Goal: Task Accomplishment & Management: Manage account settings

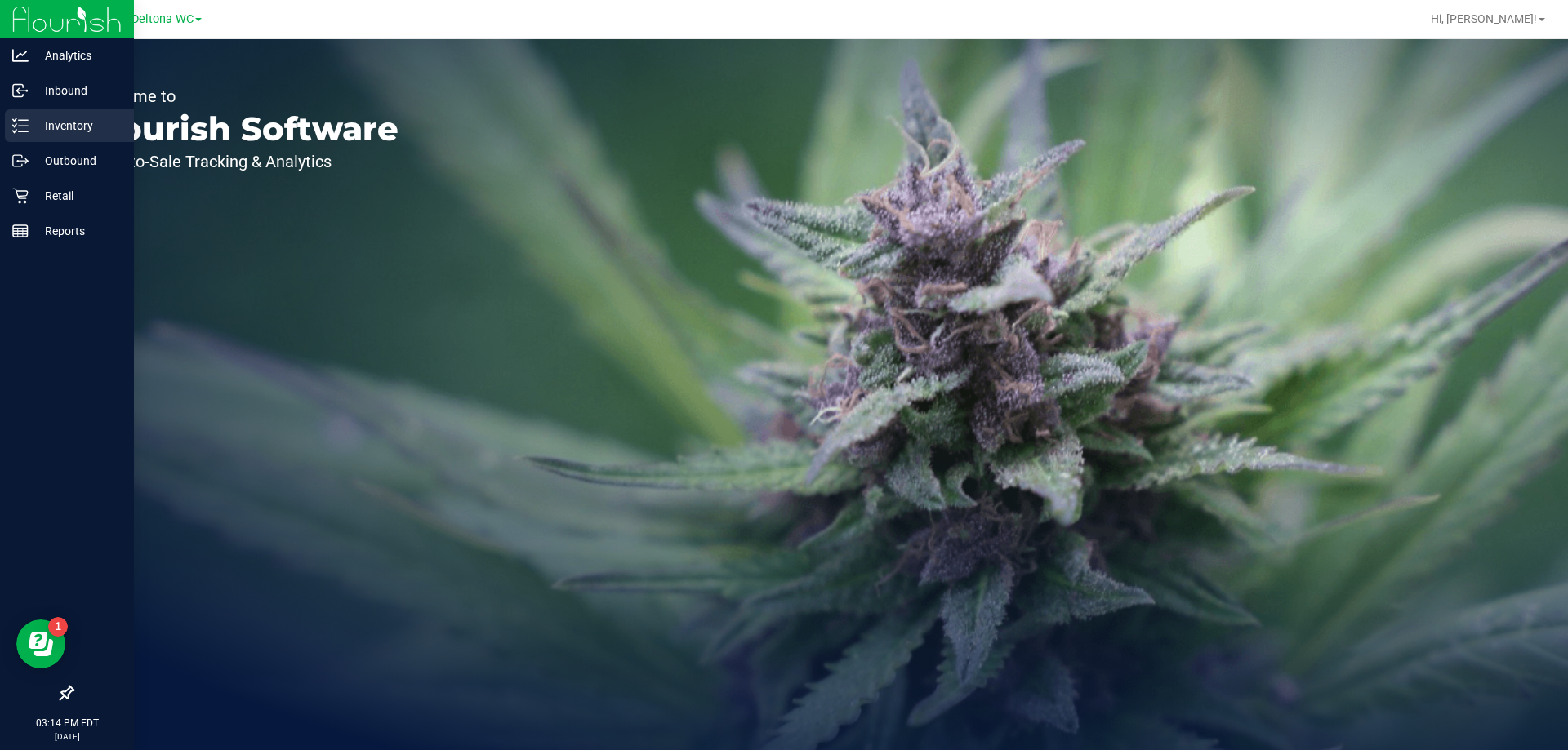
click at [88, 127] on p "Inventory" at bounding box center [77, 125] width 98 height 20
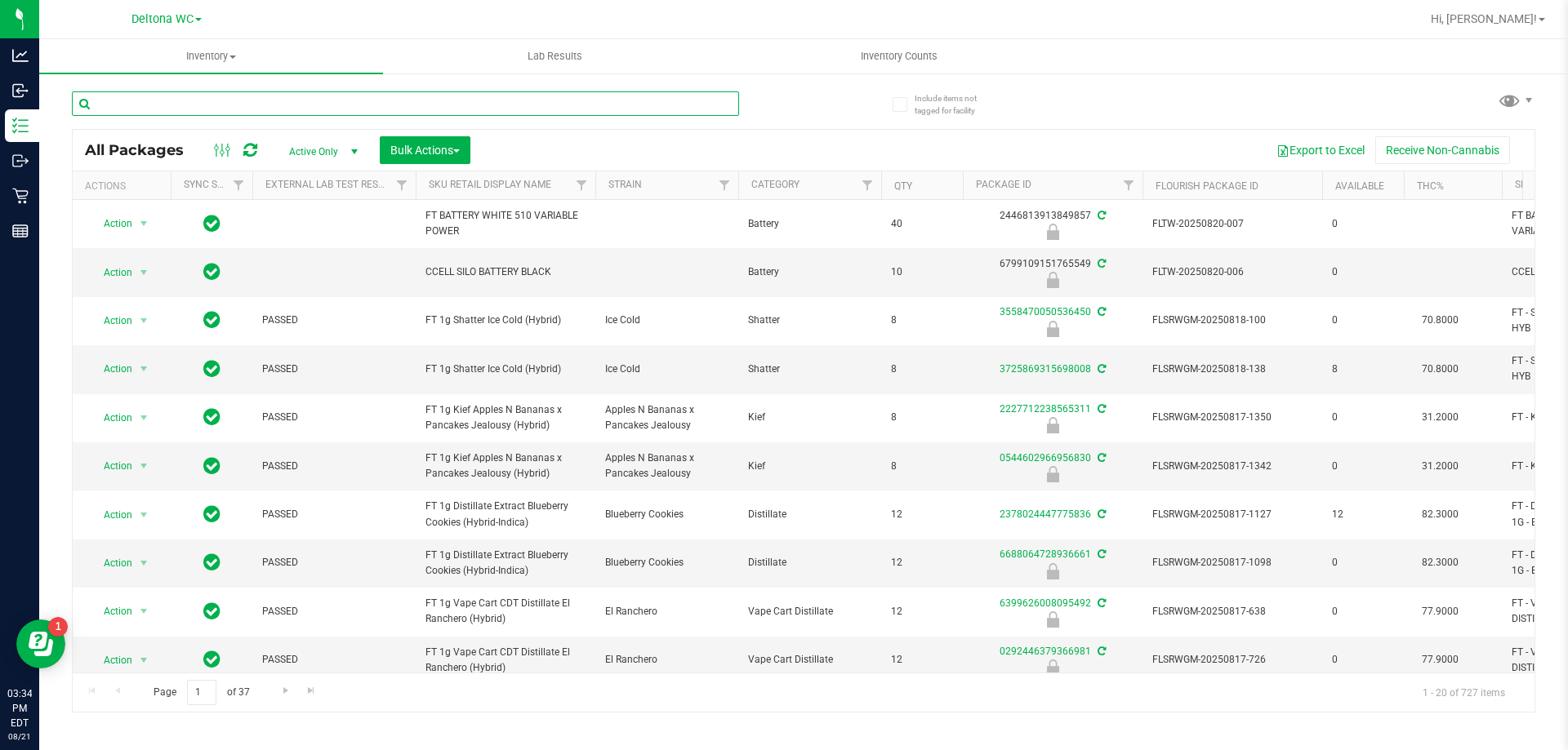
click at [341, 89] on div at bounding box center [438, 103] width 732 height 52
paste input "W-JUN25DDF02-0702"
type input "W-JUN25DDF02-0702"
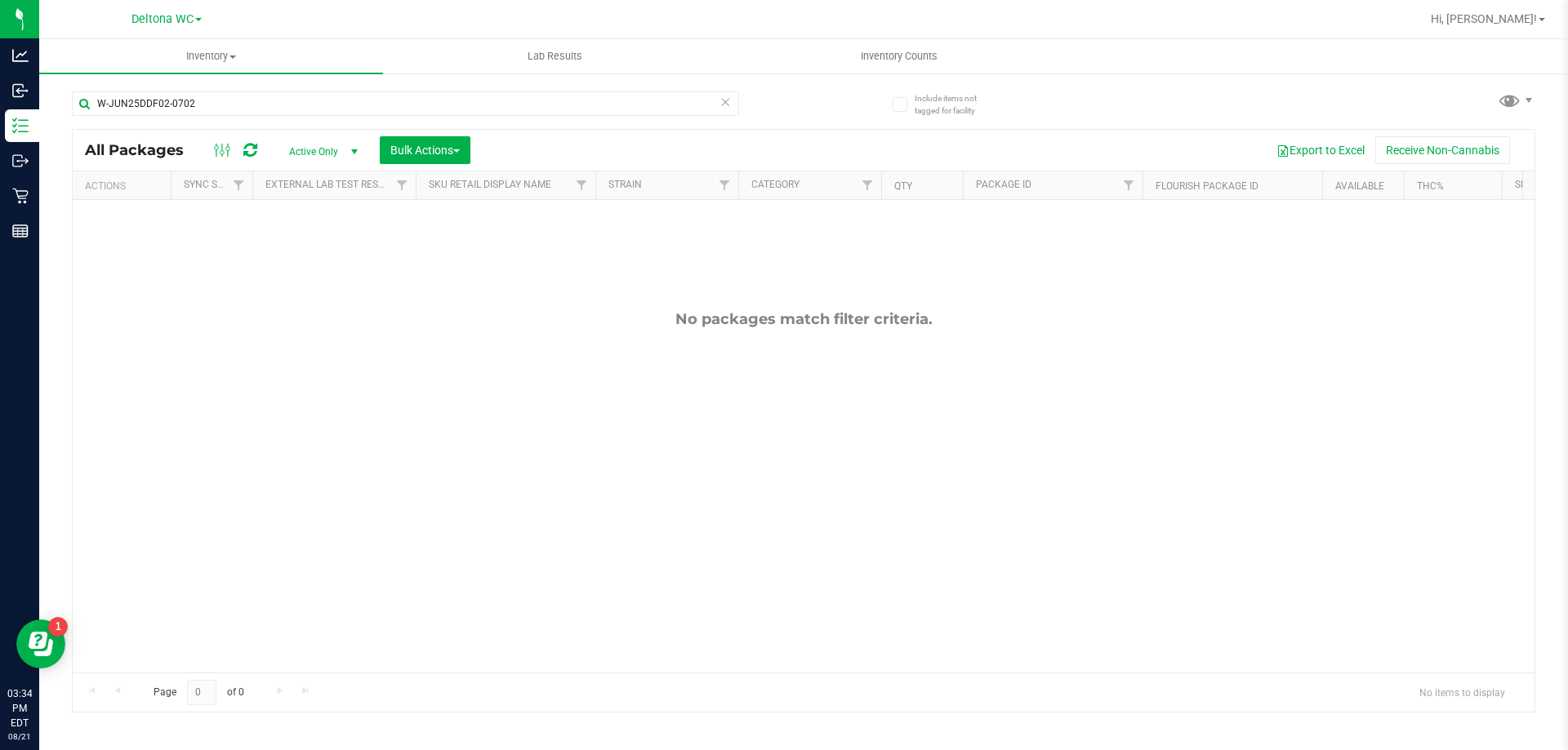
click at [308, 147] on span "Active Only" at bounding box center [319, 151] width 90 height 23
click at [315, 222] on li "Locked" at bounding box center [318, 226] width 88 height 25
click at [269, 340] on div "No packages match filter criteria." at bounding box center [804, 491] width 1462 height 583
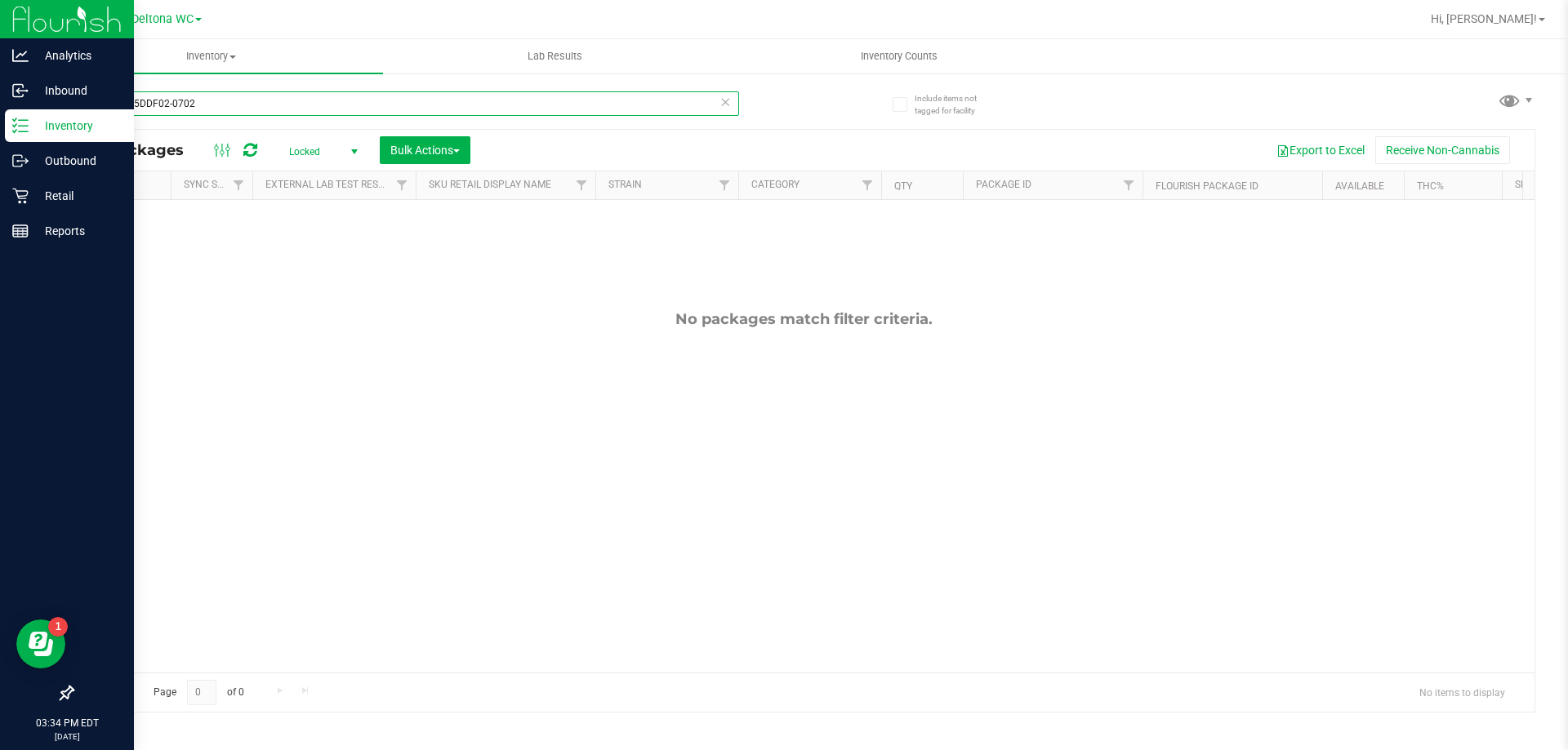
drag, startPoint x: 208, startPoint y: 105, endPoint x: 58, endPoint y: 138, distance: 153.6
click at [0, 101] on div "Analytics Inbound Inventory Outbound Retail Reports 03:34 PM EDT 08/21/2025 08/…" at bounding box center [784, 375] width 1568 height 750
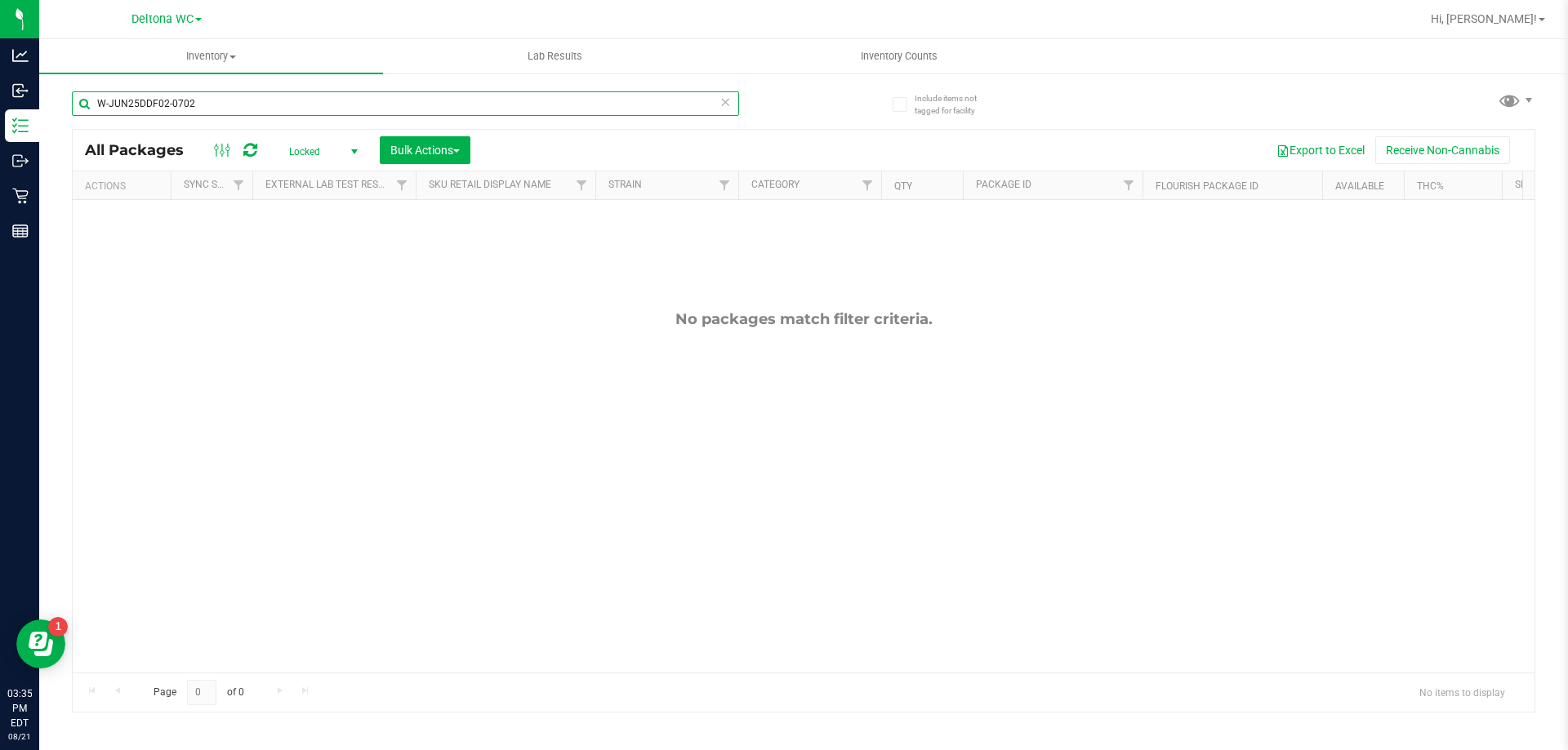
paste input "APR25FIC02-0514"
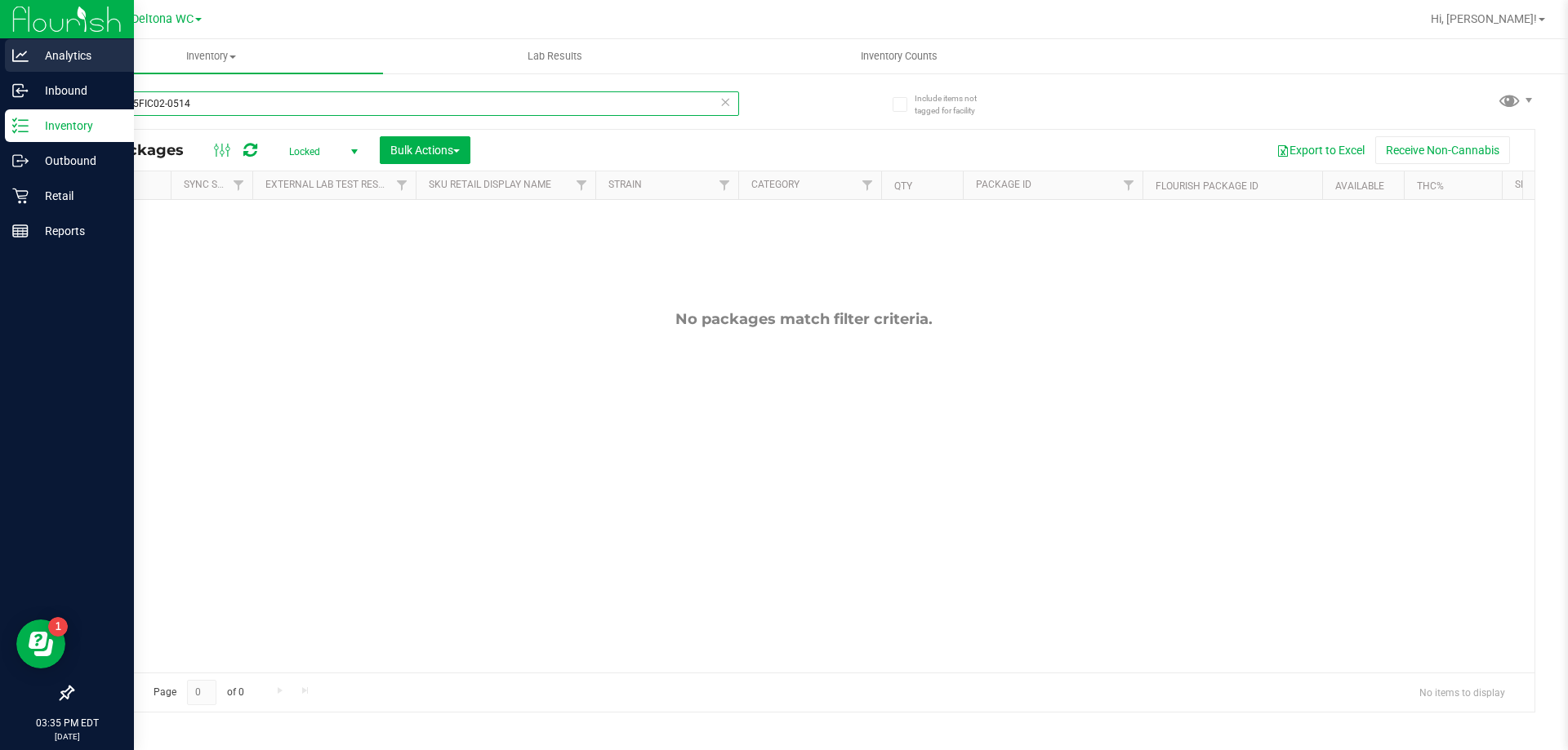
drag, startPoint x: 0, startPoint y: 76, endPoint x: 0, endPoint y: 49, distance: 27.0
click at [0, 48] on div "Analytics Inbound Inventory Outbound Retail Reports 03:35 PM EDT 08/21/2025 08/…" at bounding box center [784, 375] width 1568 height 750
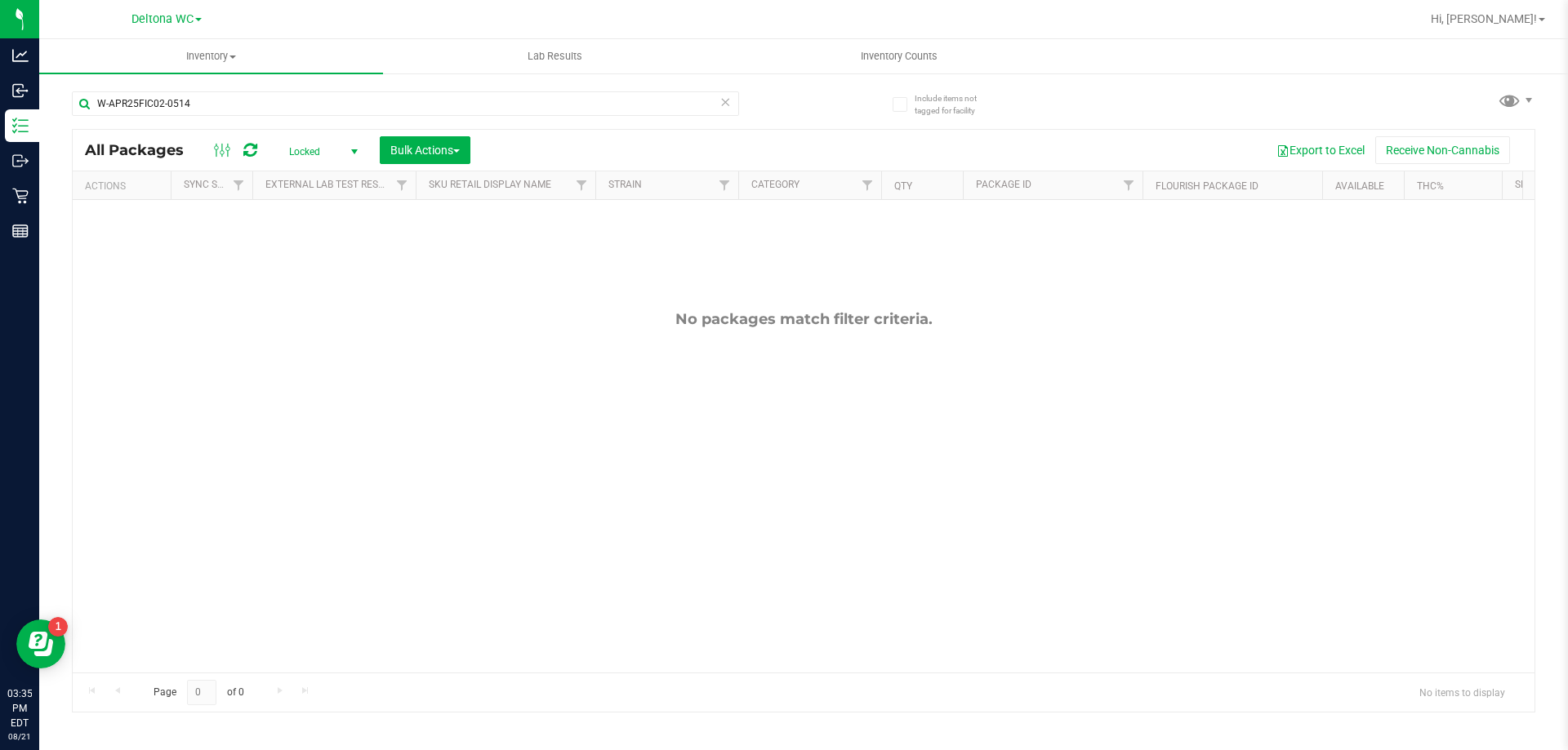
drag, startPoint x: 211, startPoint y: 307, endPoint x: 242, endPoint y: 376, distance: 75.6
click at [211, 307] on div "No packages match filter criteria." at bounding box center [804, 491] width 1462 height 583
drag, startPoint x: 170, startPoint y: 111, endPoint x: 46, endPoint y: 92, distance: 125.4
click at [46, 92] on div "Include items not tagged for facility W-APR25FIC02-0514 All Packages Locked Act…" at bounding box center [804, 321] width 1528 height 498
paste input "JUN25PBS02-0616"
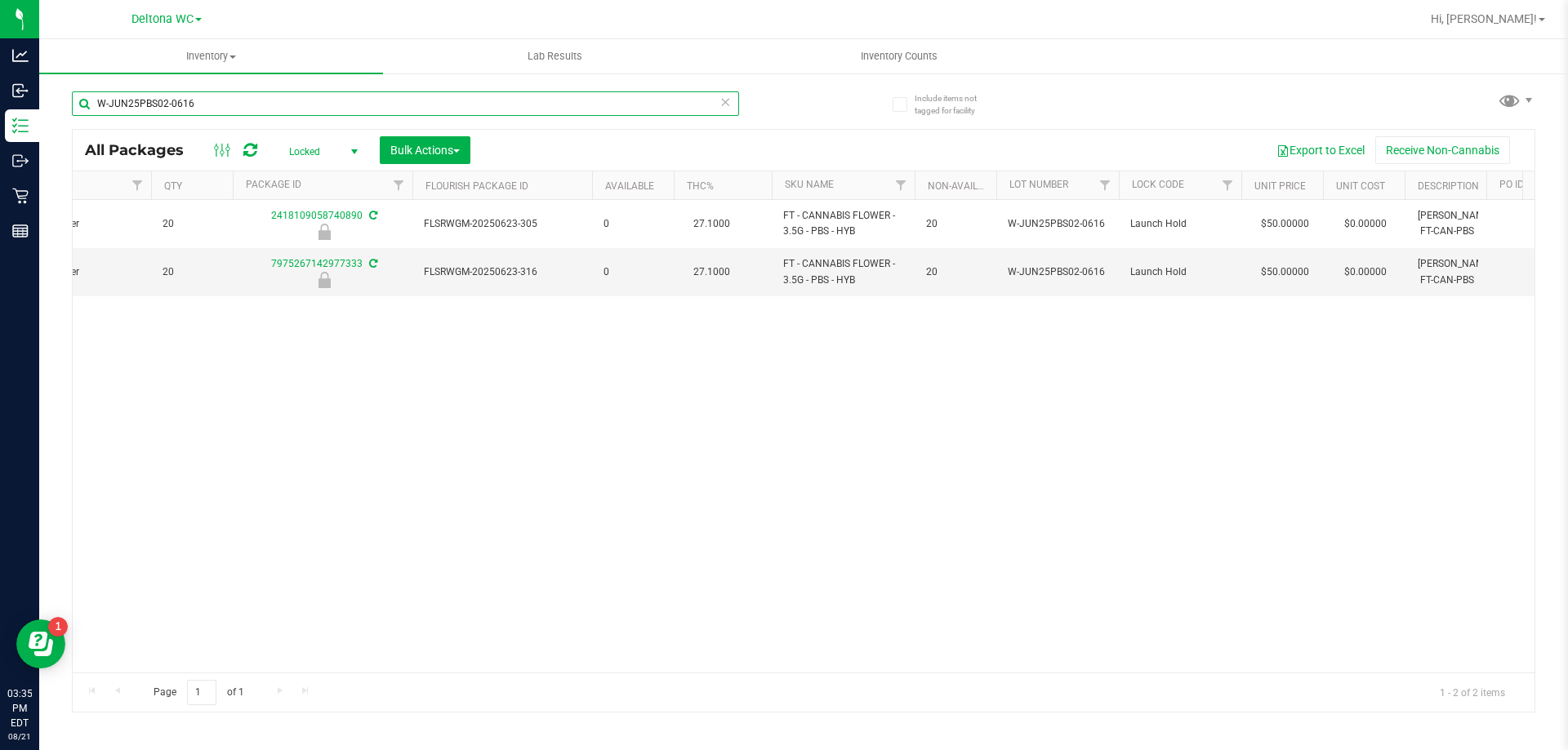
scroll to position [0, 729]
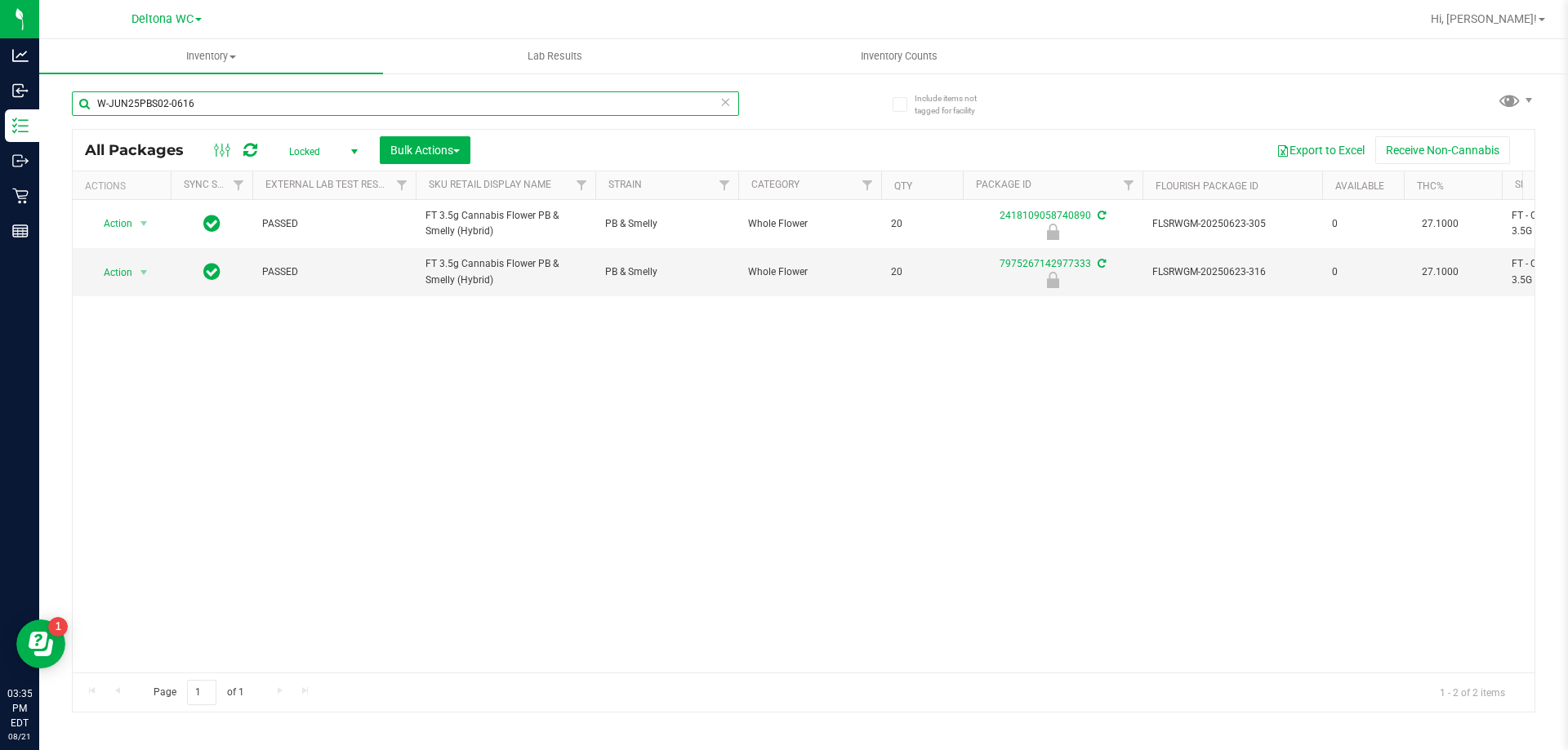
type input "W-JUN25PBS02-0616"
click at [140, 360] on div "Action Action Edit attributes Global inventory Locate package Package audit log…" at bounding box center [804, 436] width 1462 height 472
click at [316, 153] on span "Locked" at bounding box center [319, 151] width 90 height 23
click at [321, 177] on li "Active Only" at bounding box center [318, 178] width 88 height 25
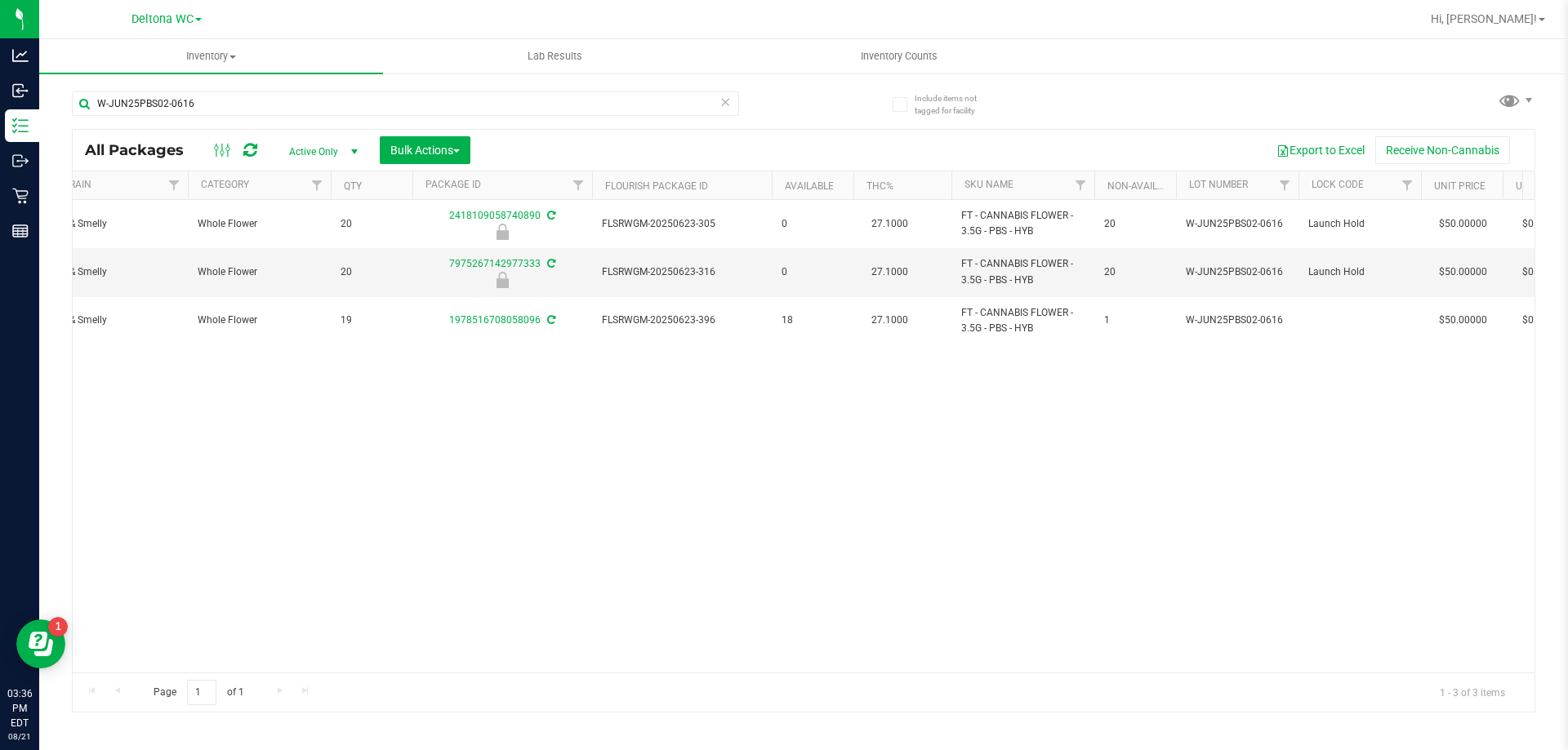
scroll to position [0, 205]
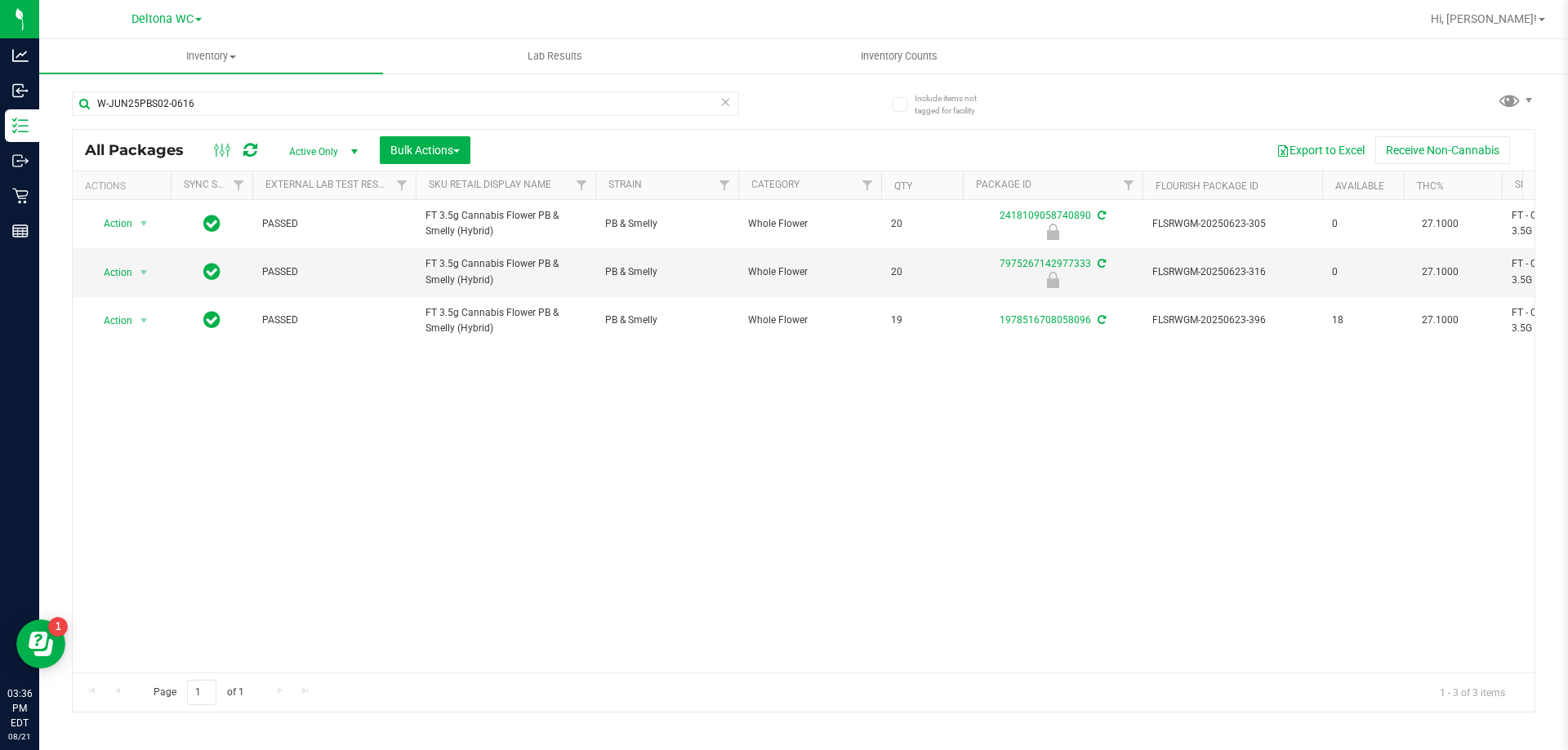
click at [243, 453] on div "Action Action Edit attributes Global inventory Locate package Package audit log…" at bounding box center [804, 436] width 1462 height 472
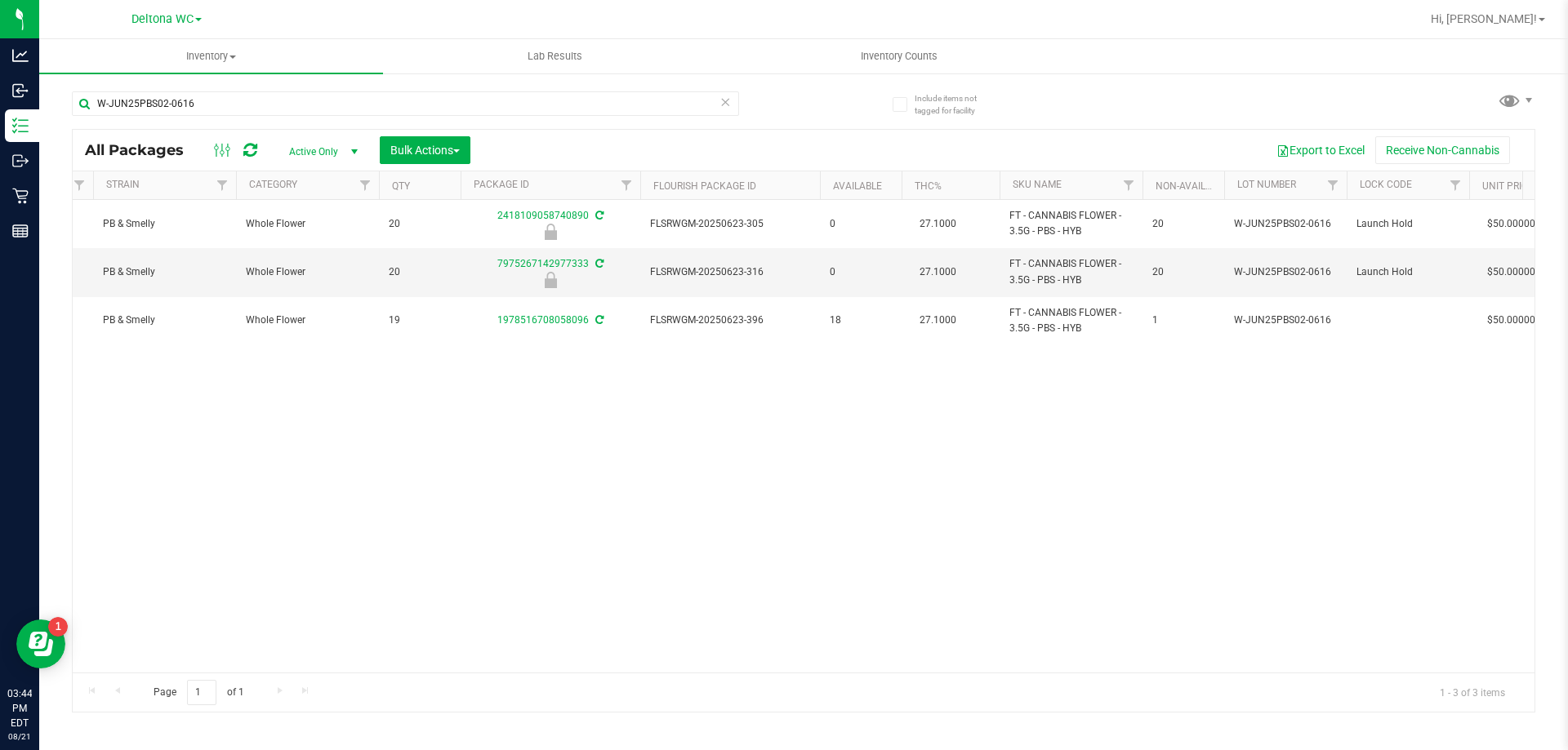
scroll to position [0, 566]
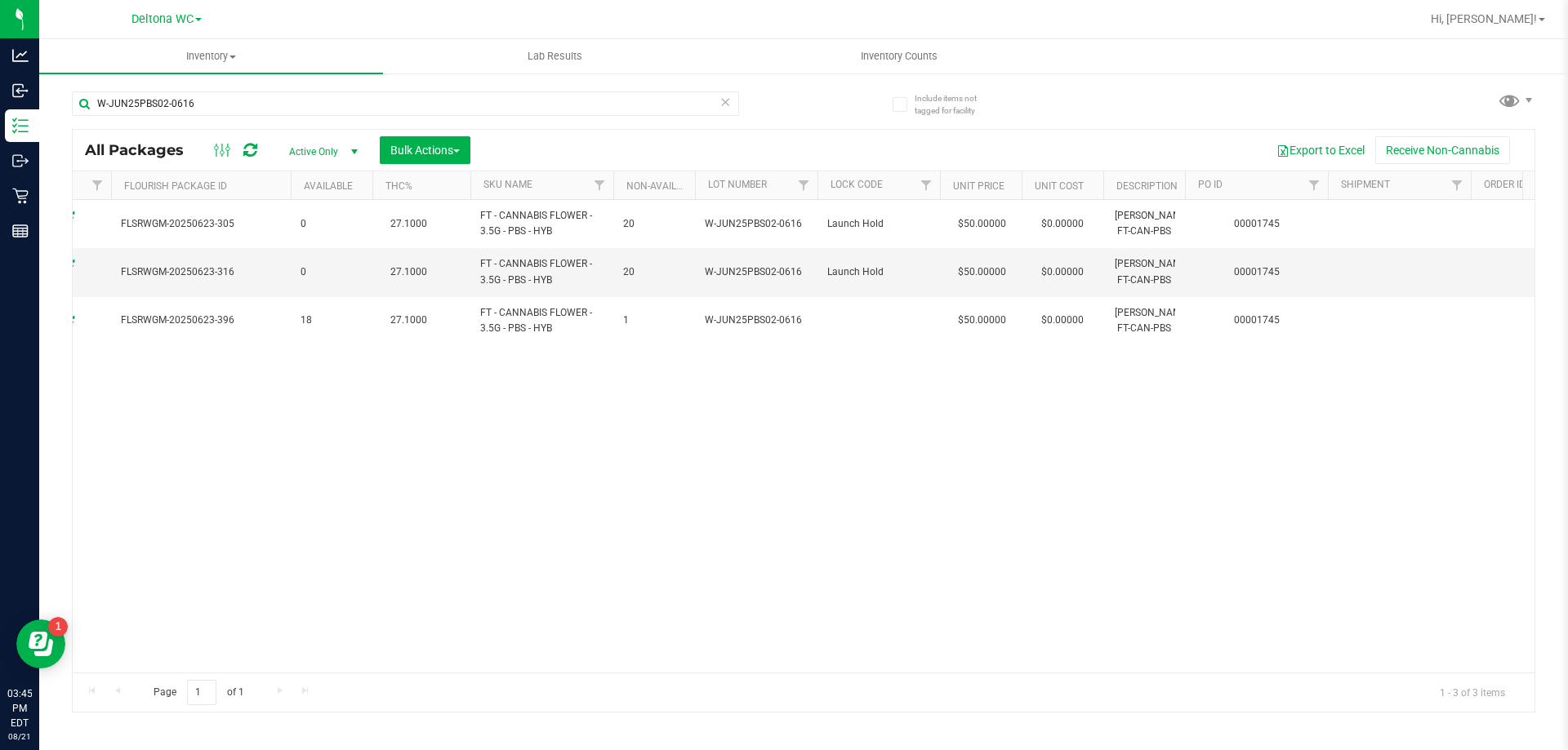
click at [197, 501] on div "Action Action Edit attributes Global inventory Locate package Package audit log…" at bounding box center [804, 436] width 1462 height 472
drag, startPoint x: 167, startPoint y: 447, endPoint x: 209, endPoint y: 403, distance: 60.8
click at [169, 448] on div "Action Action Edit attributes Global inventory Locate package Package audit log…" at bounding box center [804, 436] width 1462 height 472
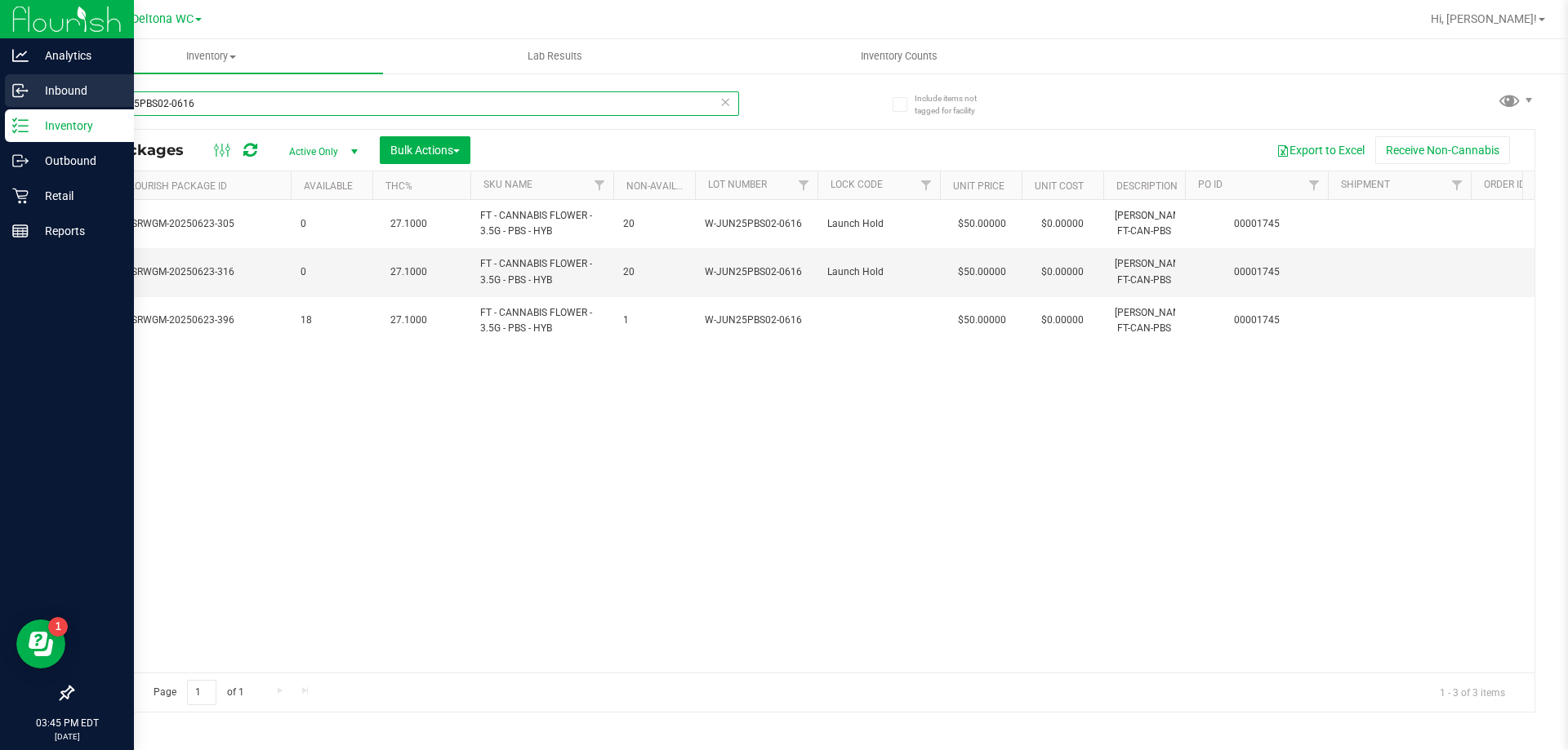
drag, startPoint x: 261, startPoint y: 104, endPoint x: 0, endPoint y: 106, distance: 261.0
click at [0, 110] on div "Analytics Inbound Inventory Outbound Retail Reports 03:45 PM EDT 08/21/2025 08/…" at bounding box center [784, 375] width 1568 height 750
paste input "DDF02-0702"
type input "W-JUN25DDF02-0702"
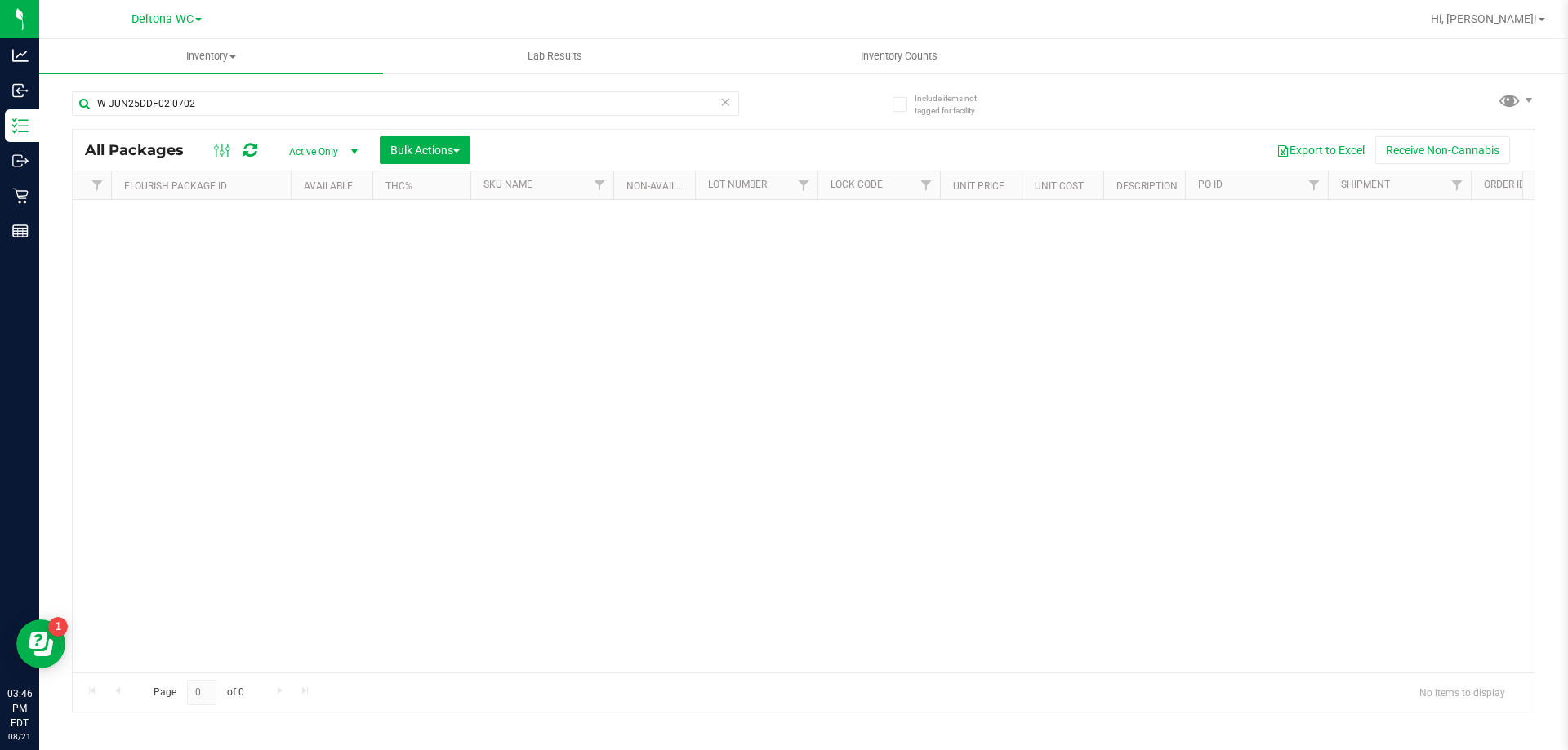
click at [311, 151] on span "Active Only" at bounding box center [319, 151] width 90 height 23
click at [299, 227] on li "Locked" at bounding box center [318, 226] width 88 height 25
drag, startPoint x: 272, startPoint y: 296, endPoint x: 152, endPoint y: 7, distance: 312.9
click at [271, 296] on div "No packages match filter criteria." at bounding box center [804, 491] width 1462 height 583
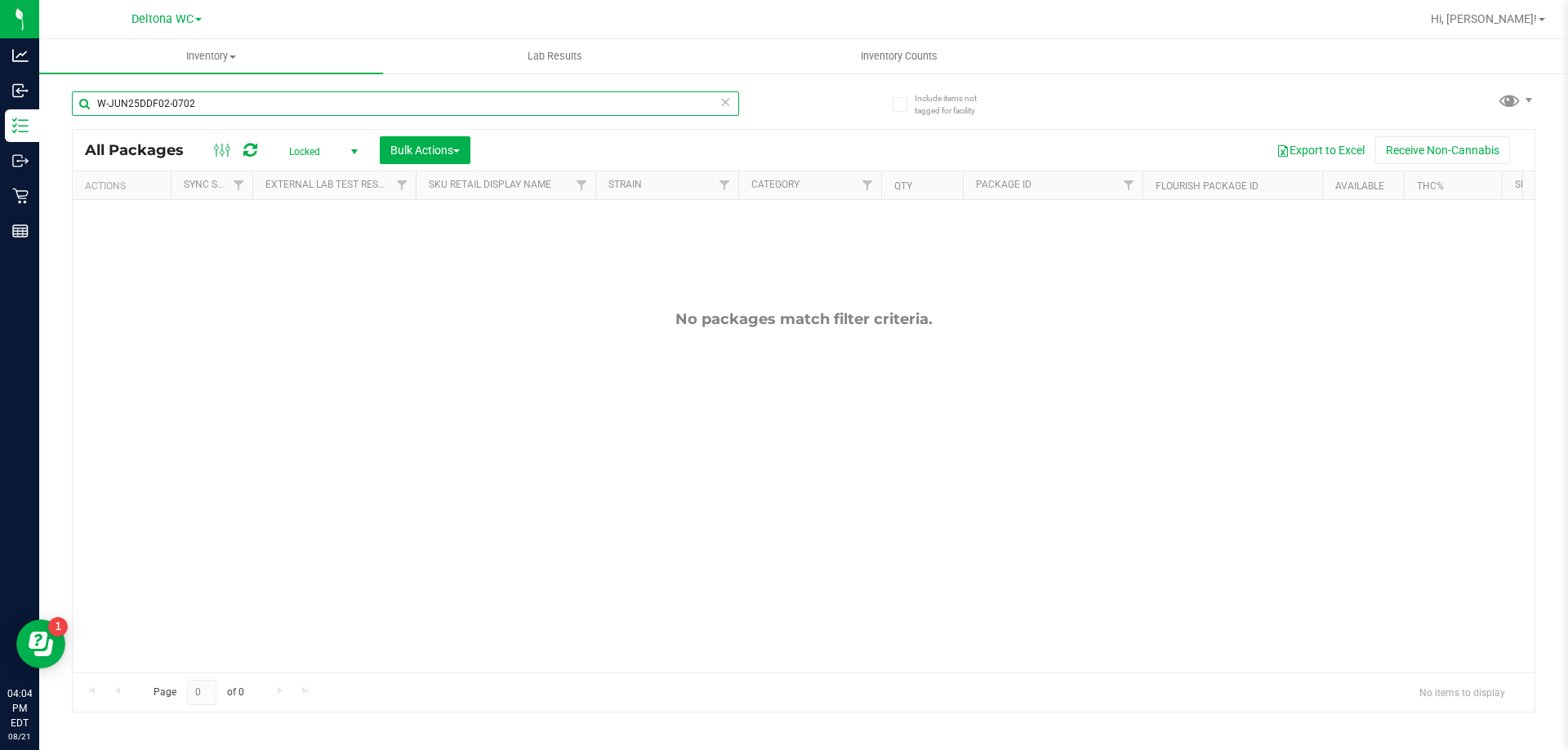
drag, startPoint x: 227, startPoint y: 102, endPoint x: 219, endPoint y: 106, distance: 8.9
click at [219, 106] on input "W-JUN25DDF02-0702" at bounding box center [405, 104] width 667 height 25
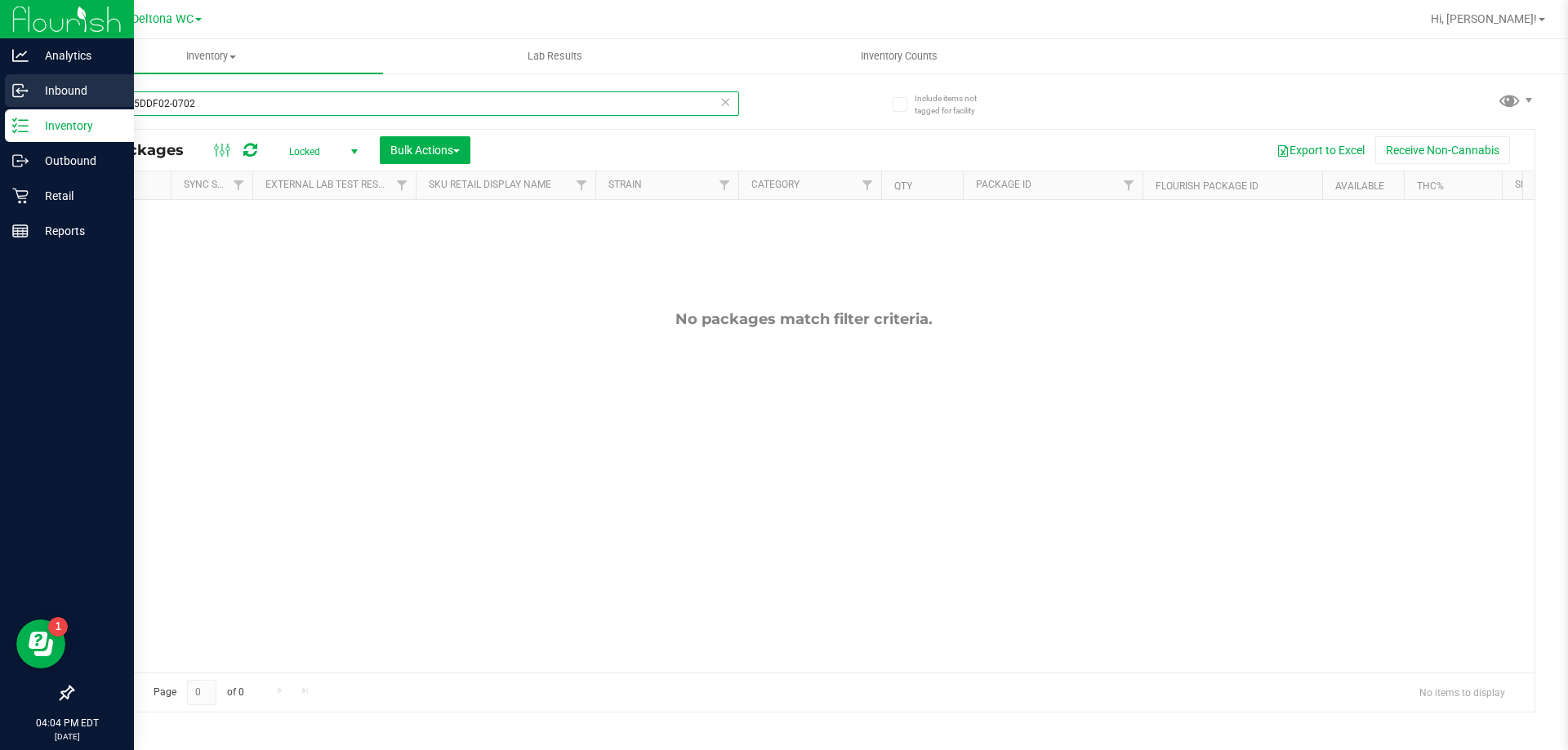
drag, startPoint x: 219, startPoint y: 106, endPoint x: 0, endPoint y: 94, distance: 219.3
click at [0, 94] on div "Analytics Inbound Inventory Outbound Retail Reports 04:04 PM EDT 08/21/2025 08/…" at bounding box center [784, 375] width 1568 height 750
type input "pbs"
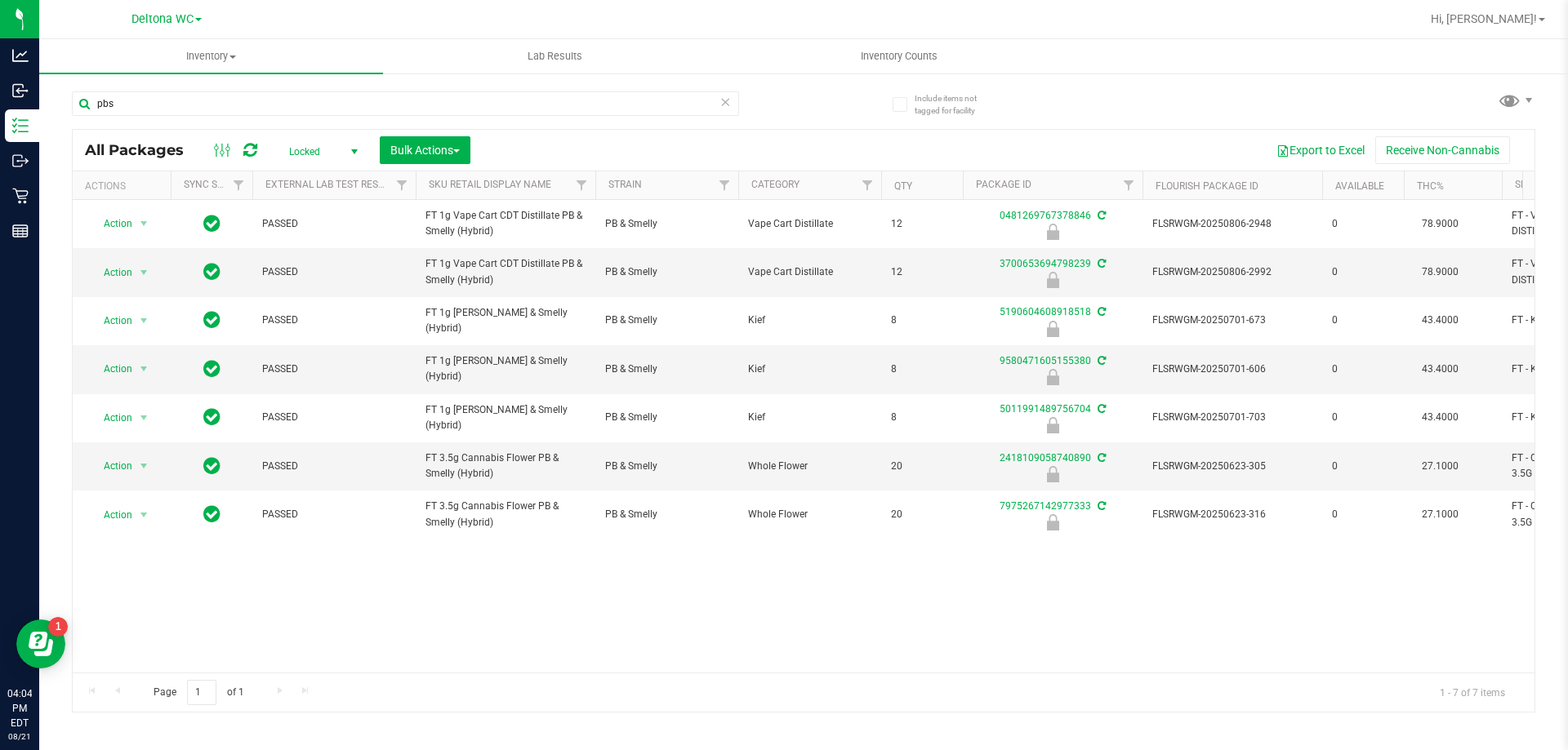
click at [294, 153] on span "Locked" at bounding box center [319, 151] width 90 height 23
click at [310, 176] on li "Active Only" at bounding box center [318, 178] width 88 height 25
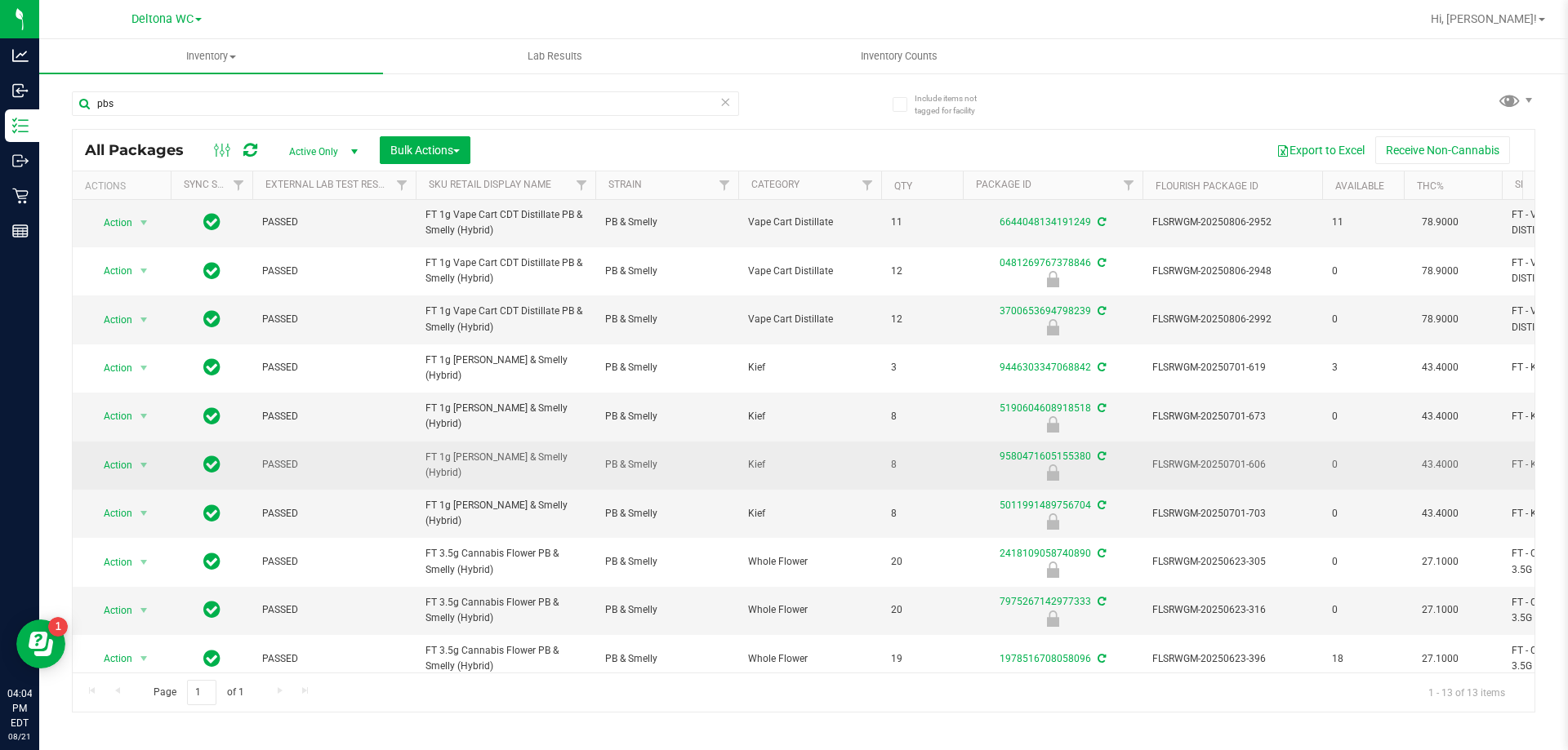
scroll to position [163, 0]
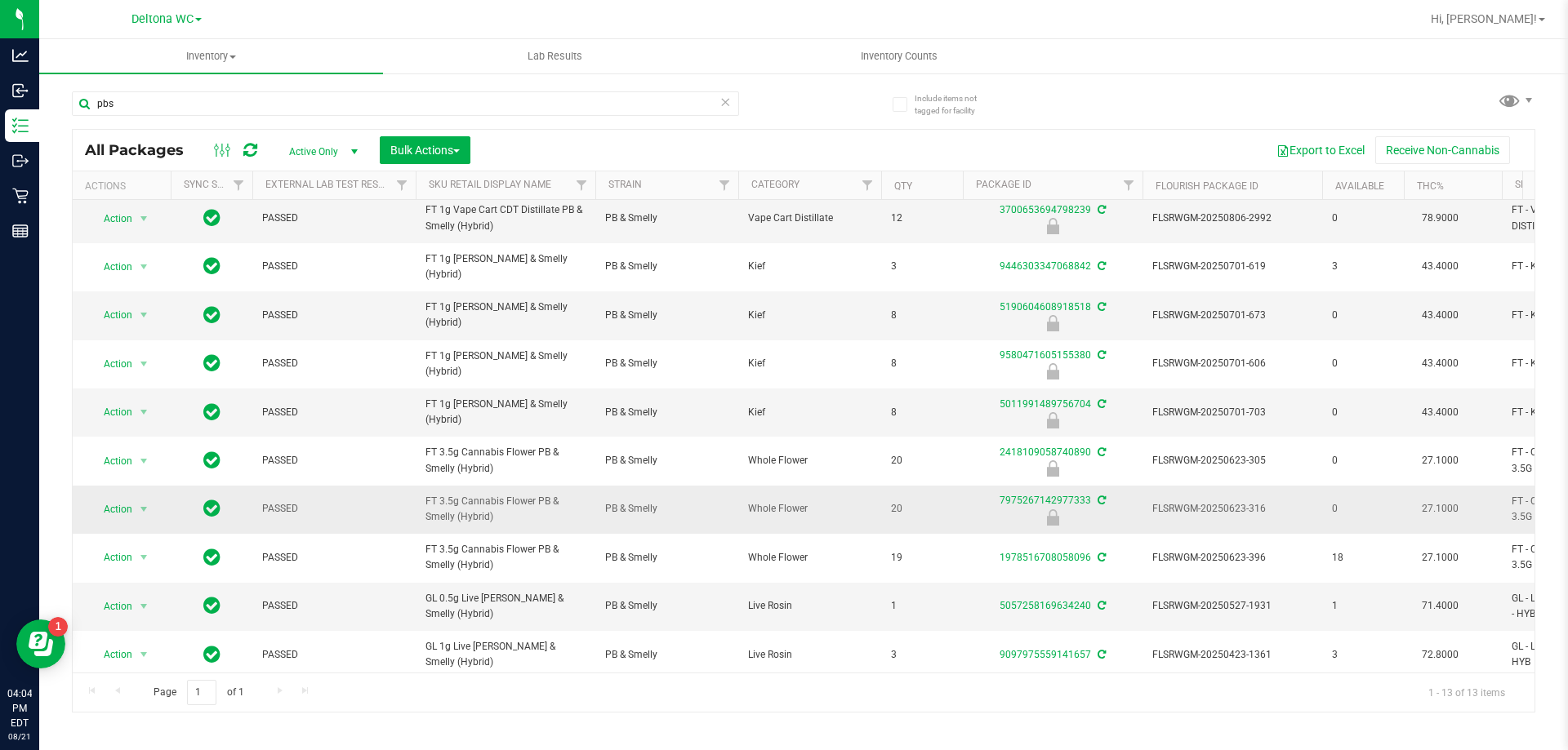
click at [500, 505] on span "FT 3.5g Cannabis Flower PB & Smelly (Hybrid)" at bounding box center [505, 509] width 160 height 31
click at [500, 504] on span "FT 3.5g Cannabis Flower PB & Smelly (Hybrid)" at bounding box center [505, 509] width 160 height 31
copy tr "FT 3.5g Cannabis Flower PB & Smelly (Hybrid)"
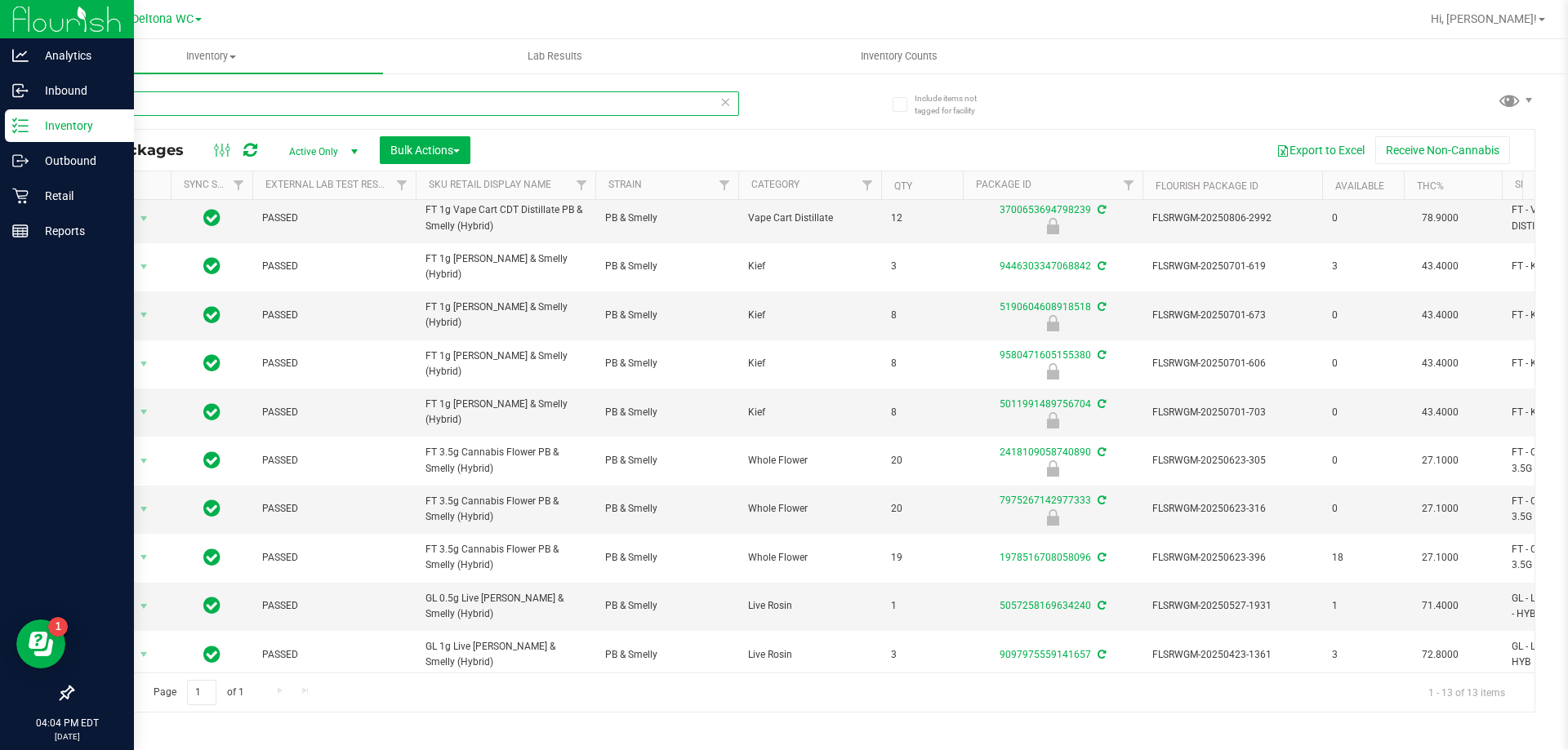
drag, startPoint x: 212, startPoint y: 103, endPoint x: 0, endPoint y: 112, distance: 212.2
click at [0, 111] on div "Analytics Inbound Inventory Outbound Retail Reports 04:04 PM EDT 08/21/2025 08/…" at bounding box center [784, 375] width 1568 height 750
paste input "FT 3.5g Cannabis Flower PB & Smelly (Hybrid)"
type input "FT 3.5g Cannabis Flower PB & Smelly (Hybrid)"
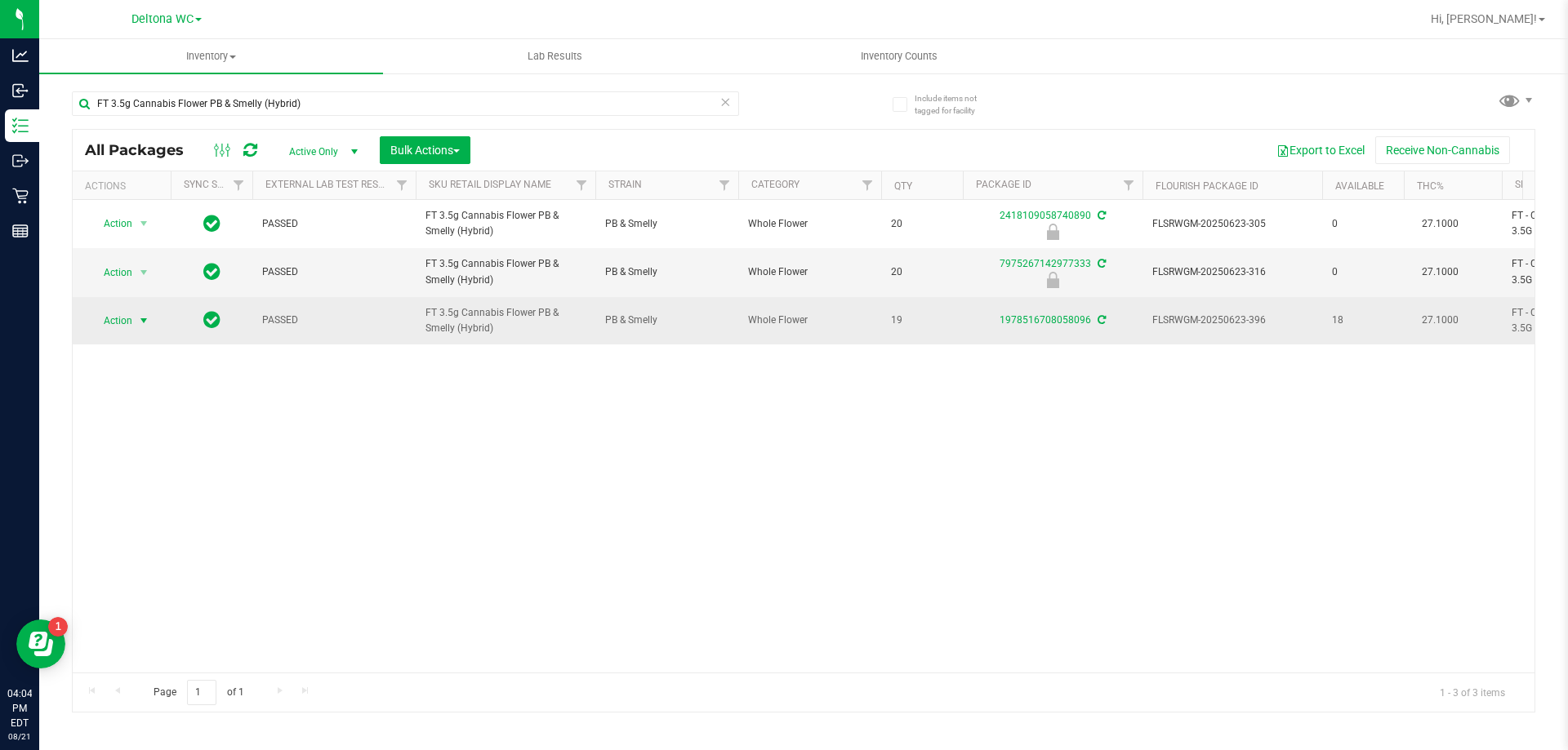
click at [129, 321] on span "Action" at bounding box center [111, 320] width 44 height 23
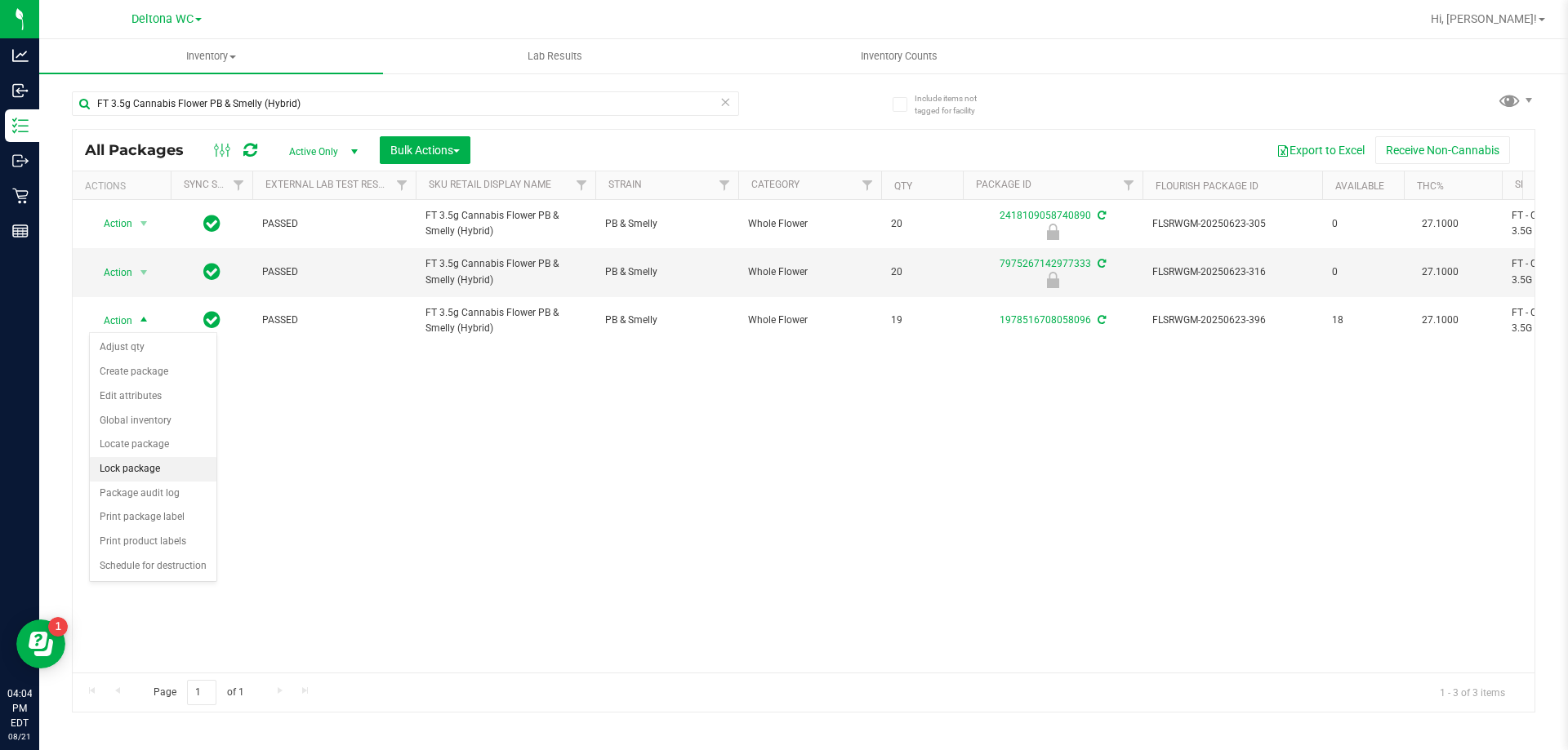
click at [157, 464] on li "Lock package" at bounding box center [153, 469] width 127 height 25
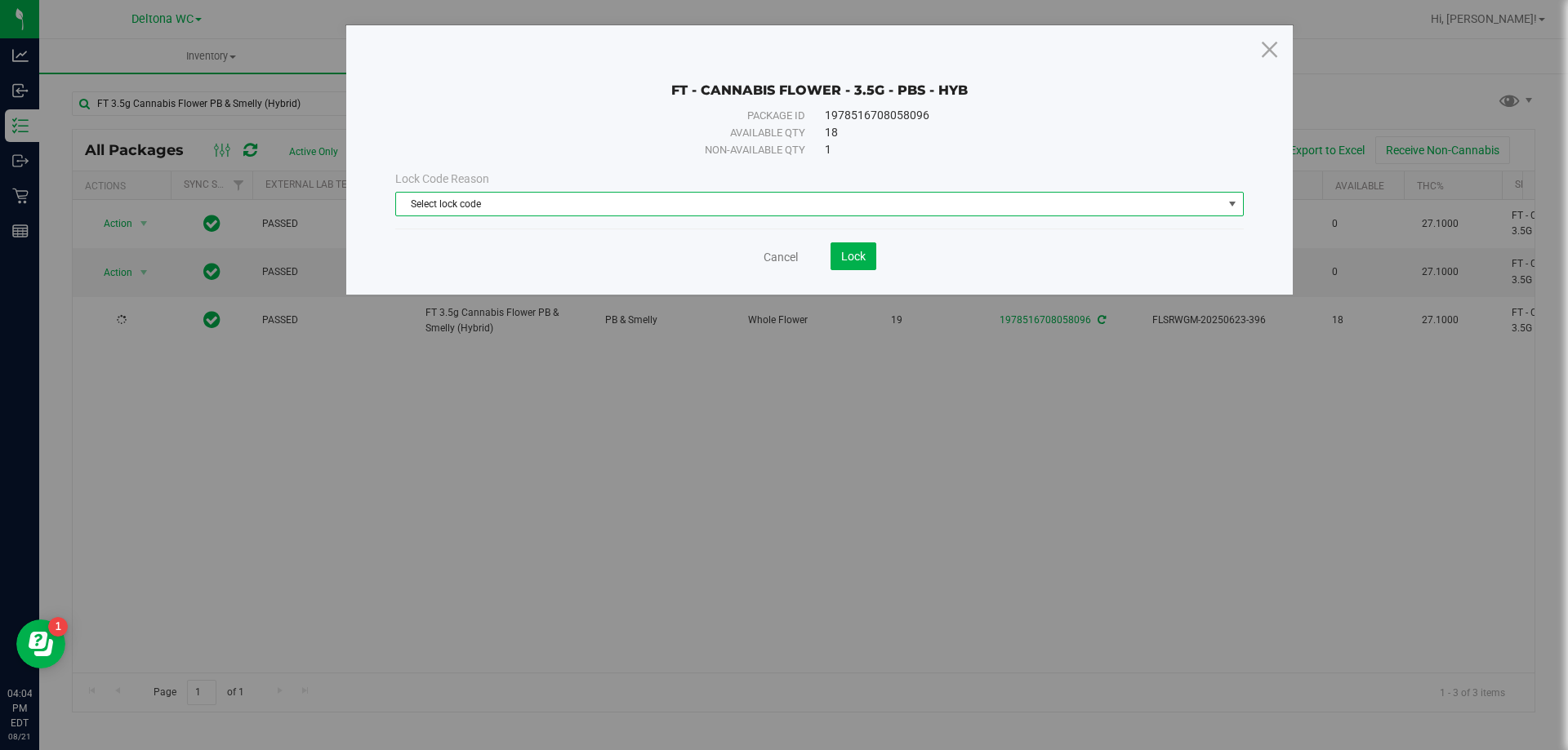
click at [769, 206] on span "Select lock code" at bounding box center [810, 204] width 827 height 23
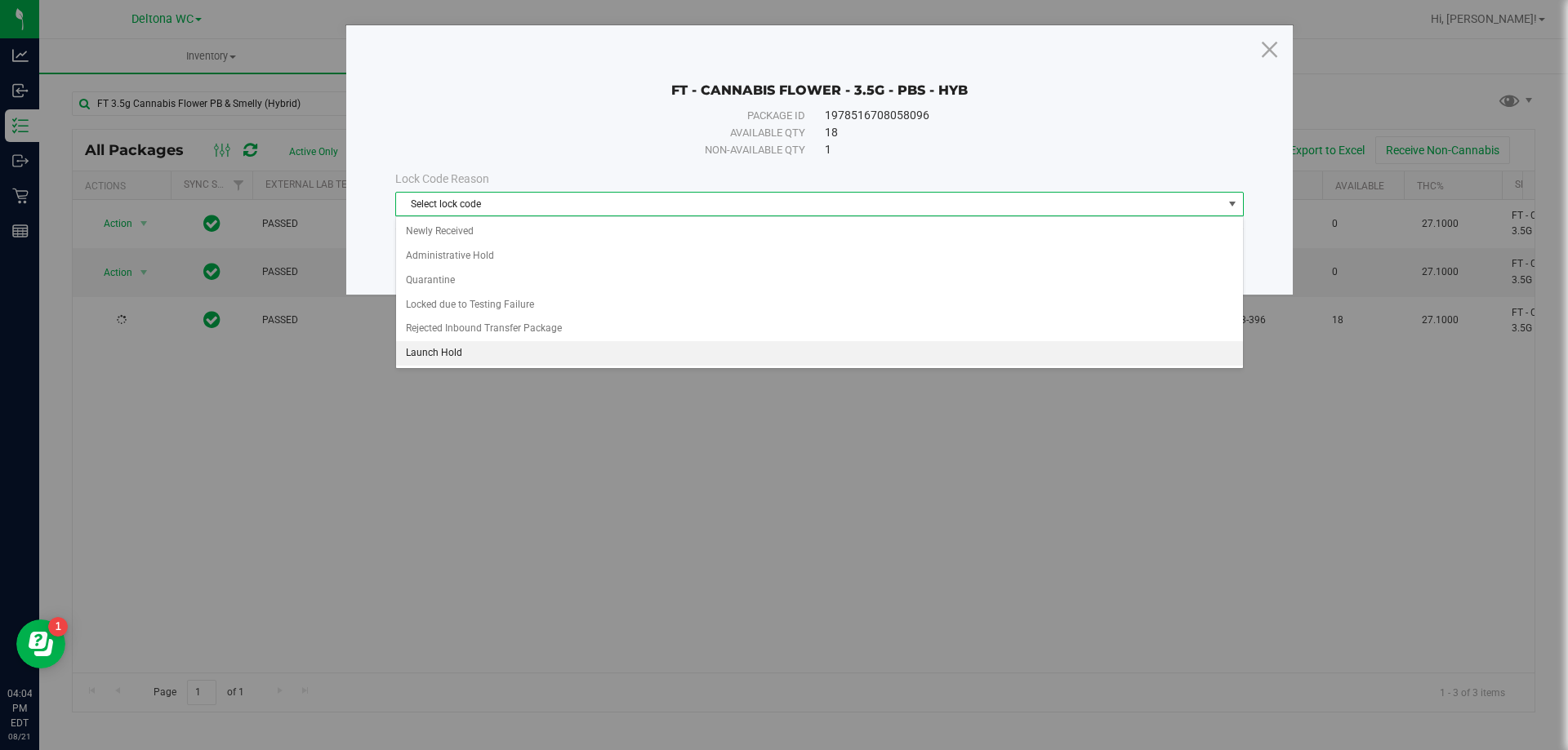
click at [449, 355] on li "Launch Hold" at bounding box center [820, 353] width 847 height 25
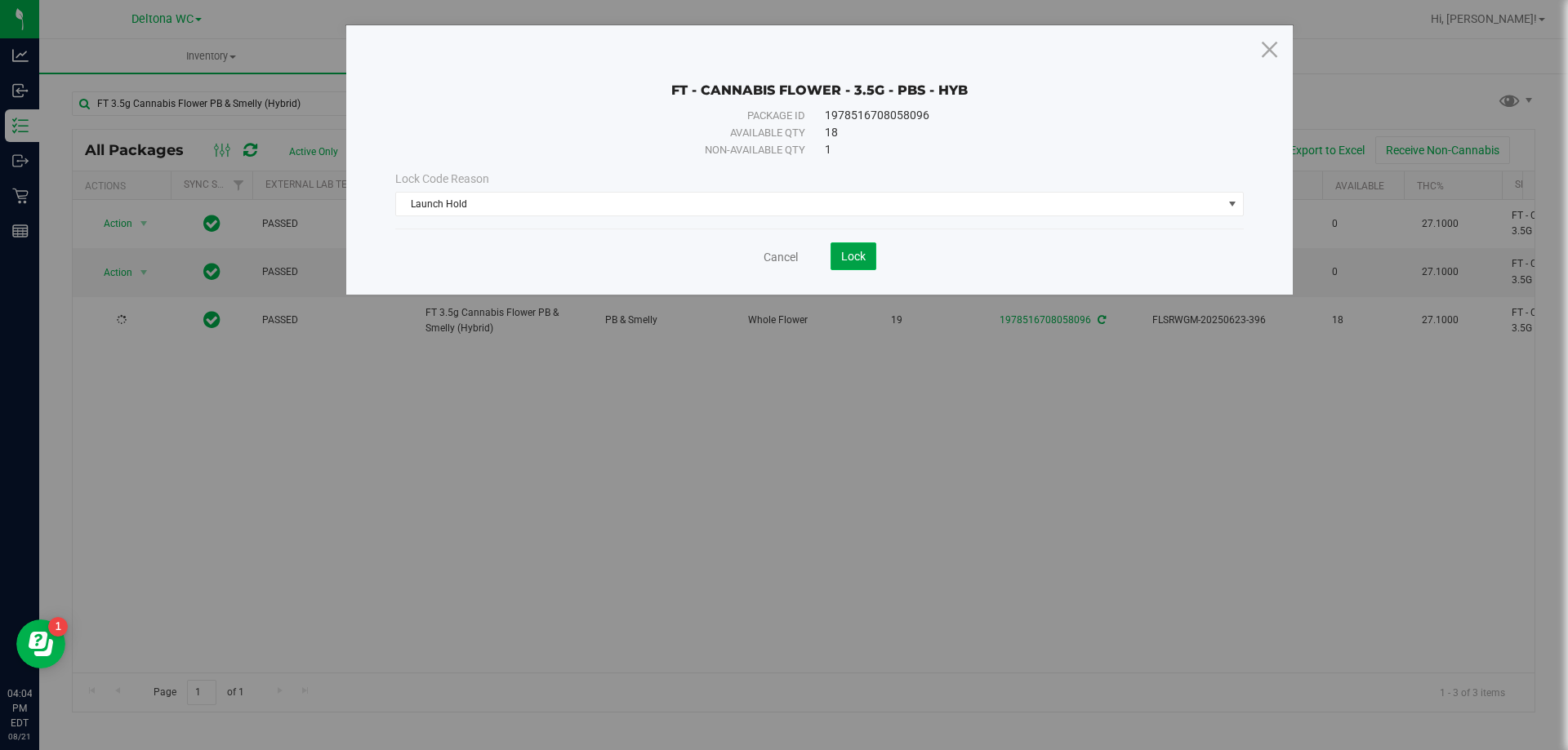
click at [866, 259] on button "Lock" at bounding box center [853, 256] width 45 height 28
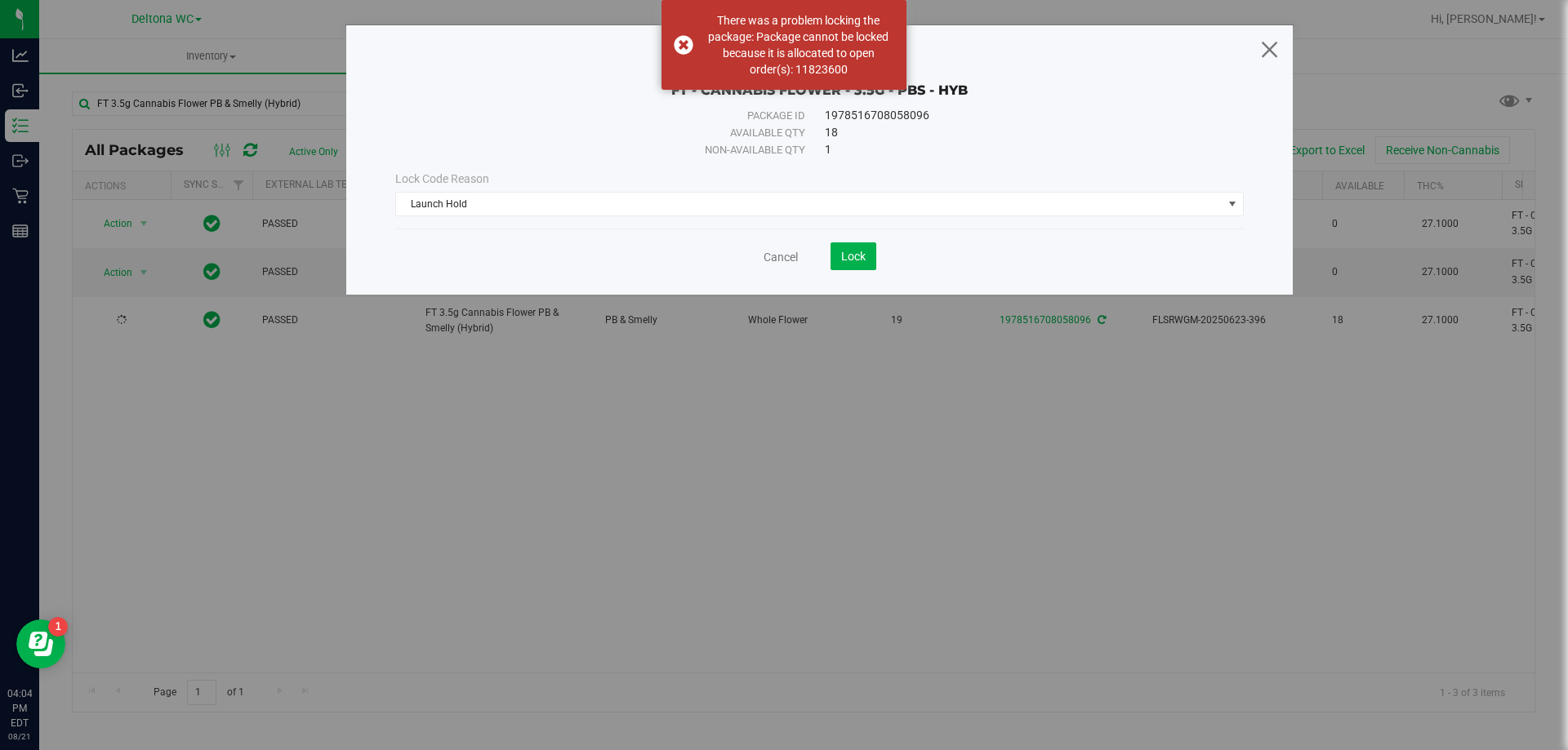
click at [1269, 44] on icon at bounding box center [1269, 49] width 22 height 40
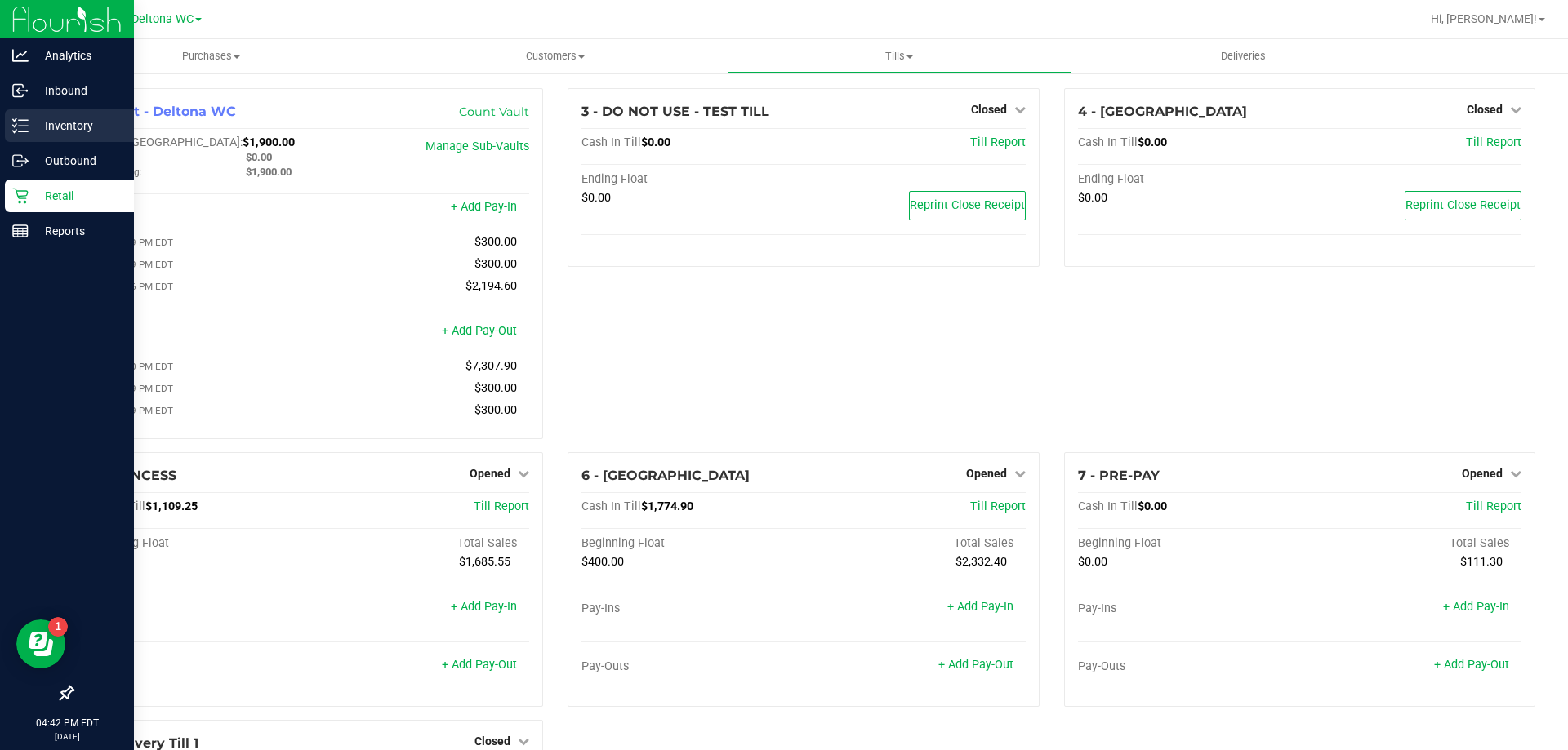
click at [47, 119] on p "Inventory" at bounding box center [77, 125] width 98 height 20
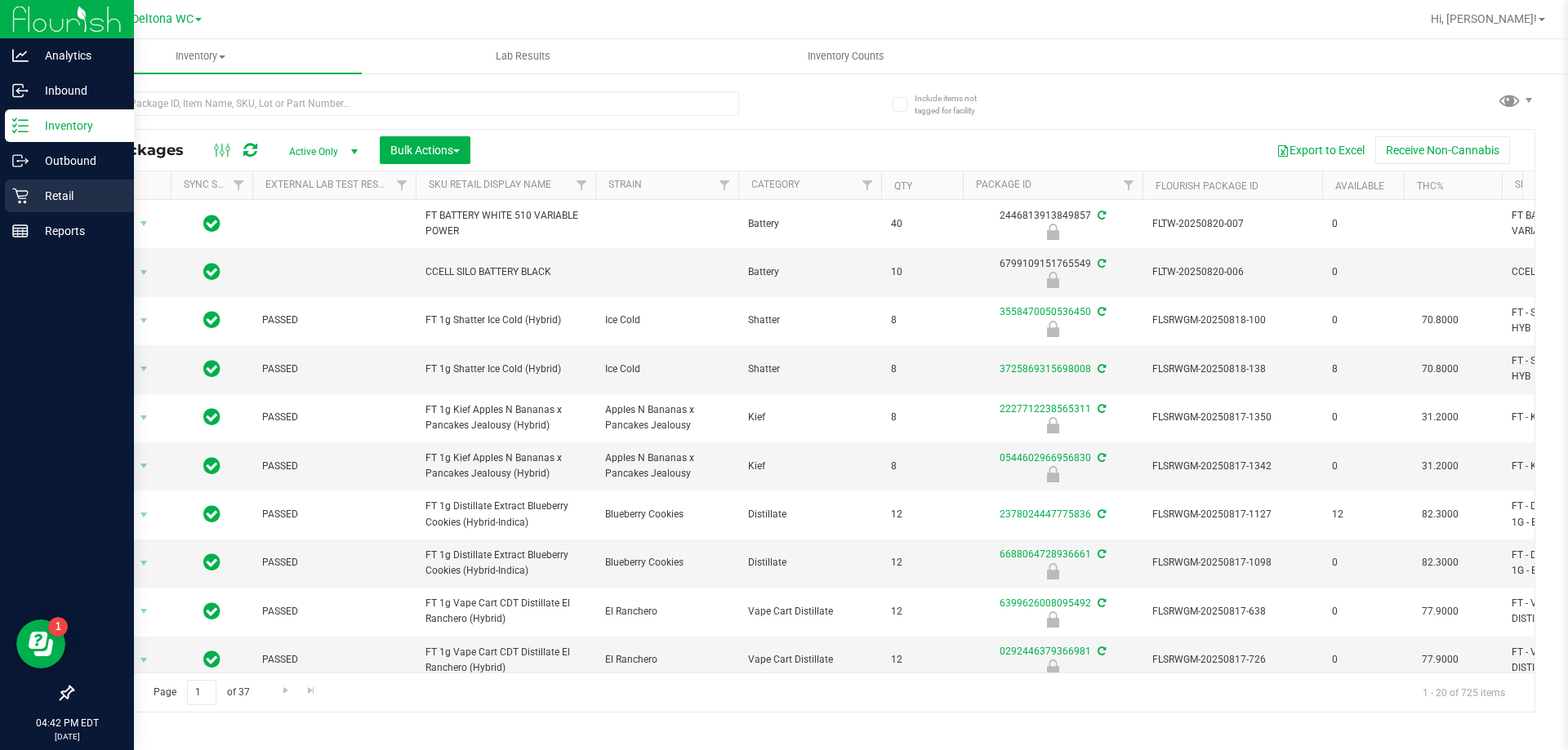
click at [78, 188] on p "Retail" at bounding box center [77, 196] width 98 height 20
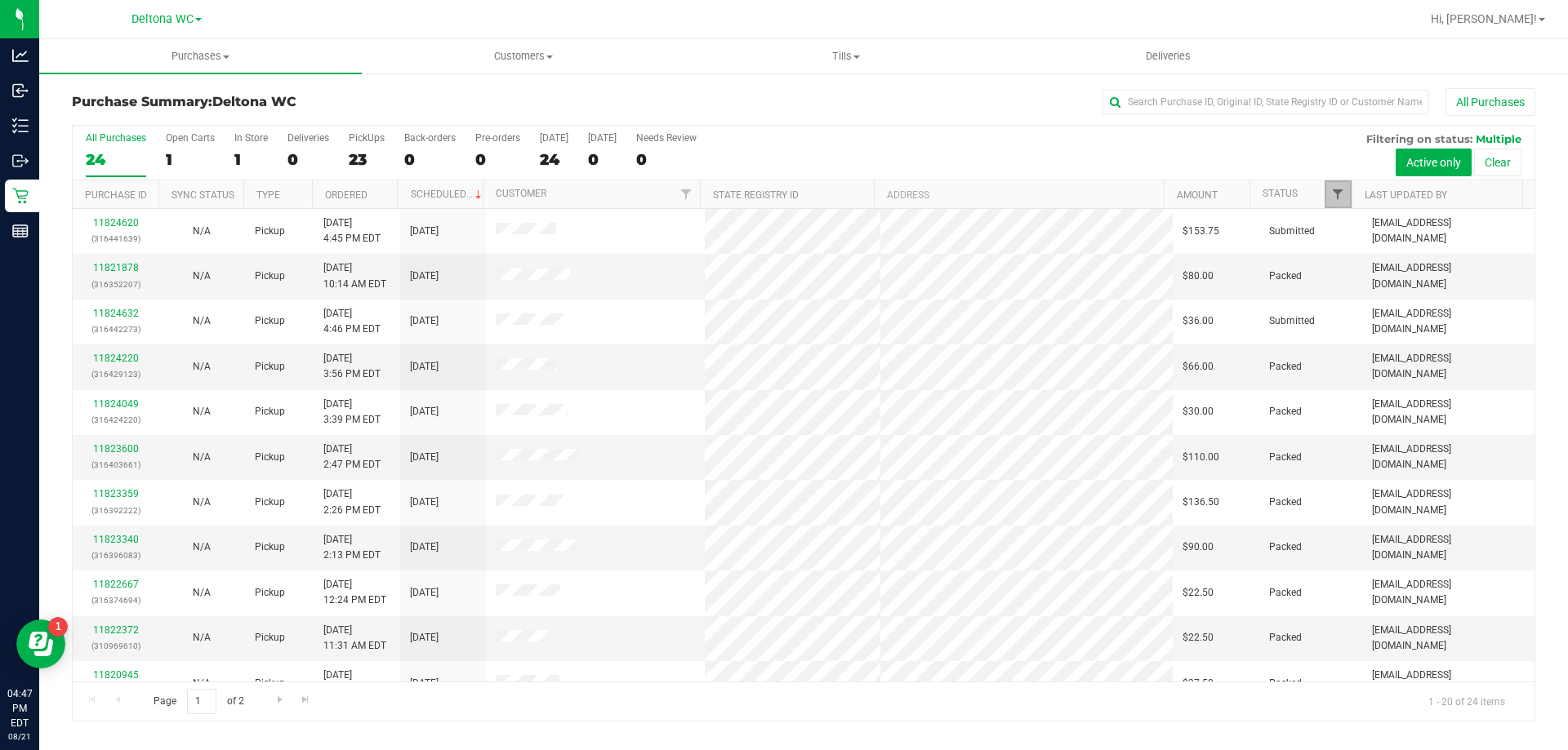
click at [1333, 193] on span "Filter" at bounding box center [1337, 194] width 13 height 13
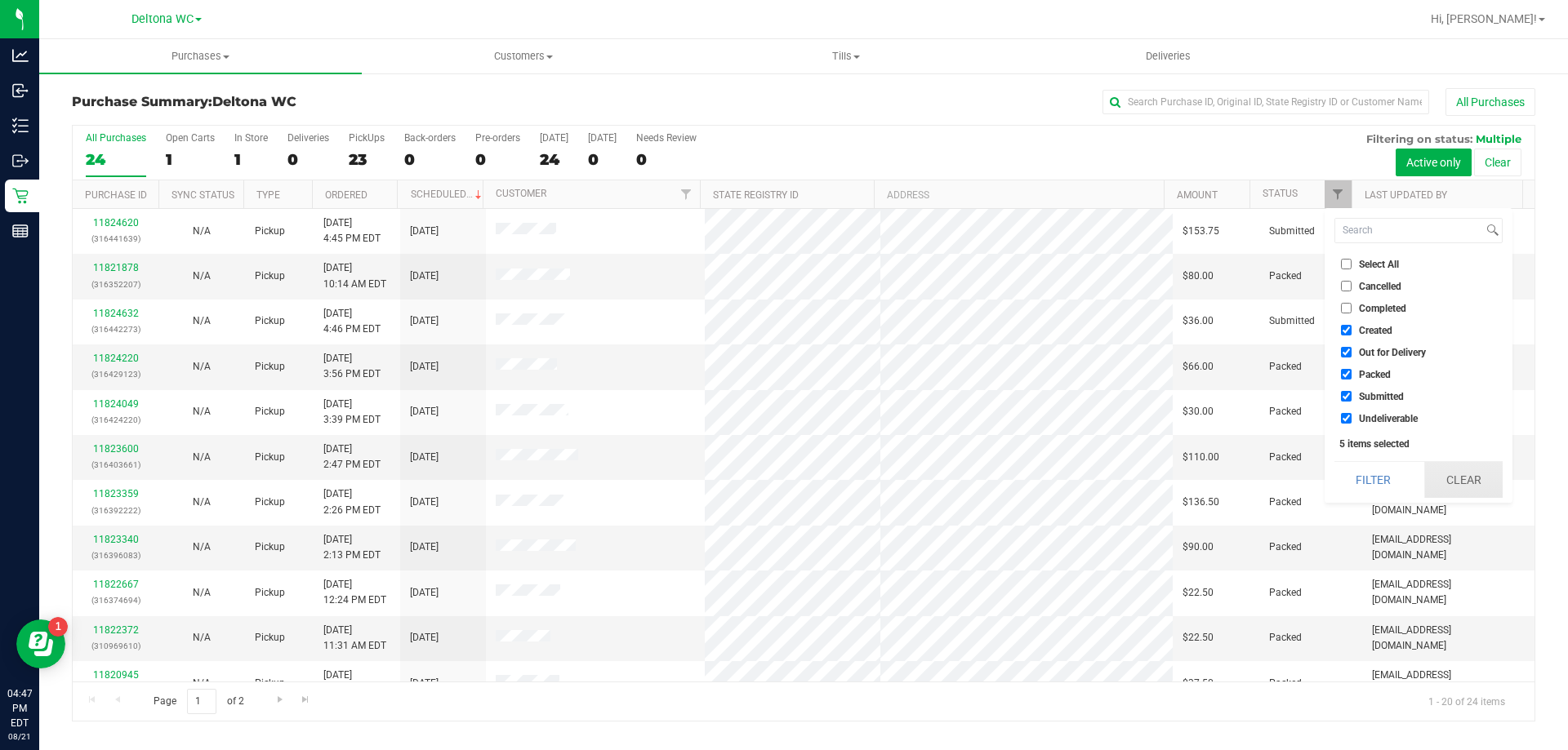
click at [1460, 486] on button "Clear" at bounding box center [1463, 480] width 78 height 36
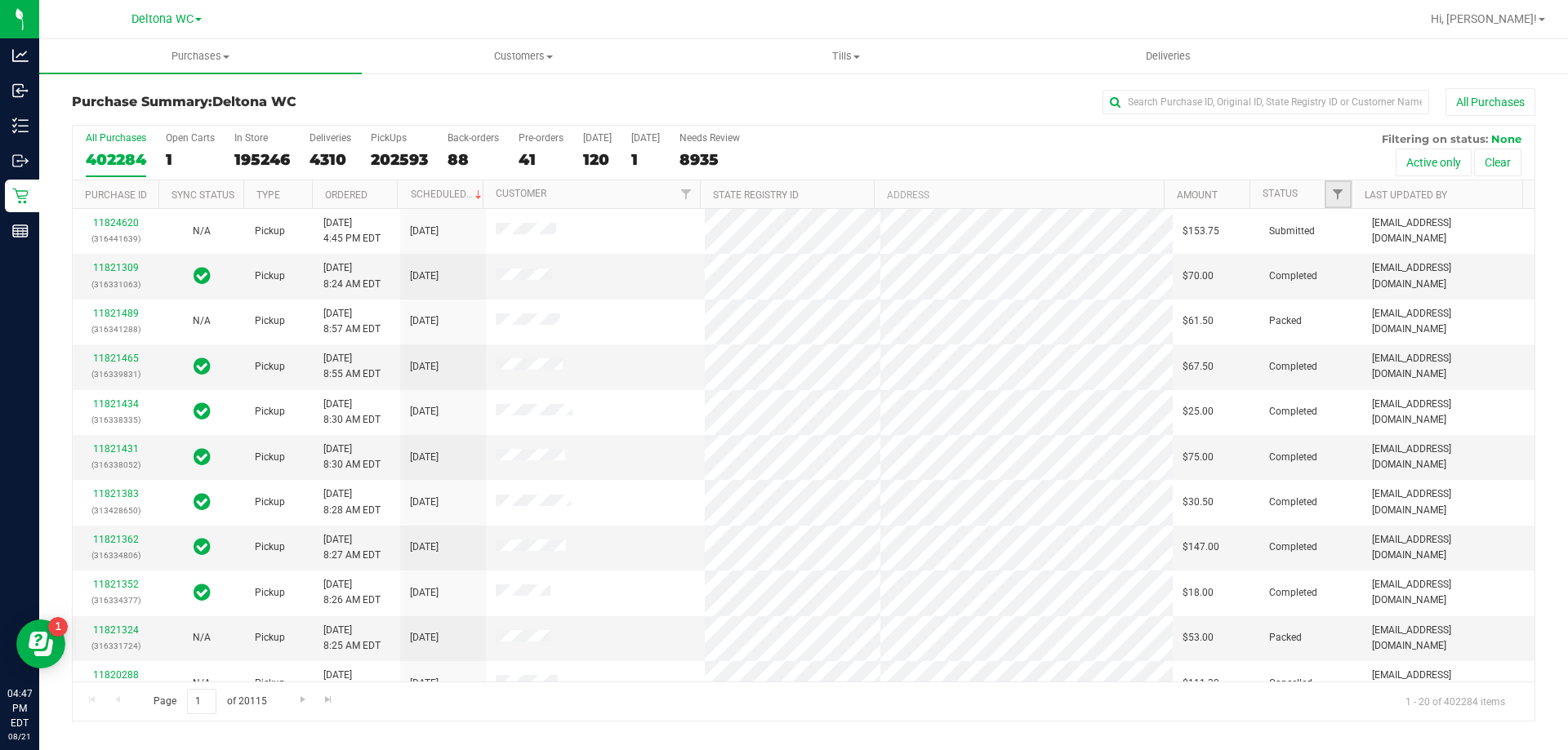
click at [1343, 185] on link "Filter" at bounding box center [1338, 195] width 27 height 28
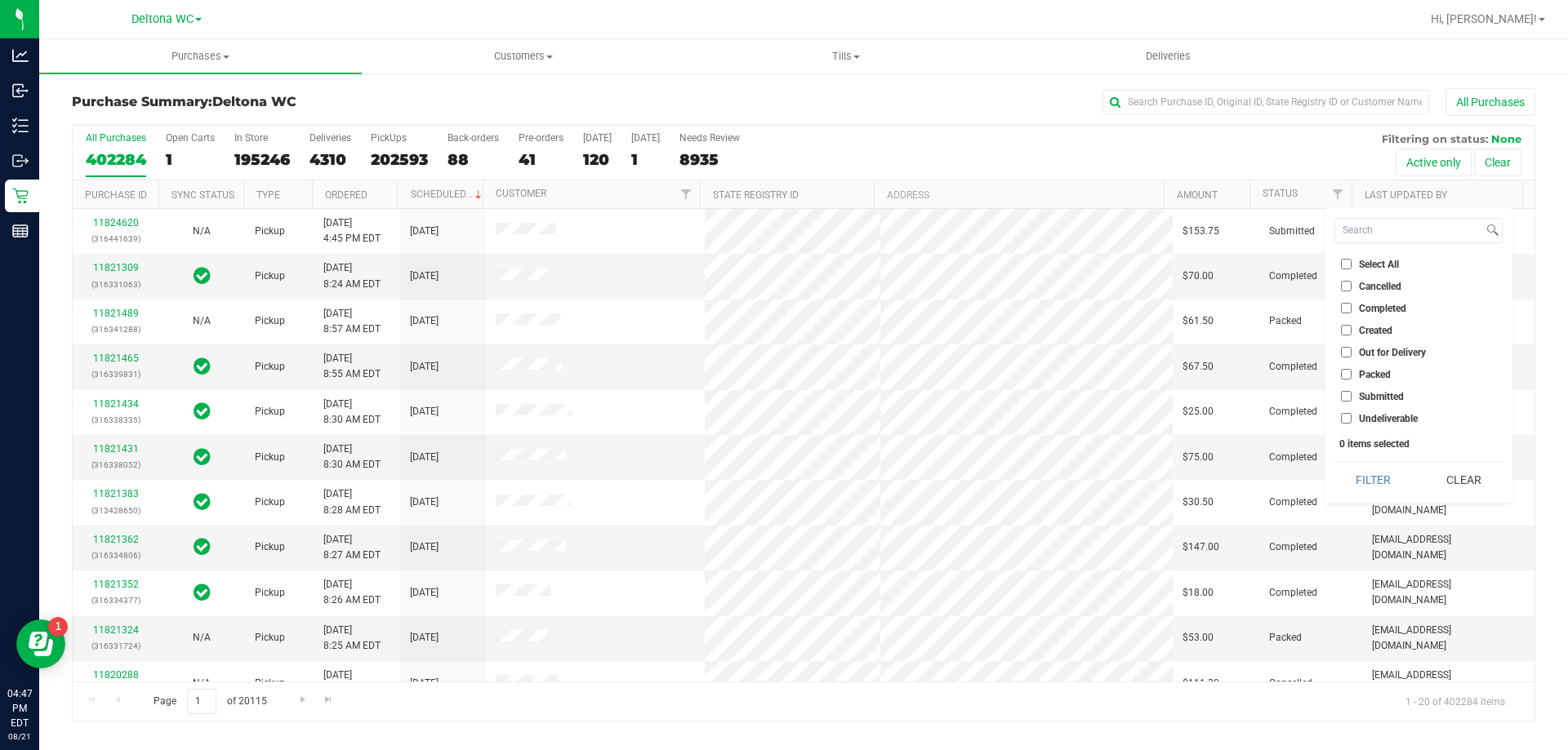
click at [1348, 389] on li "Submitted" at bounding box center [1419, 395] width 168 height 17
click at [1343, 393] on input "Submitted" at bounding box center [1346, 396] width 11 height 11
checkbox input "true"
click at [1387, 467] on button "Filter" at bounding box center [1373, 480] width 78 height 36
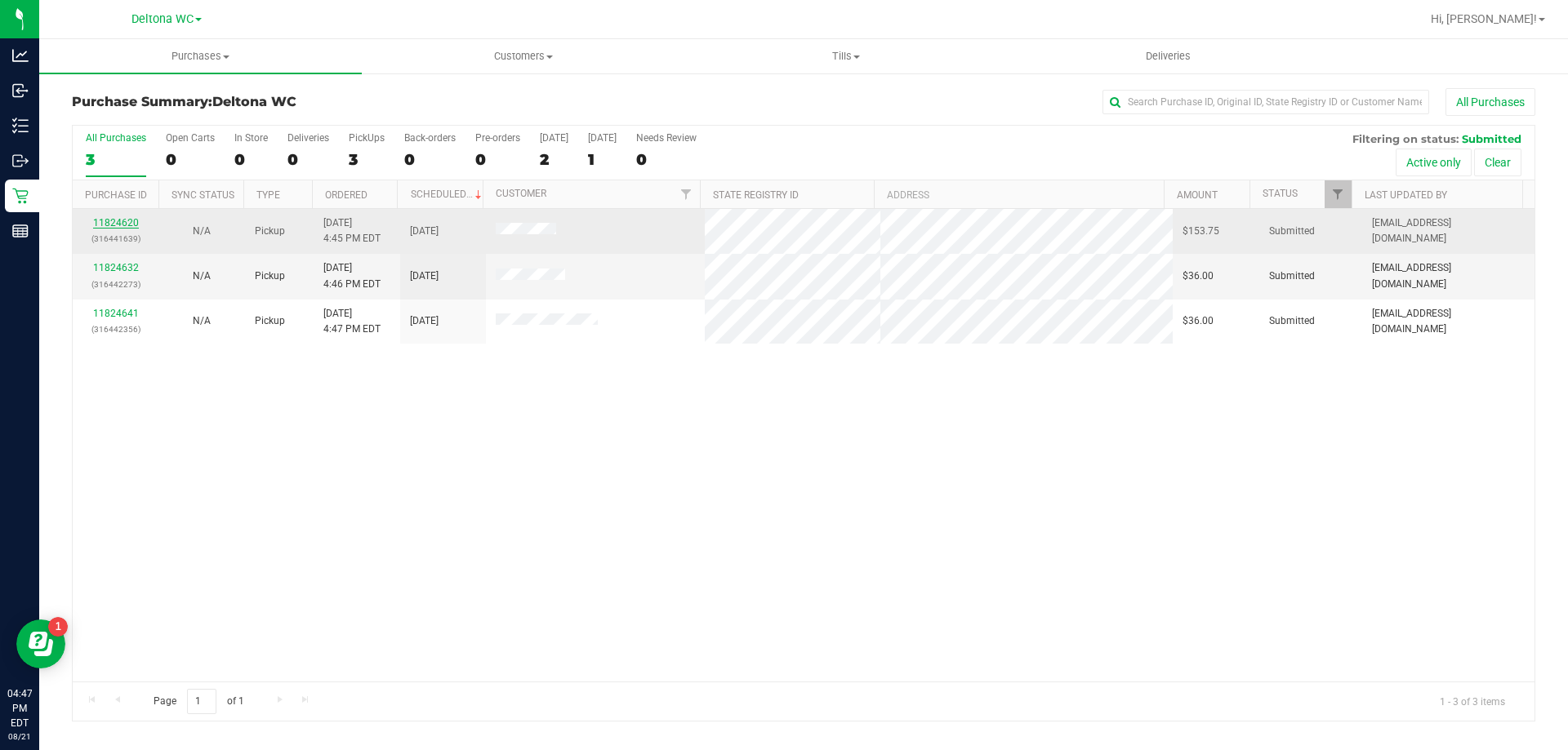
click at [119, 219] on link "11824620" at bounding box center [116, 223] width 45 height 12
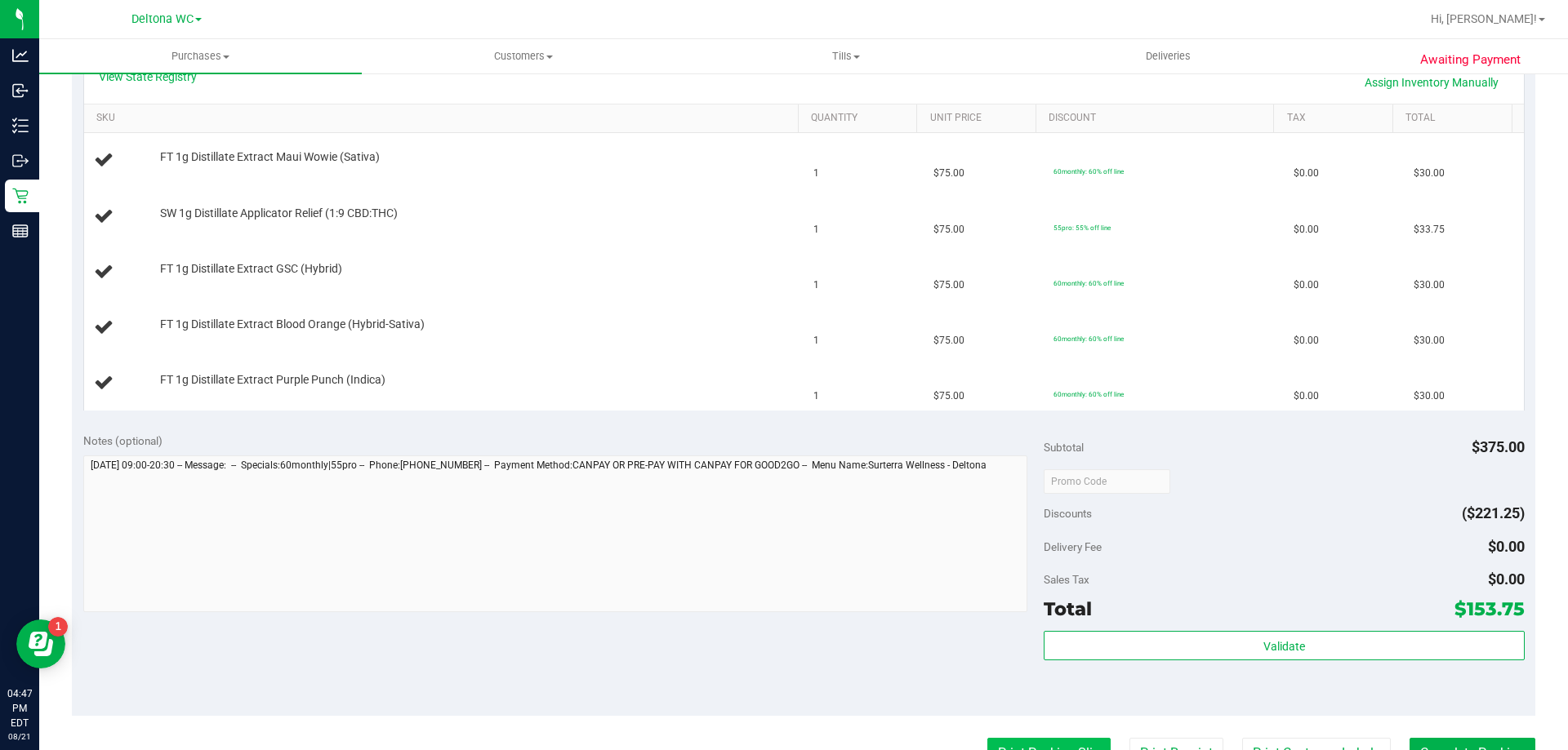
scroll to position [571, 0]
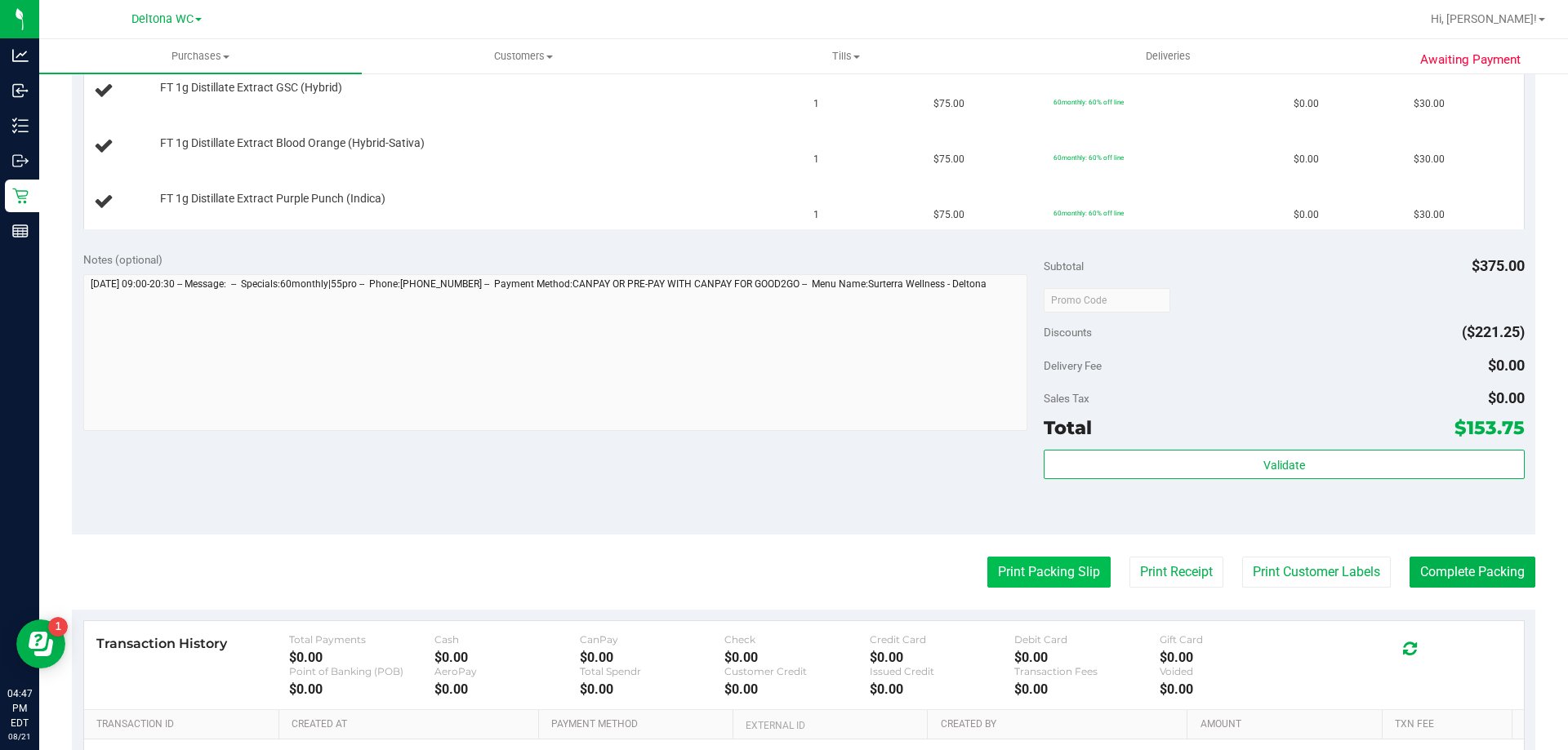
click at [1036, 567] on button "Print Packing Slip" at bounding box center [1049, 571] width 124 height 31
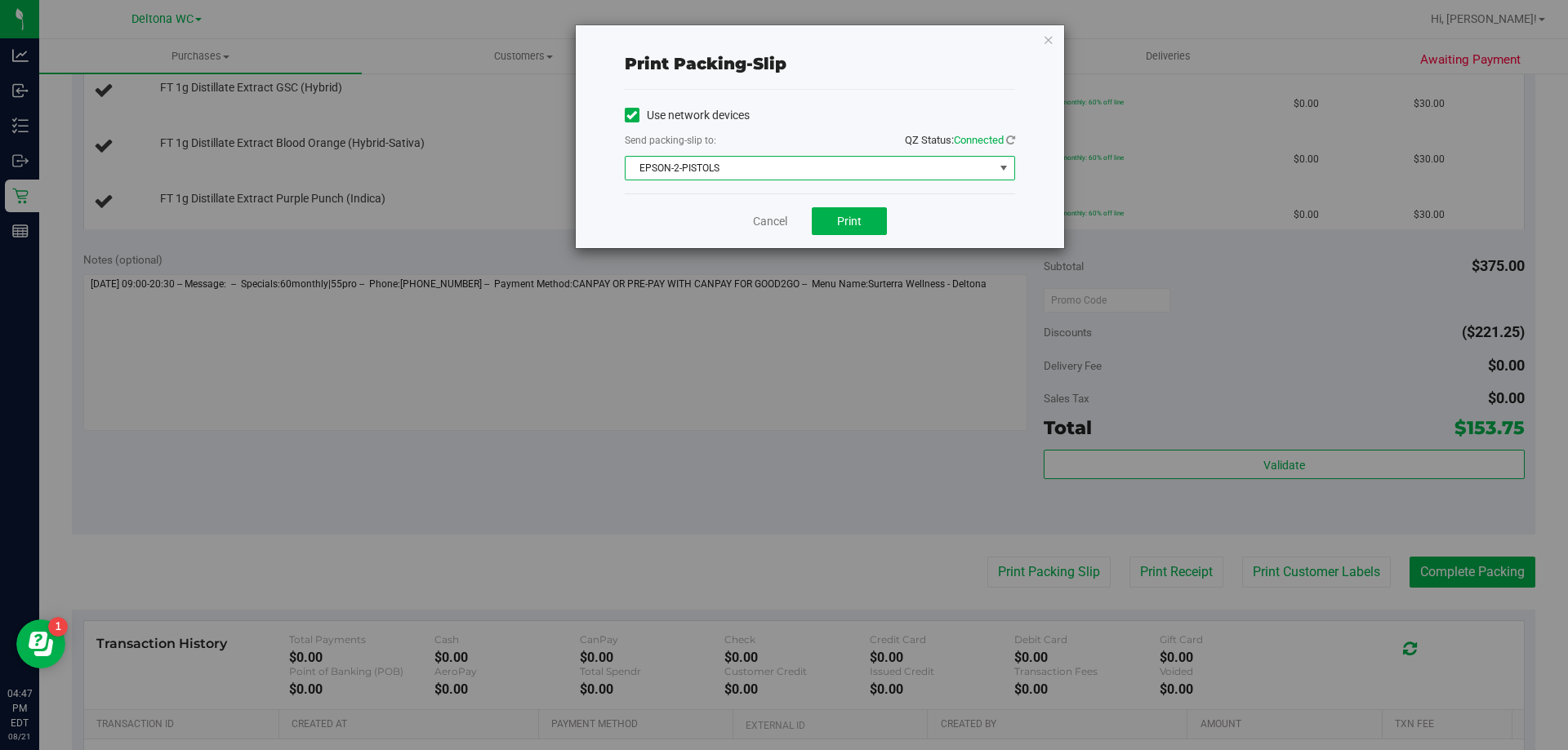
click at [736, 171] on span "EPSON-2-PISTOLS" at bounding box center [810, 168] width 369 height 23
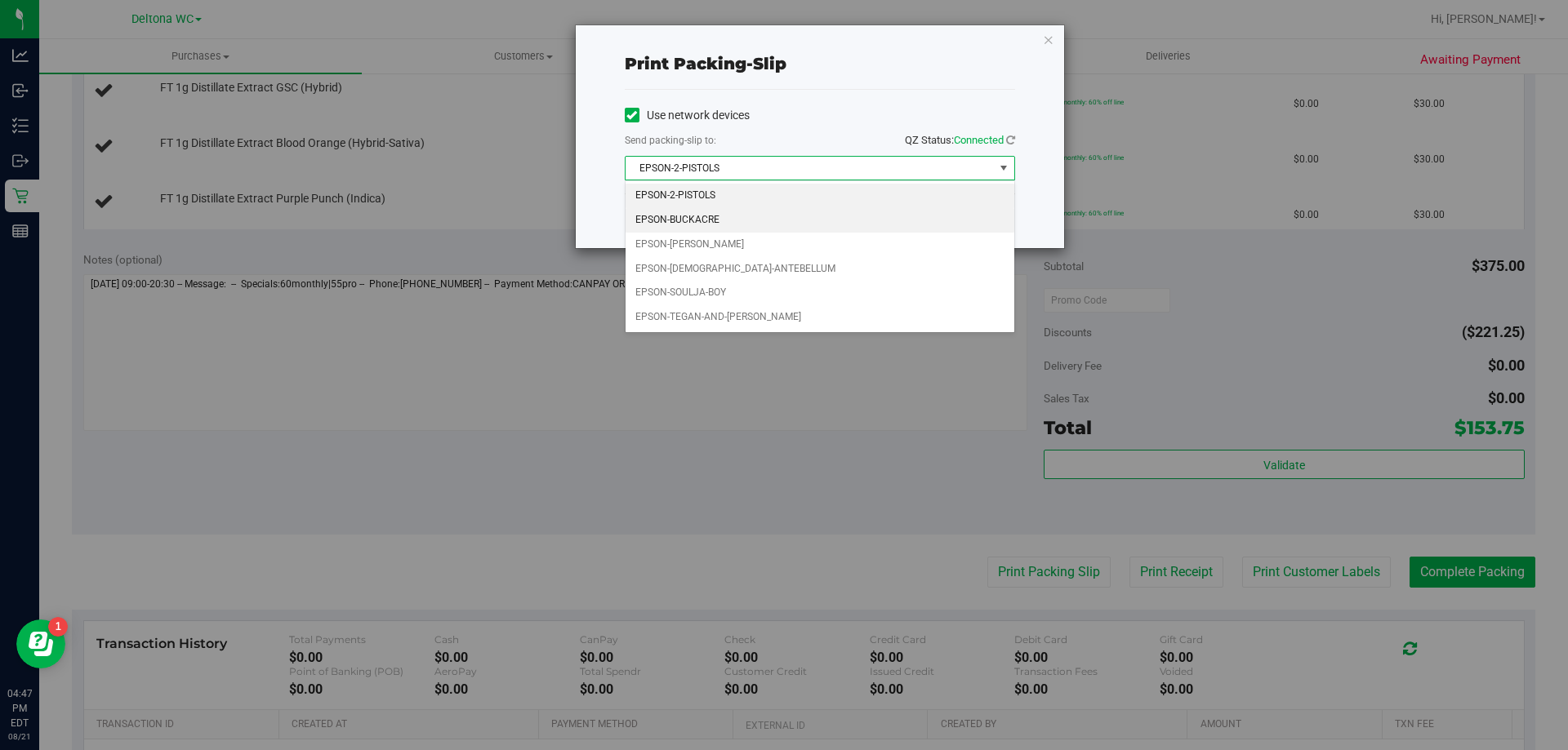
click at [696, 219] on li "EPSON-BUCKACRE" at bounding box center [820, 220] width 389 height 25
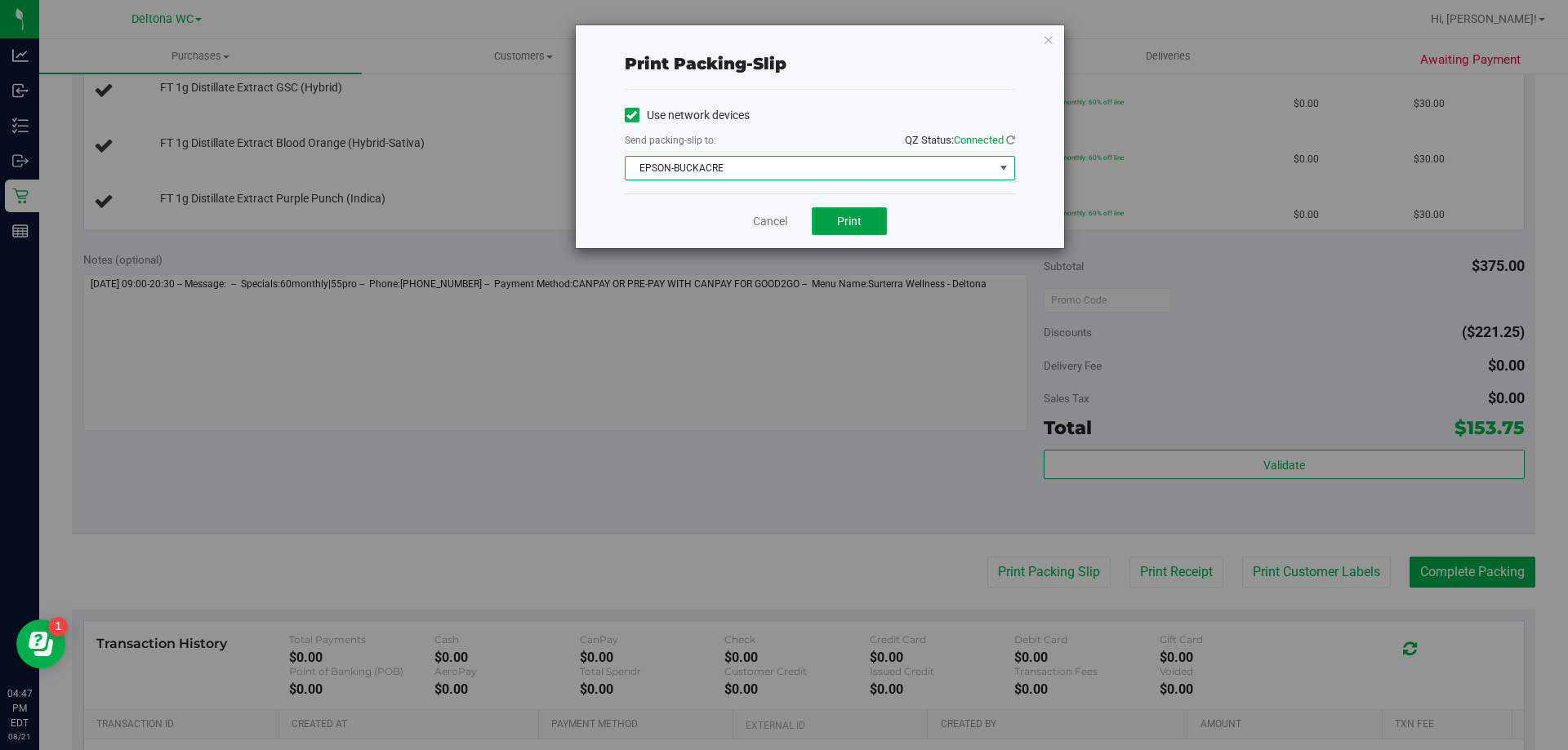
click at [831, 233] on button "Print" at bounding box center [849, 221] width 75 height 28
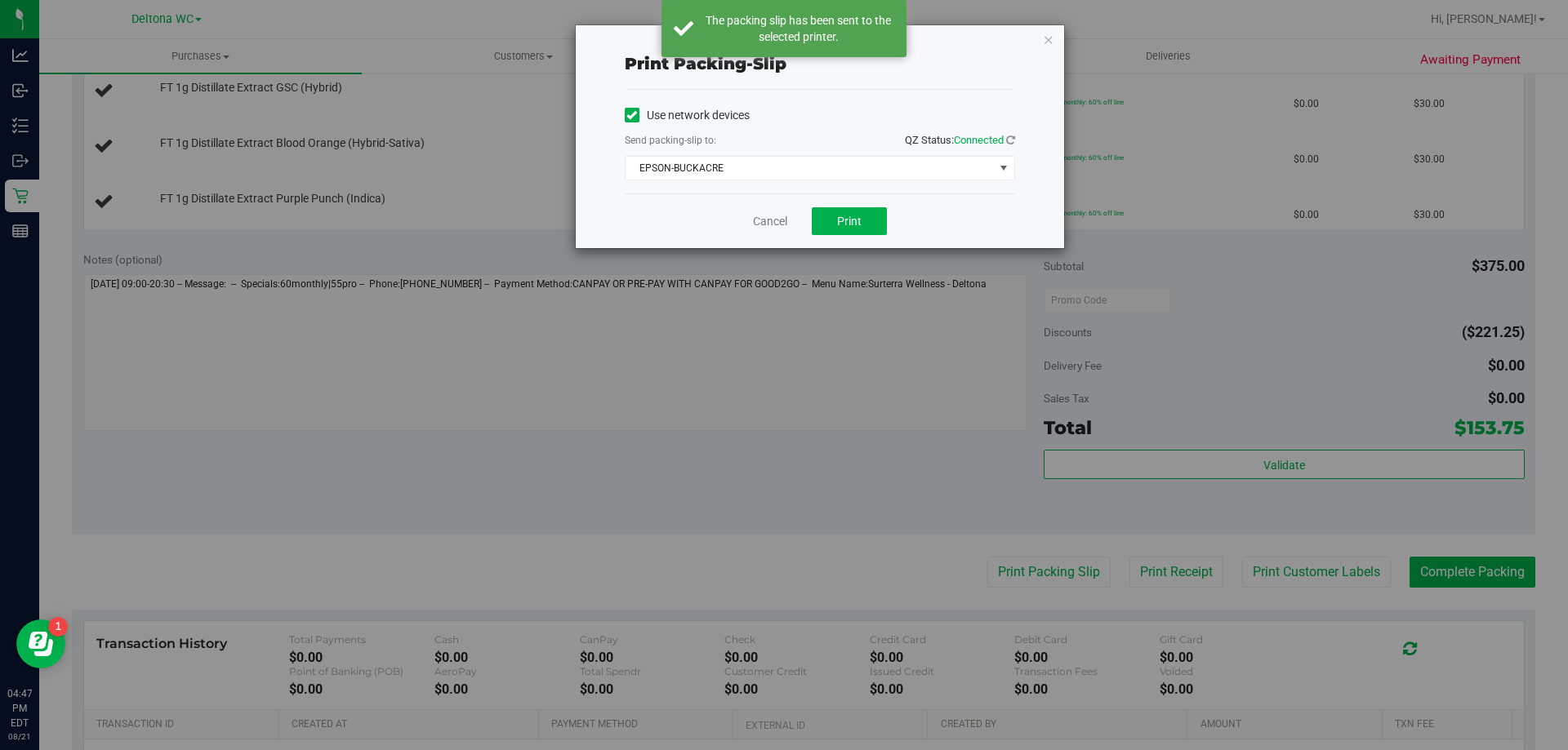
click at [793, 420] on div "Print packing-slip Use network devices Send packing-slip to: QZ Status: Connect…" at bounding box center [790, 375] width 1580 height 750
drag, startPoint x: 1043, startPoint y: 42, endPoint x: 1042, endPoint y: 58, distance: 16.0
click at [1043, 44] on icon "button" at bounding box center [1049, 40] width 12 height 20
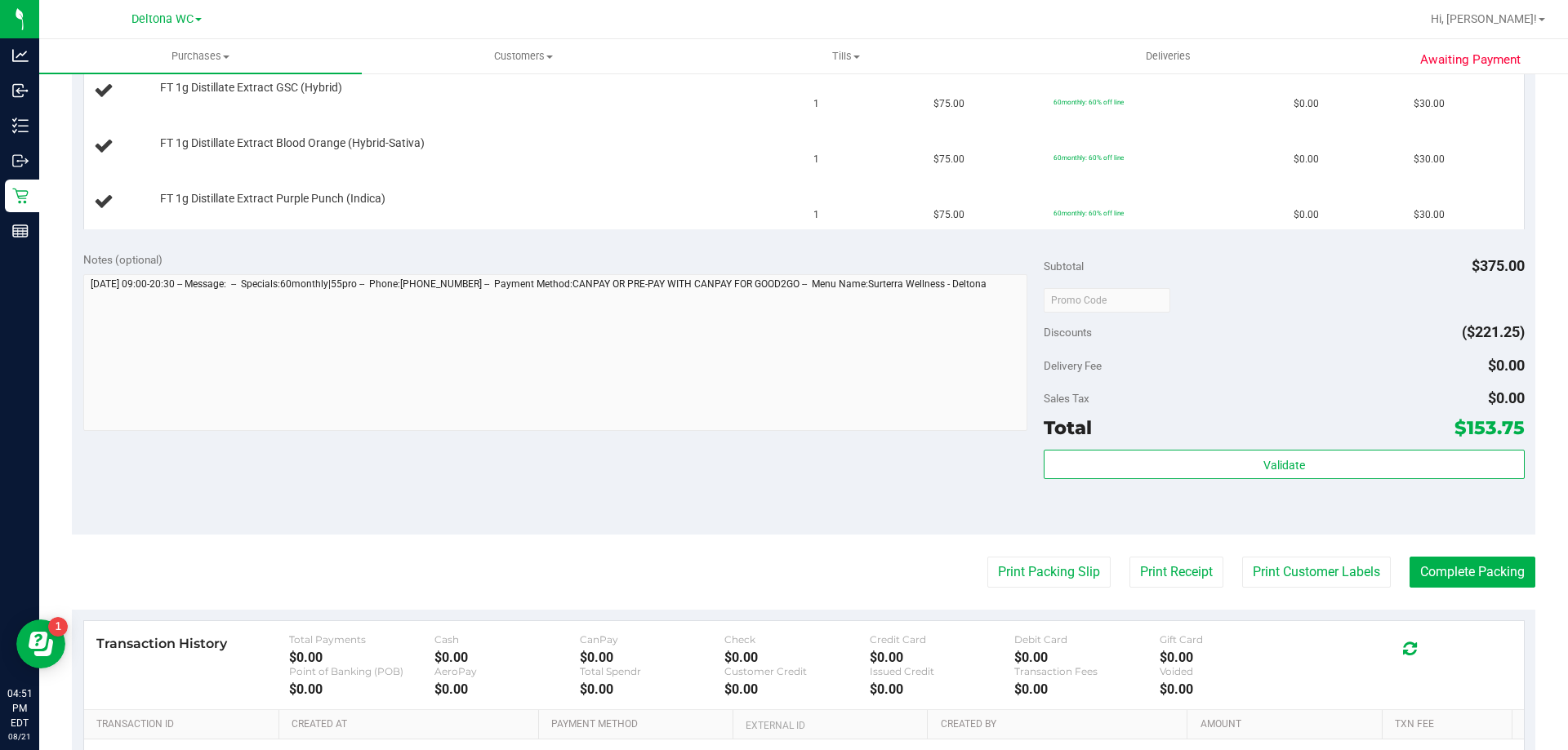
click at [988, 556] on button "Print Packing Slip" at bounding box center [1049, 571] width 124 height 31
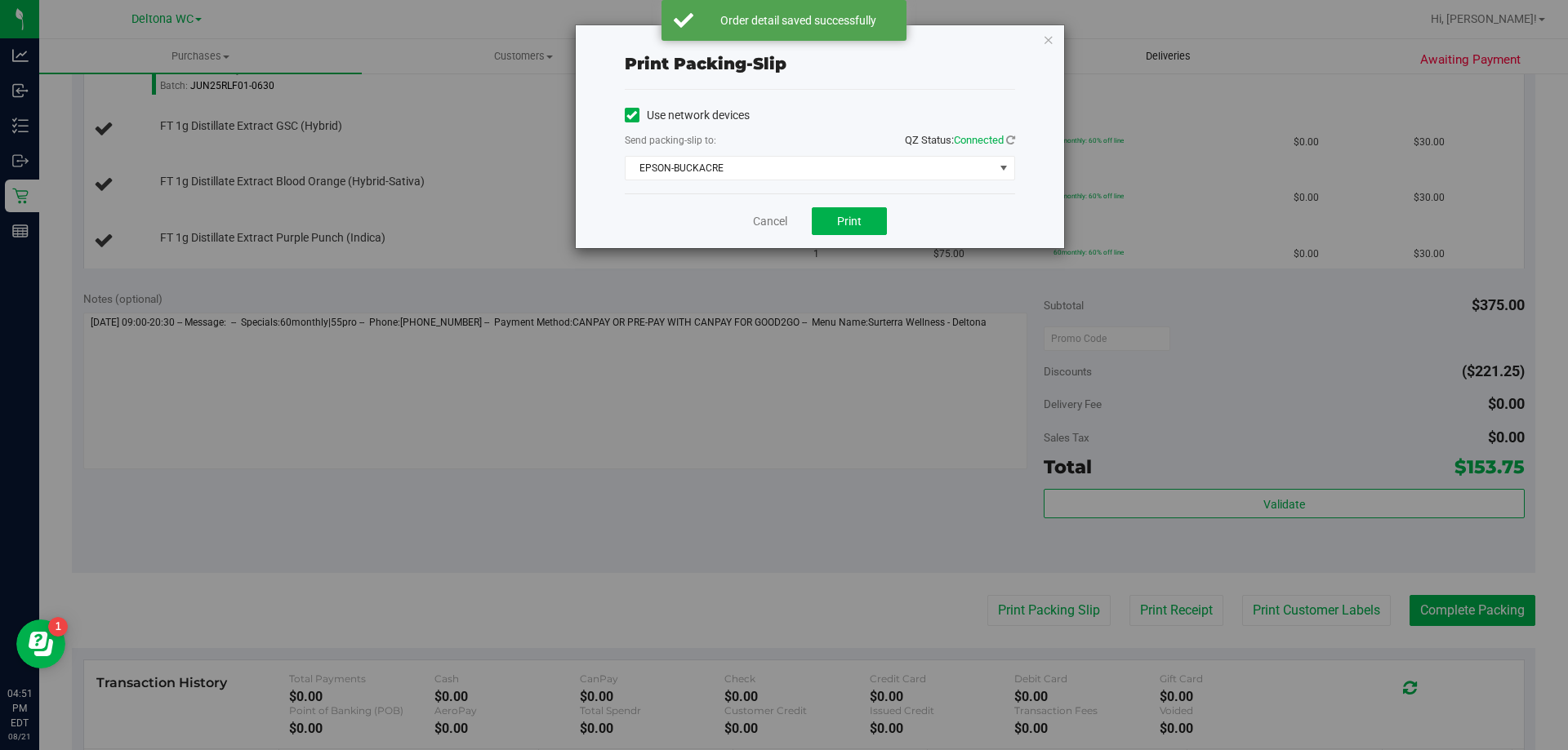
click at [1049, 42] on icon "button" at bounding box center [1049, 40] width 12 height 20
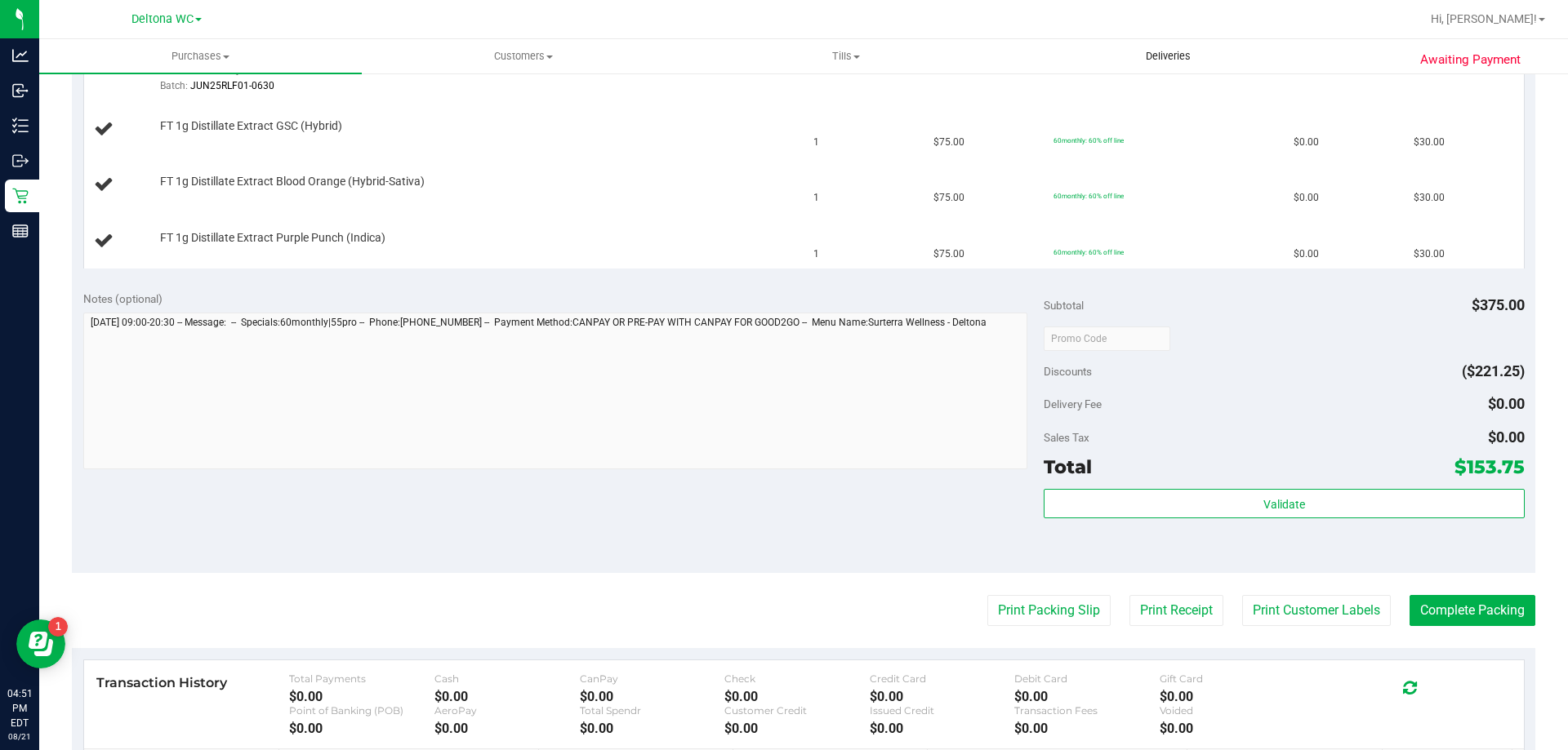
click at [988, 595] on button "Print Packing Slip" at bounding box center [1049, 610] width 124 height 31
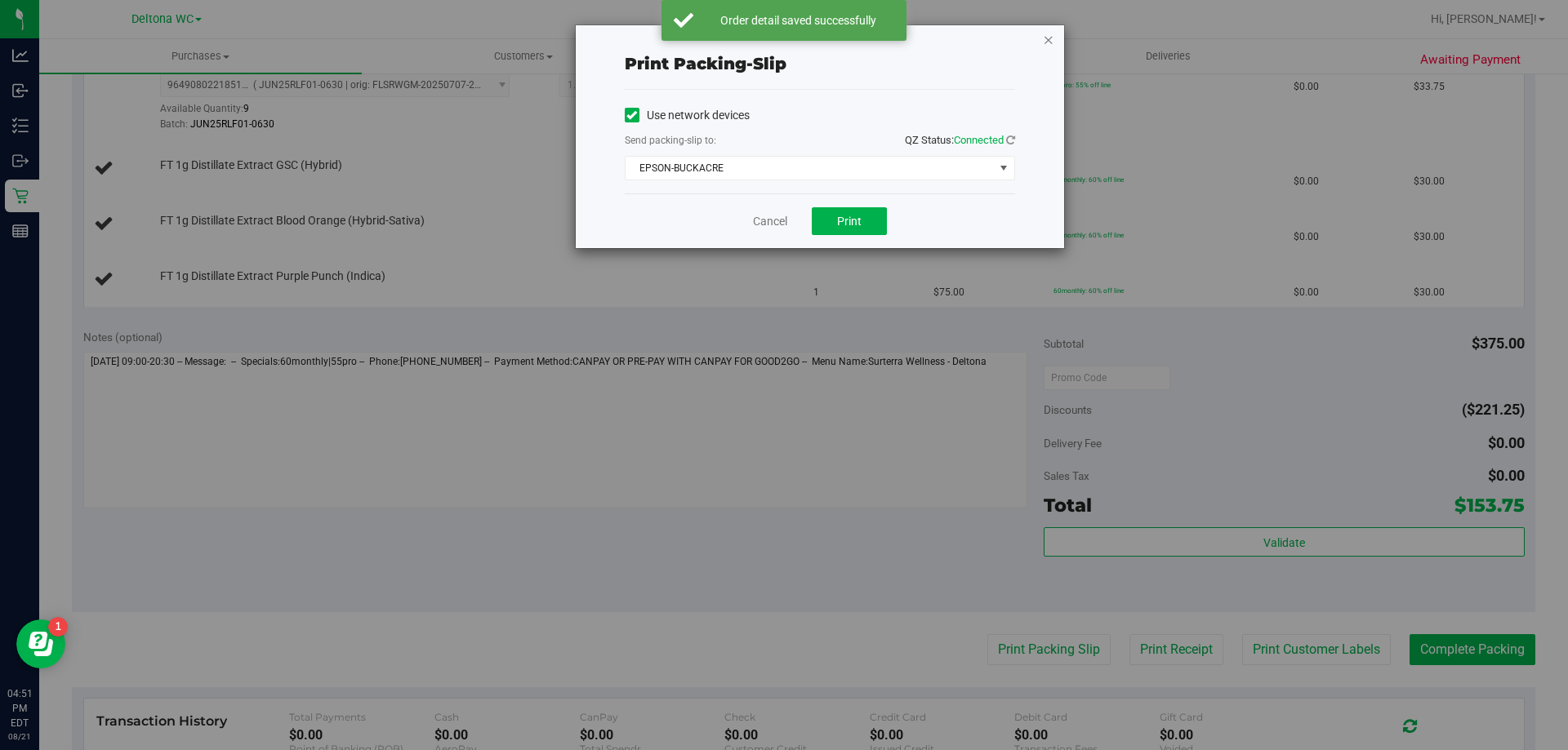
click at [1050, 44] on icon "button" at bounding box center [1049, 40] width 12 height 20
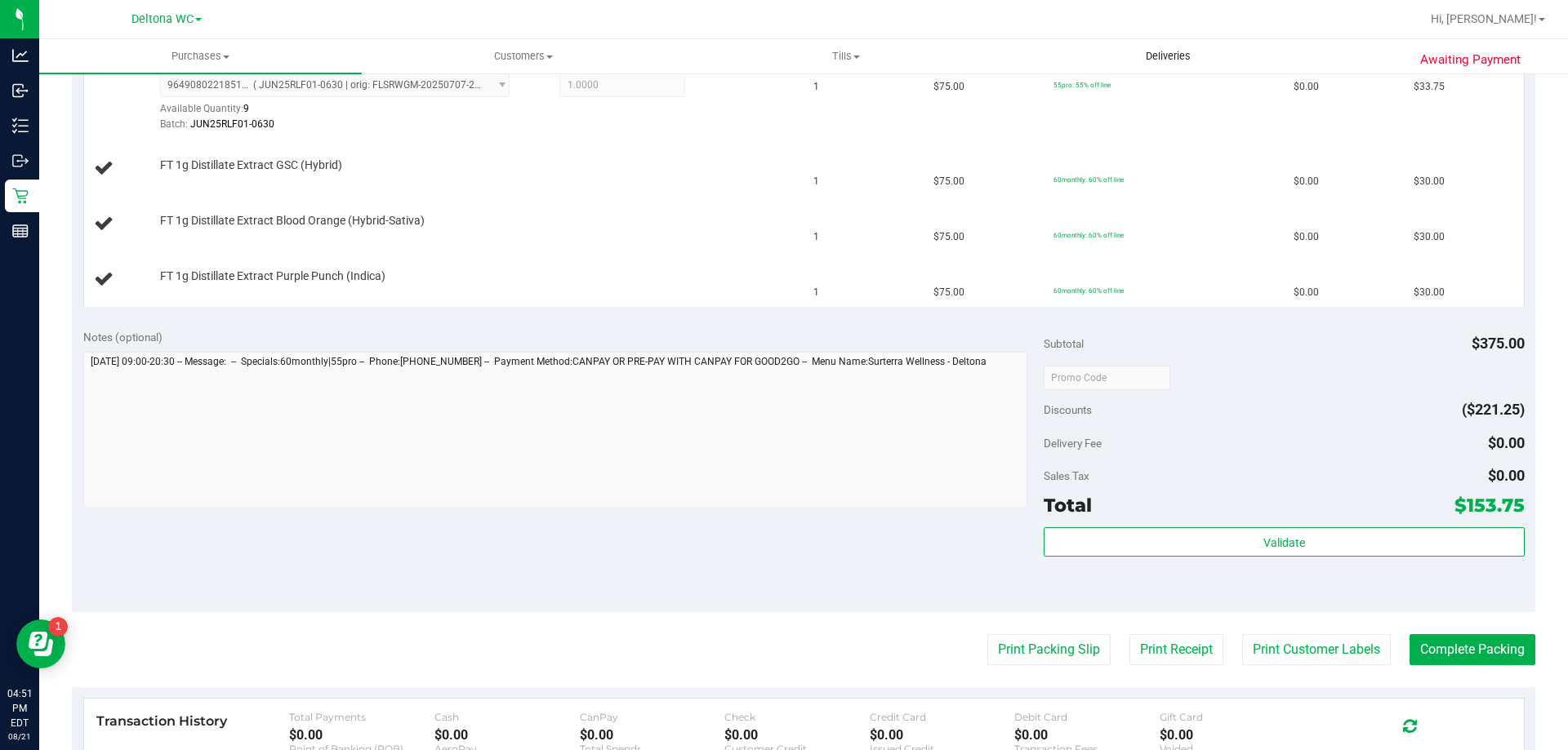
click at [988, 634] on button "Print Packing Slip" at bounding box center [1049, 649] width 124 height 31
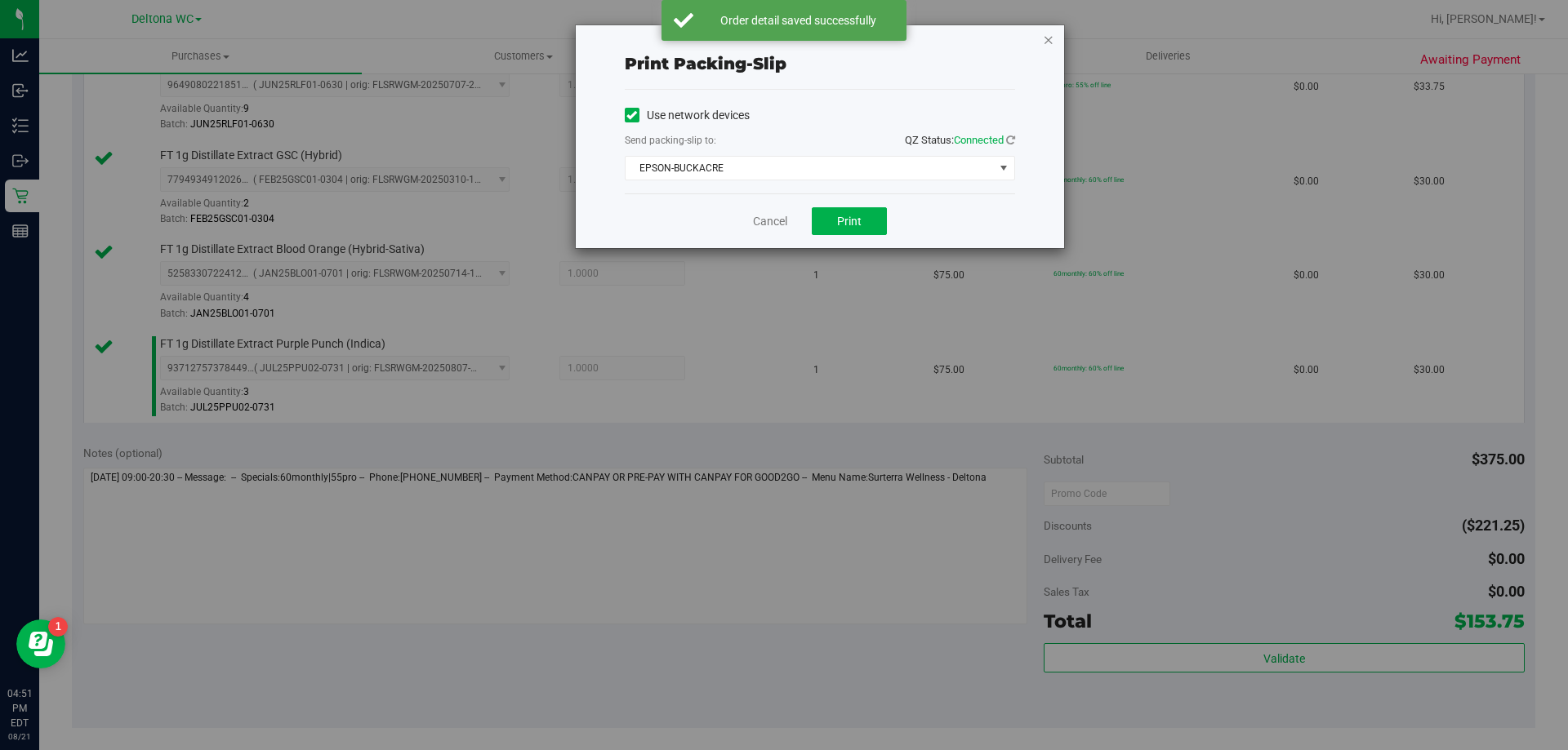
click at [1050, 37] on icon "button" at bounding box center [1049, 40] width 12 height 20
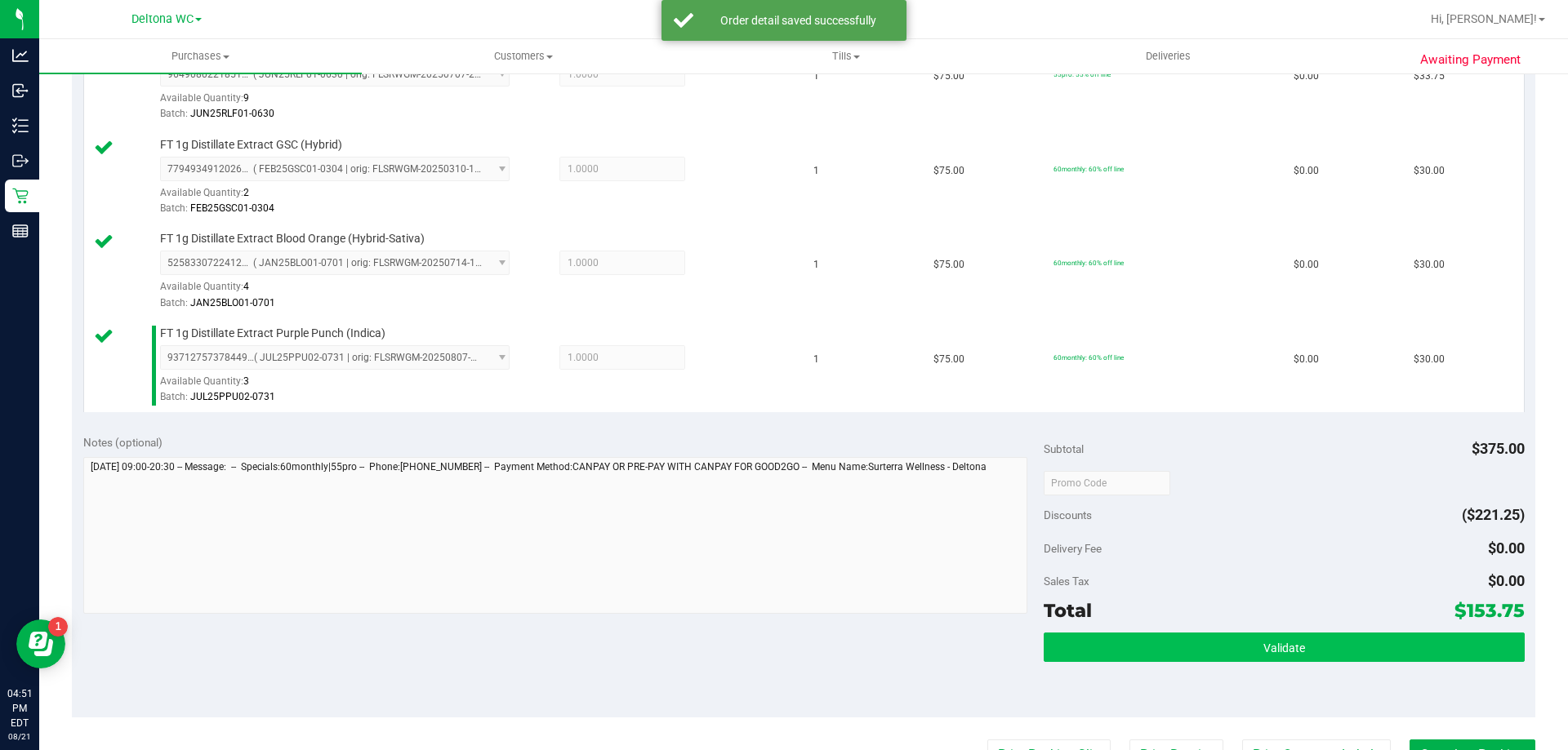
scroll to position [684, 0]
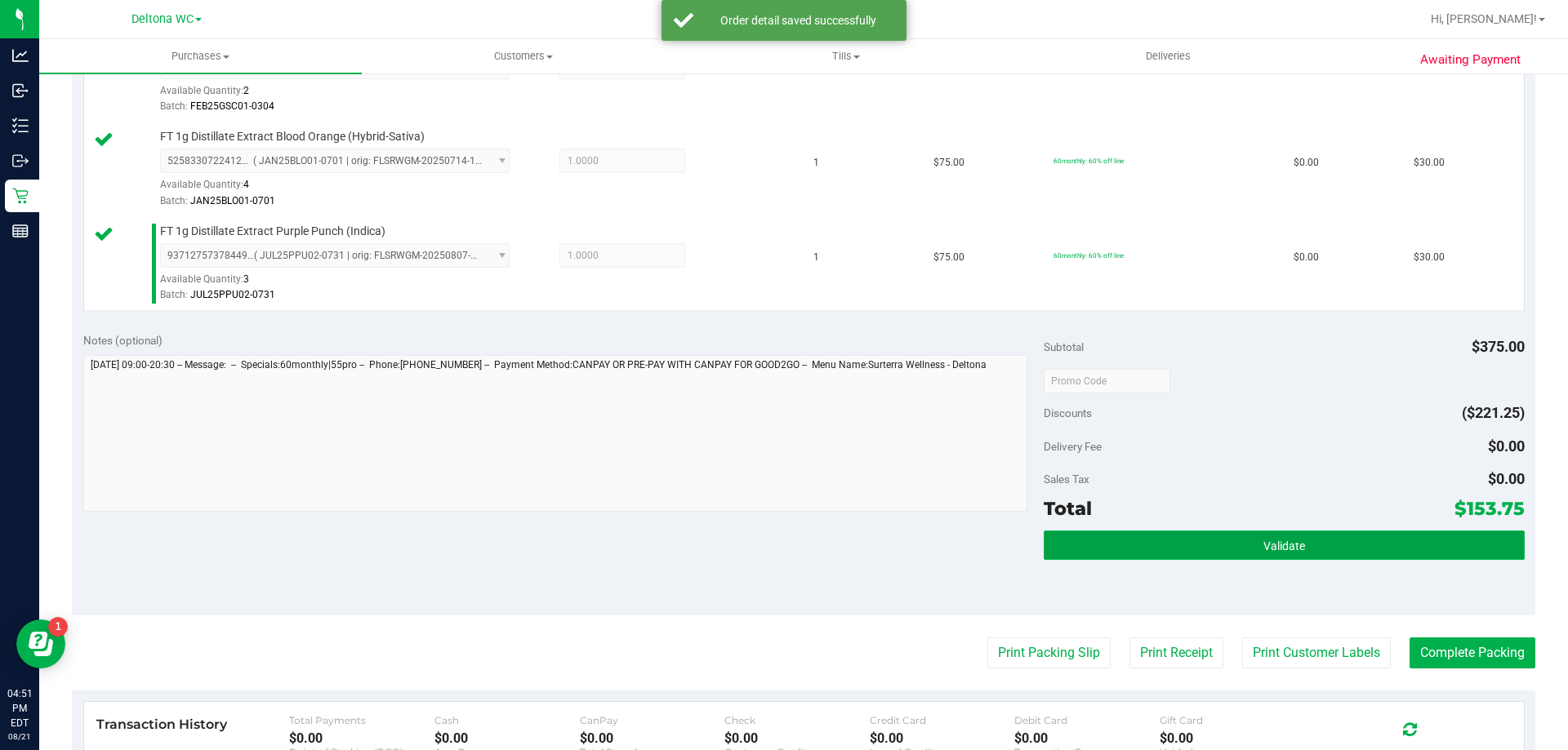
click at [1178, 537] on button "Validate" at bounding box center [1284, 545] width 480 height 30
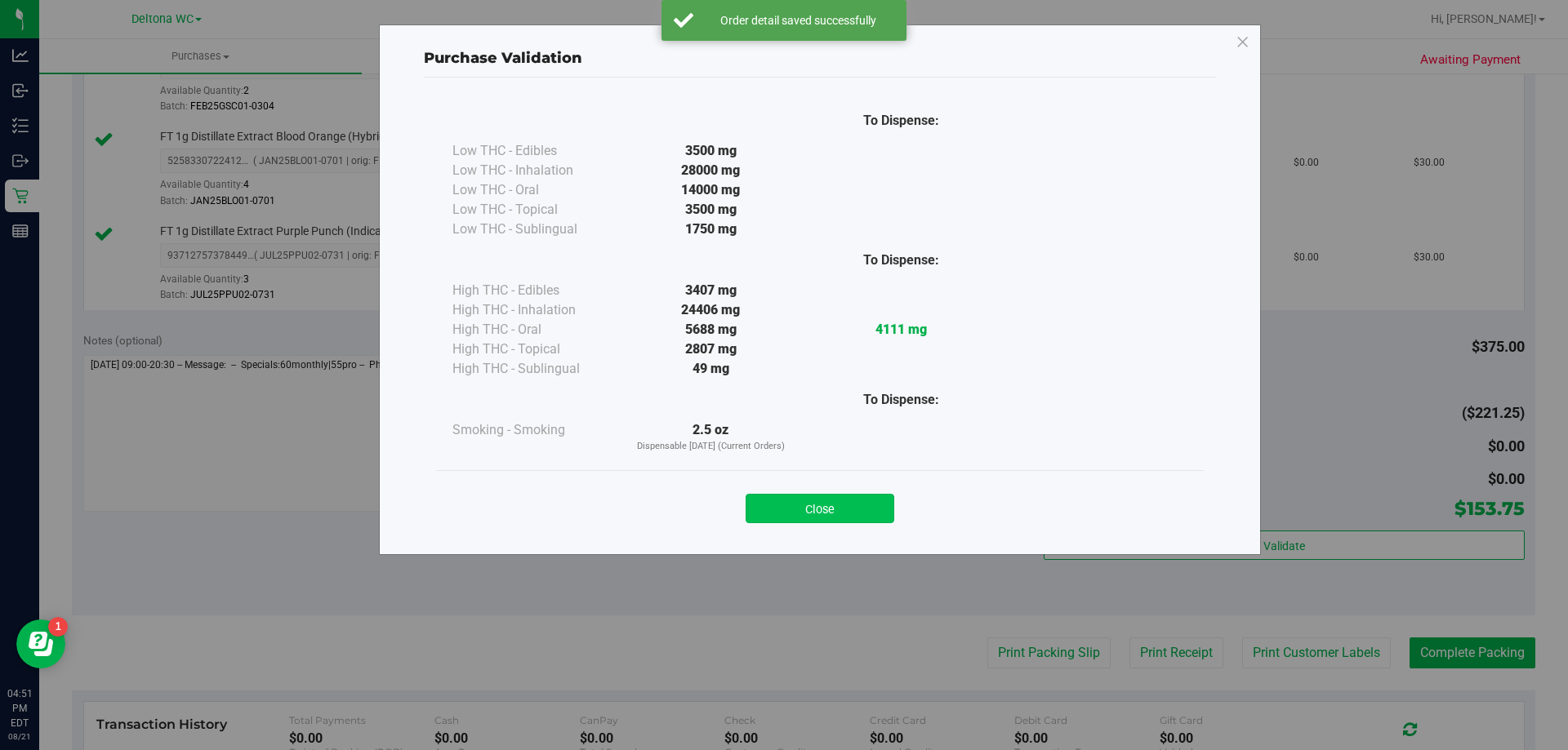
click at [866, 498] on button "Close" at bounding box center [820, 509] width 148 height 30
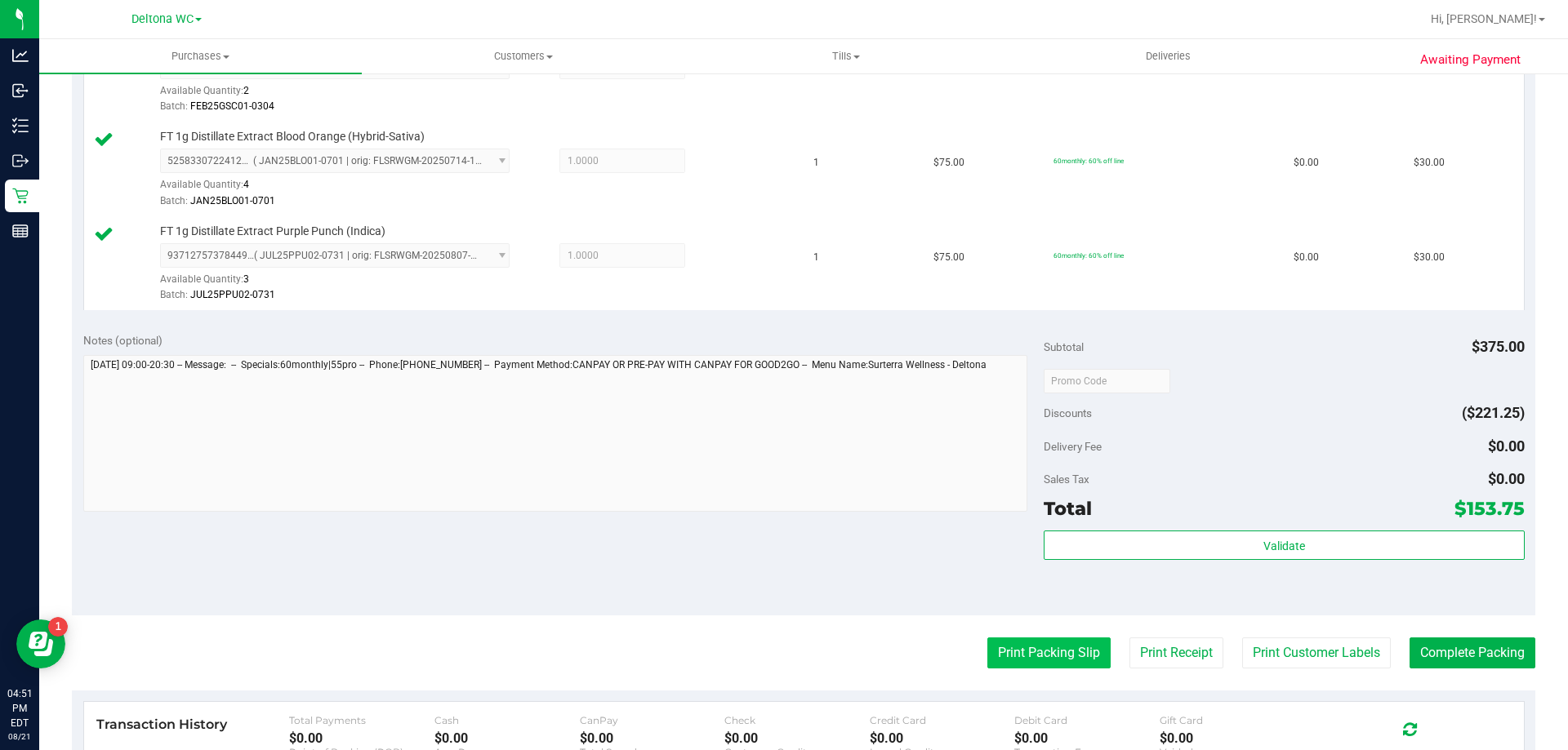
click at [1037, 648] on button "Print Packing Slip" at bounding box center [1049, 652] width 124 height 31
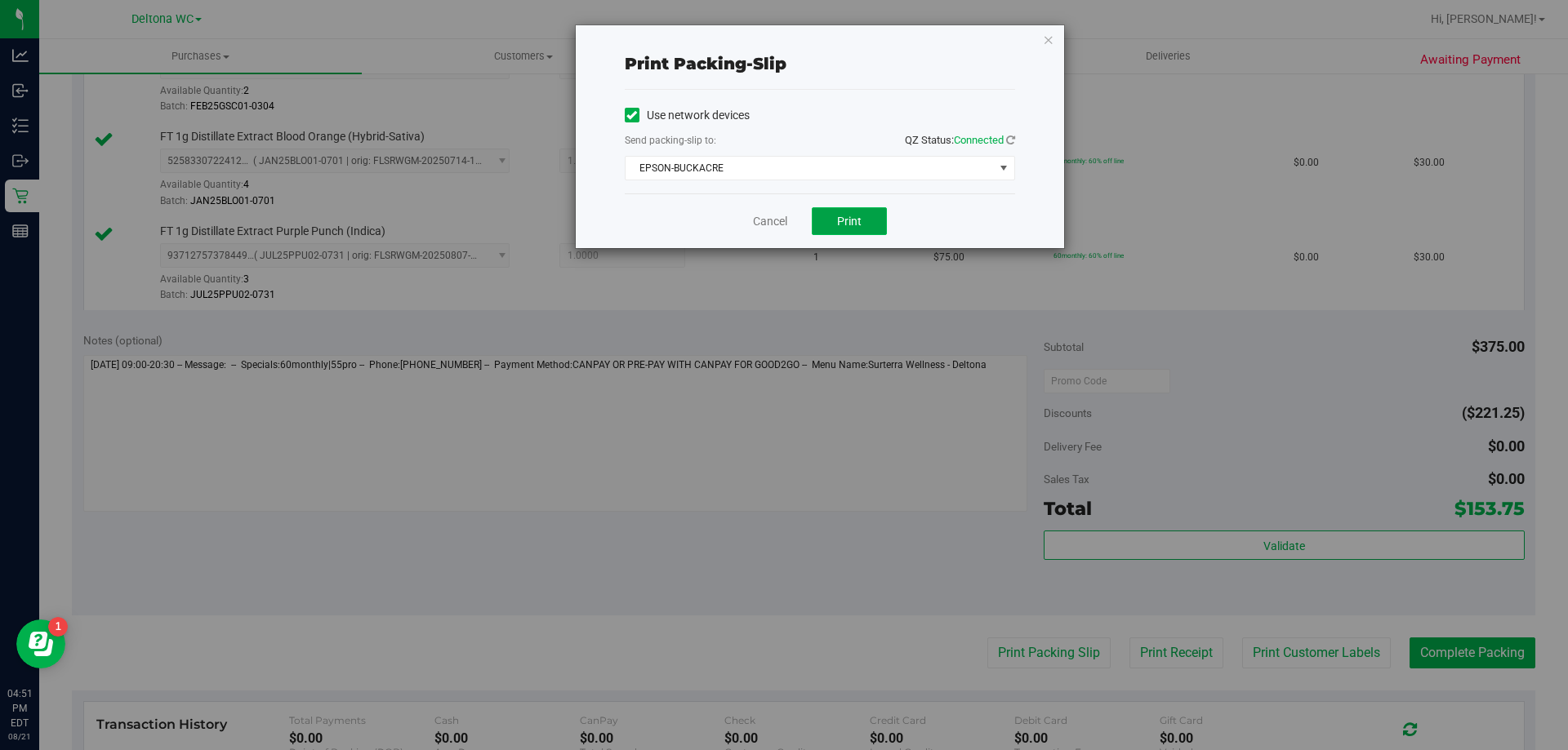
click at [830, 228] on button "Print" at bounding box center [849, 221] width 75 height 28
click at [1050, 39] on icon "button" at bounding box center [1049, 40] width 12 height 20
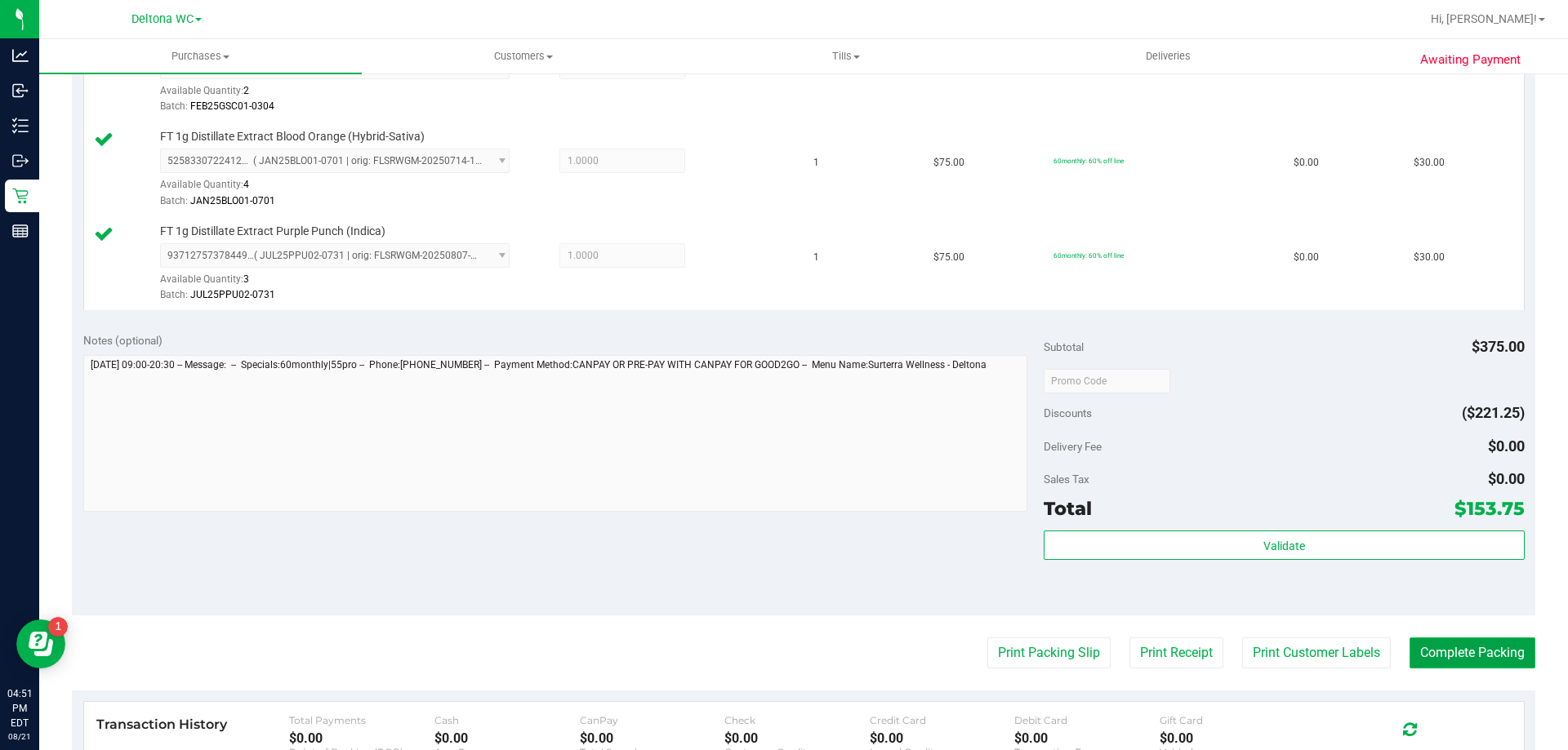
click at [1467, 651] on button "Complete Packing" at bounding box center [1472, 652] width 126 height 31
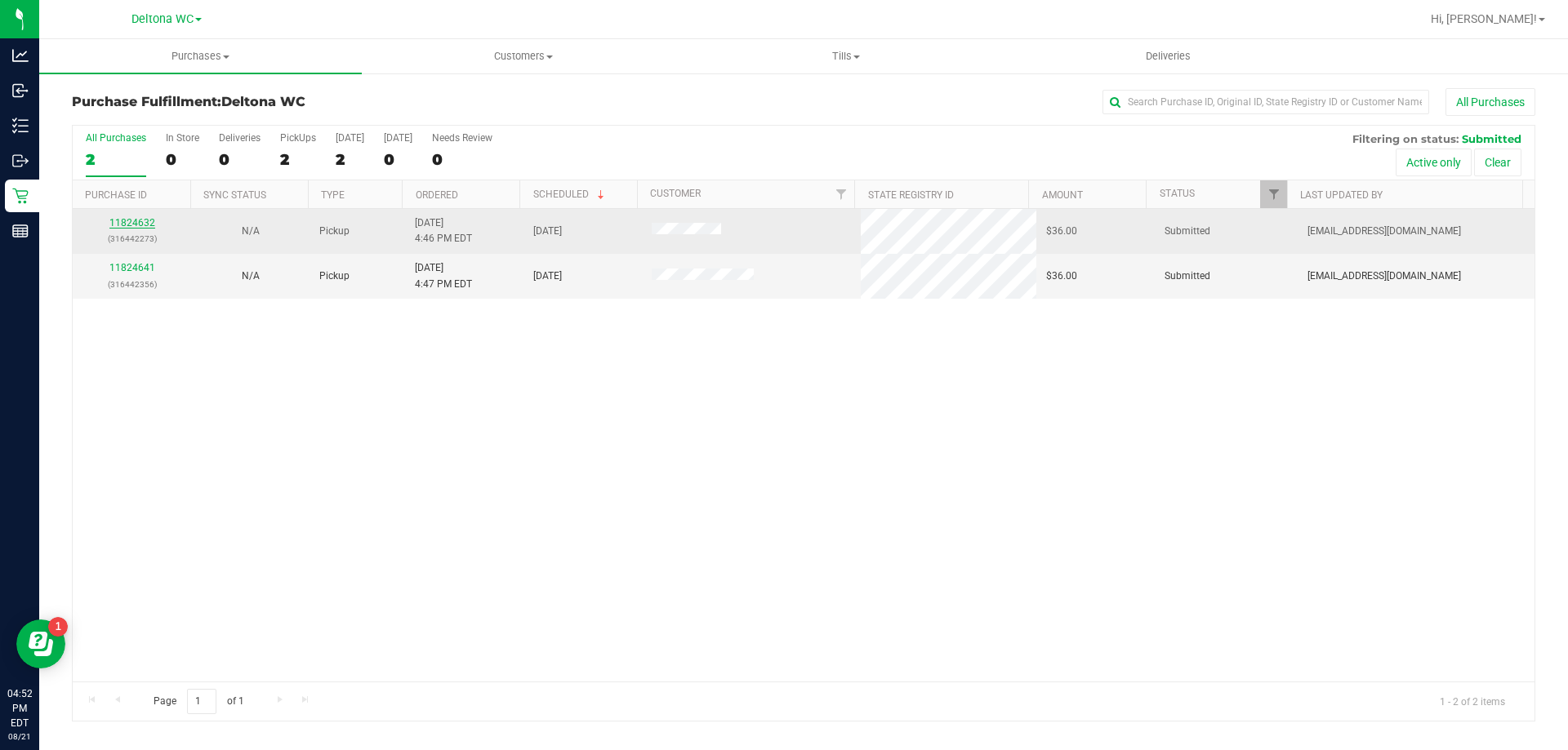
click at [139, 227] on link "11824632" at bounding box center [132, 223] width 45 height 12
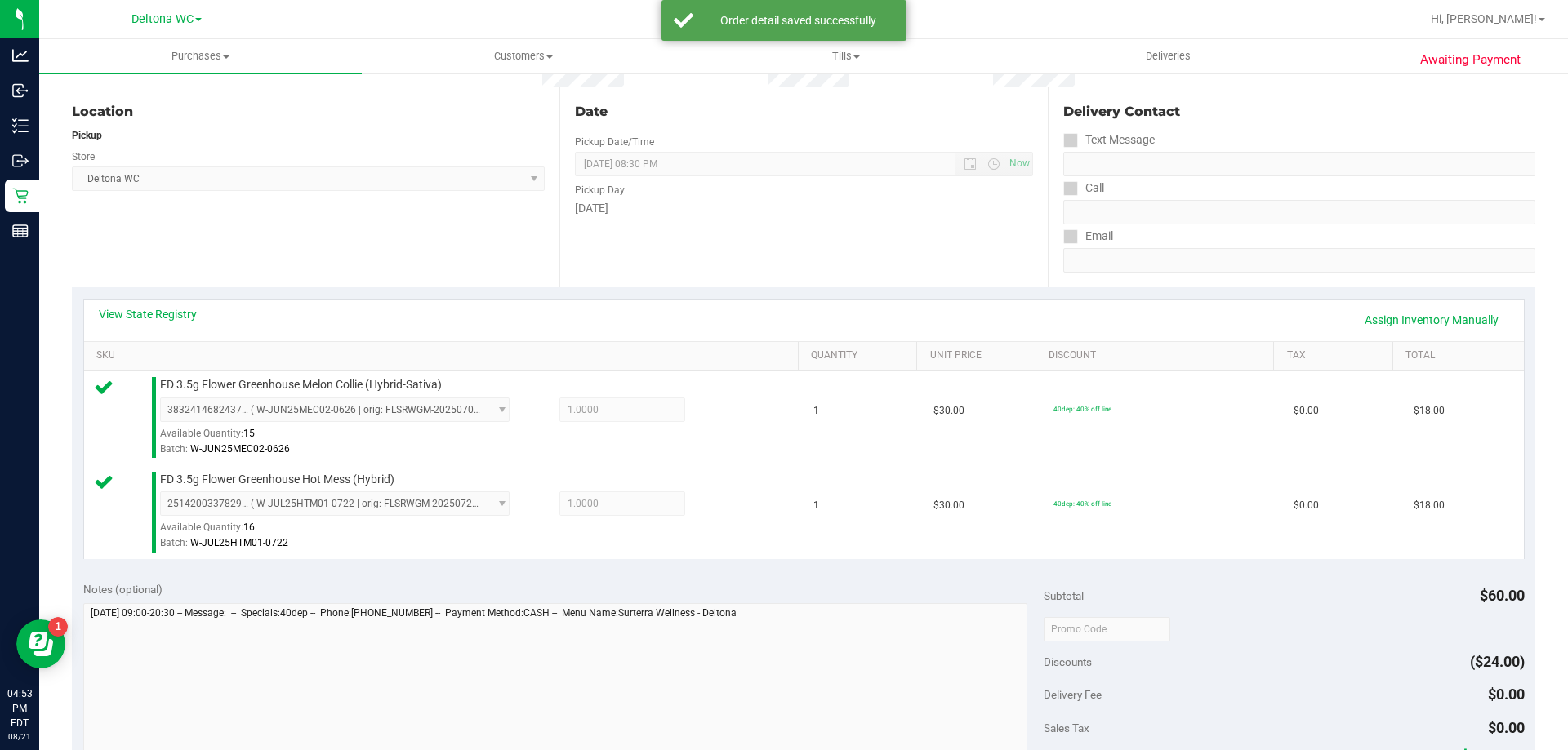
scroll to position [408, 0]
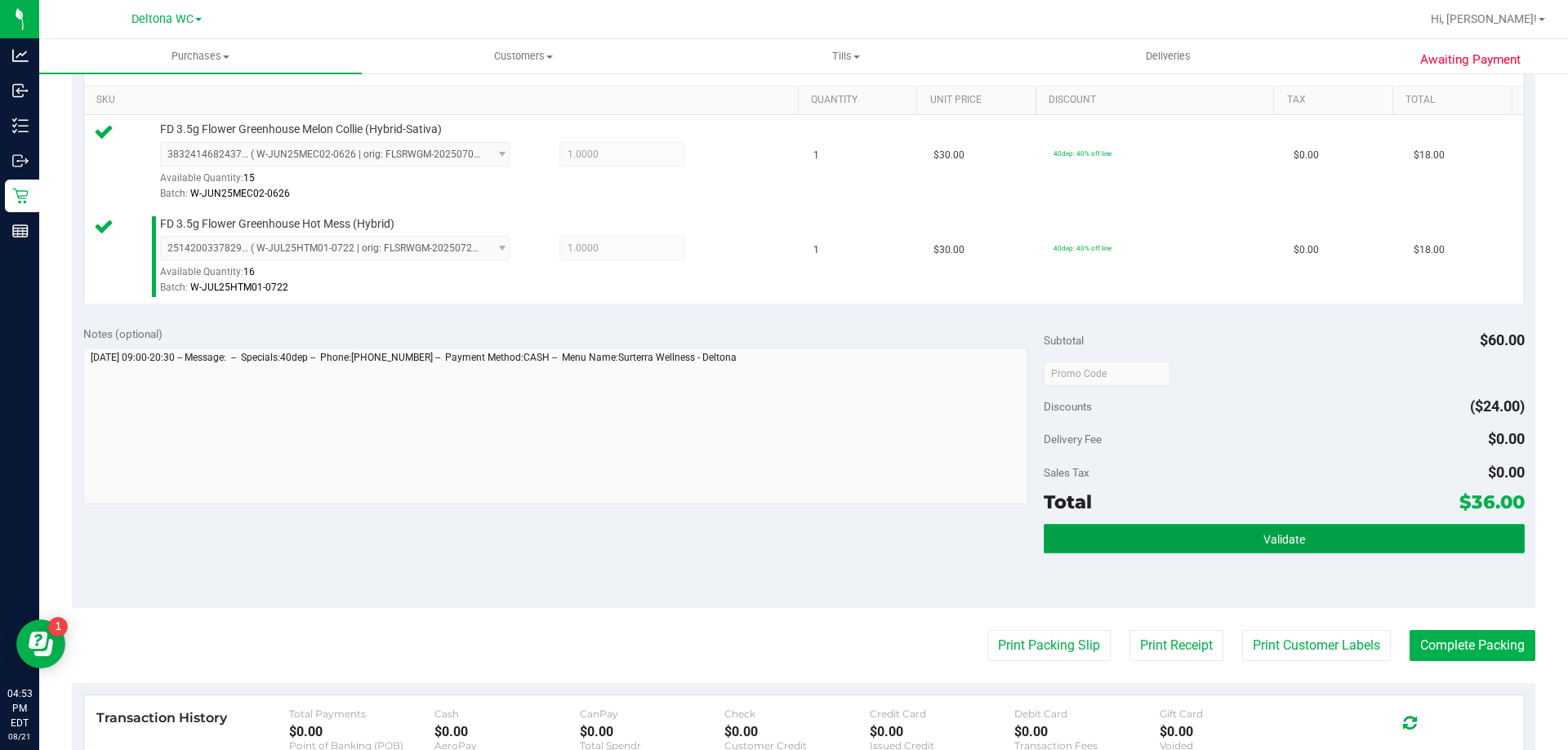
click at [1158, 526] on button "Validate" at bounding box center [1284, 539] width 480 height 30
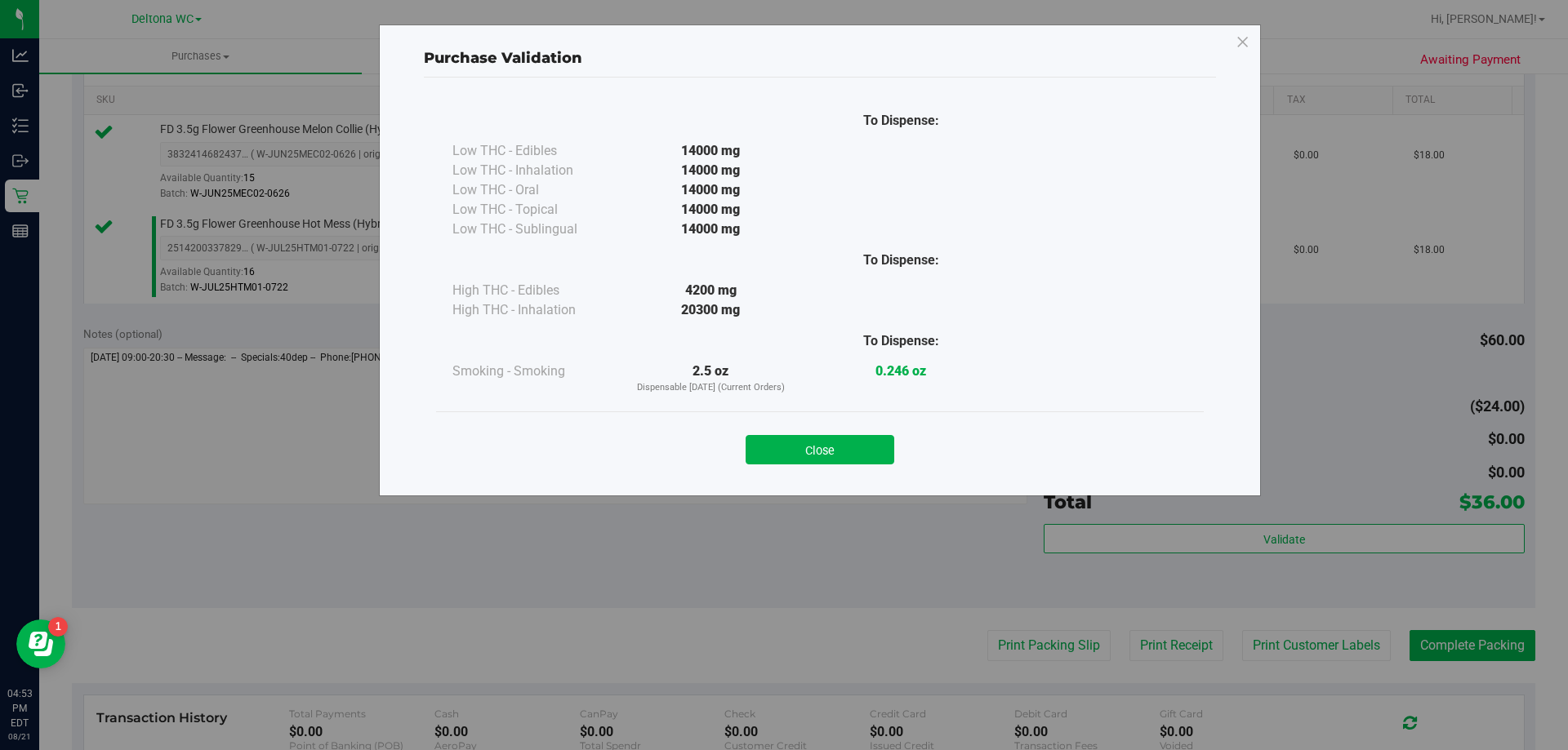
click at [815, 458] on button "Close" at bounding box center [820, 450] width 148 height 30
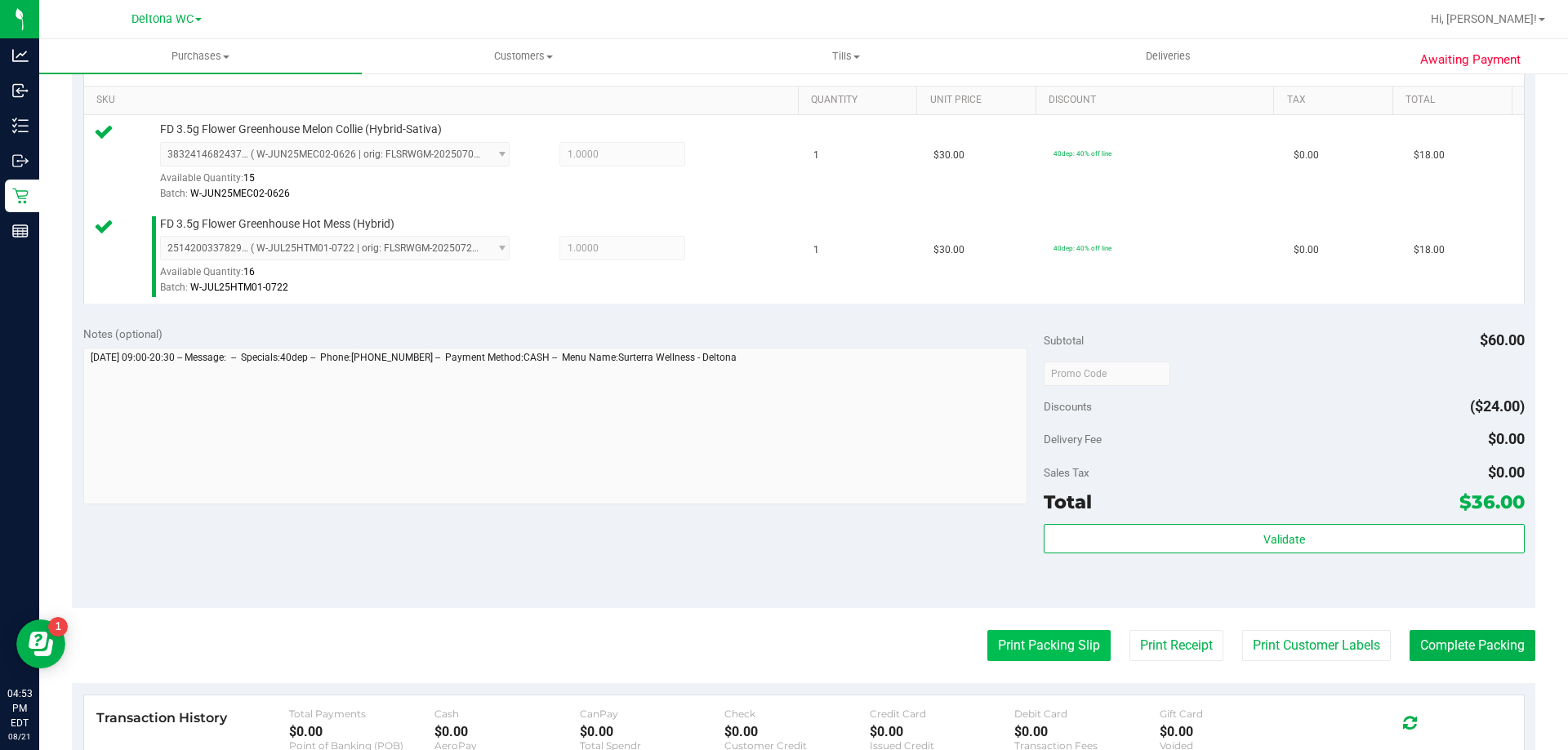
click at [997, 632] on button "Print Packing Slip" at bounding box center [1049, 645] width 124 height 31
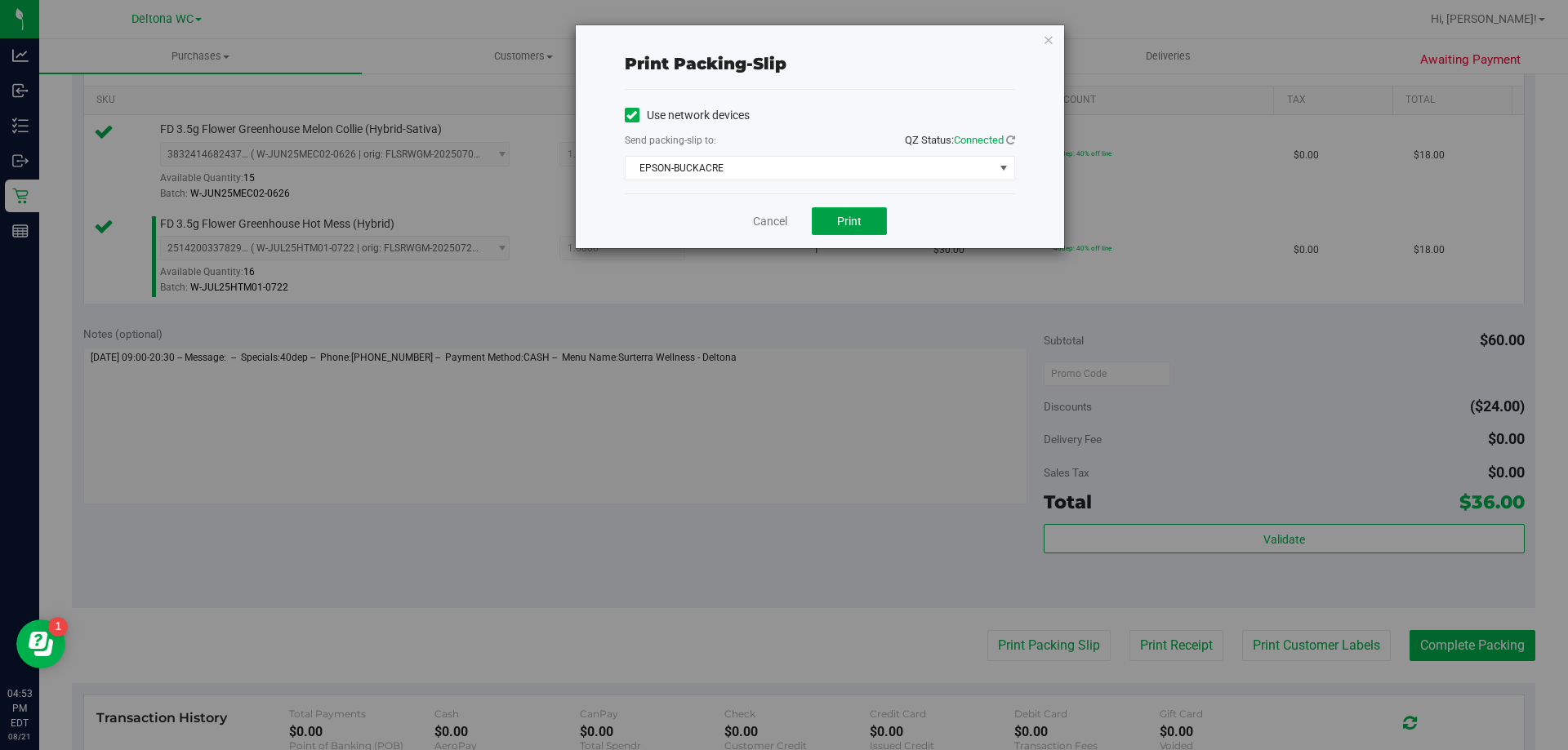
drag, startPoint x: 838, startPoint y: 213, endPoint x: 1064, endPoint y: 401, distance: 294.0
click at [838, 214] on span "Print" at bounding box center [849, 220] width 25 height 13
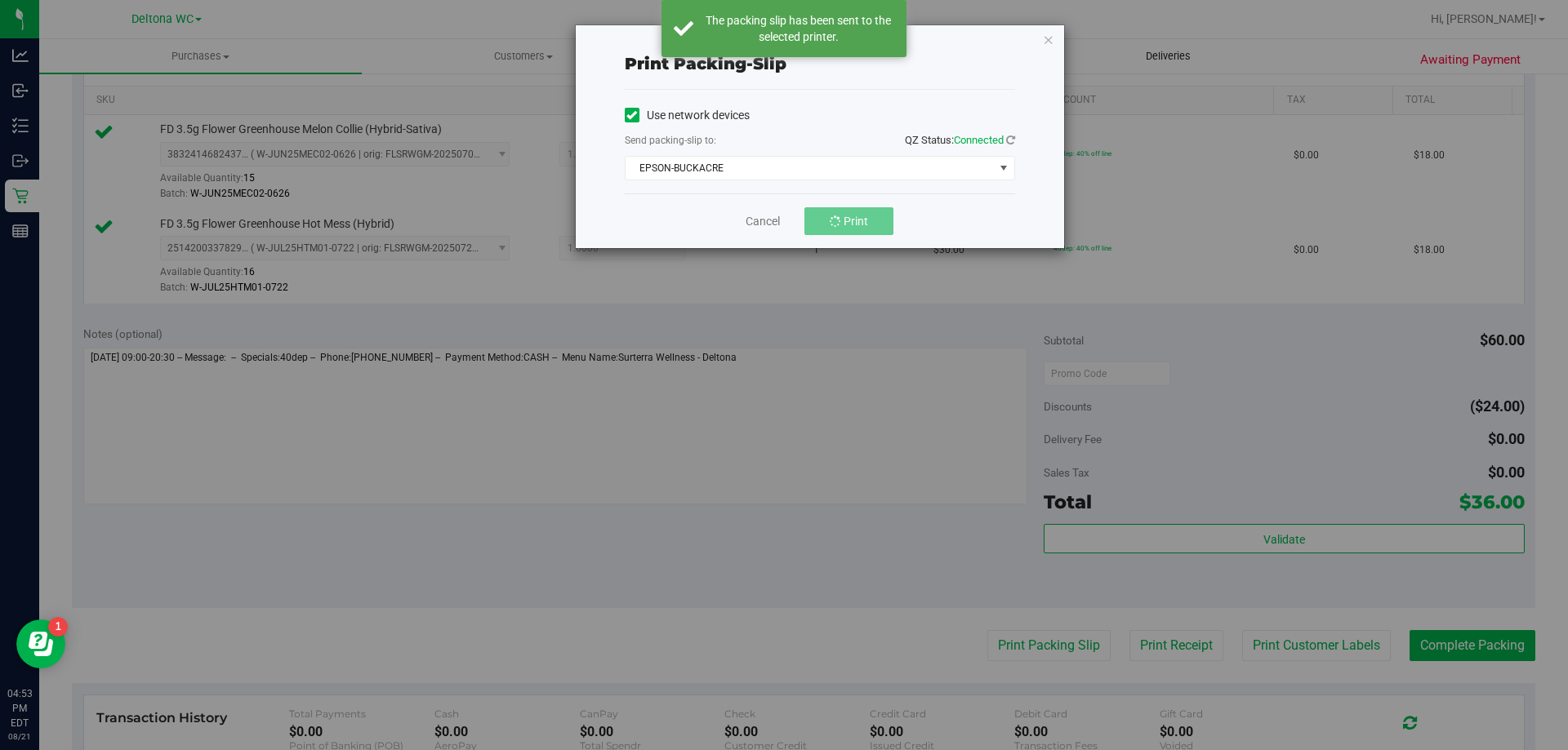
click at [1045, 40] on icon "button" at bounding box center [1049, 40] width 12 height 20
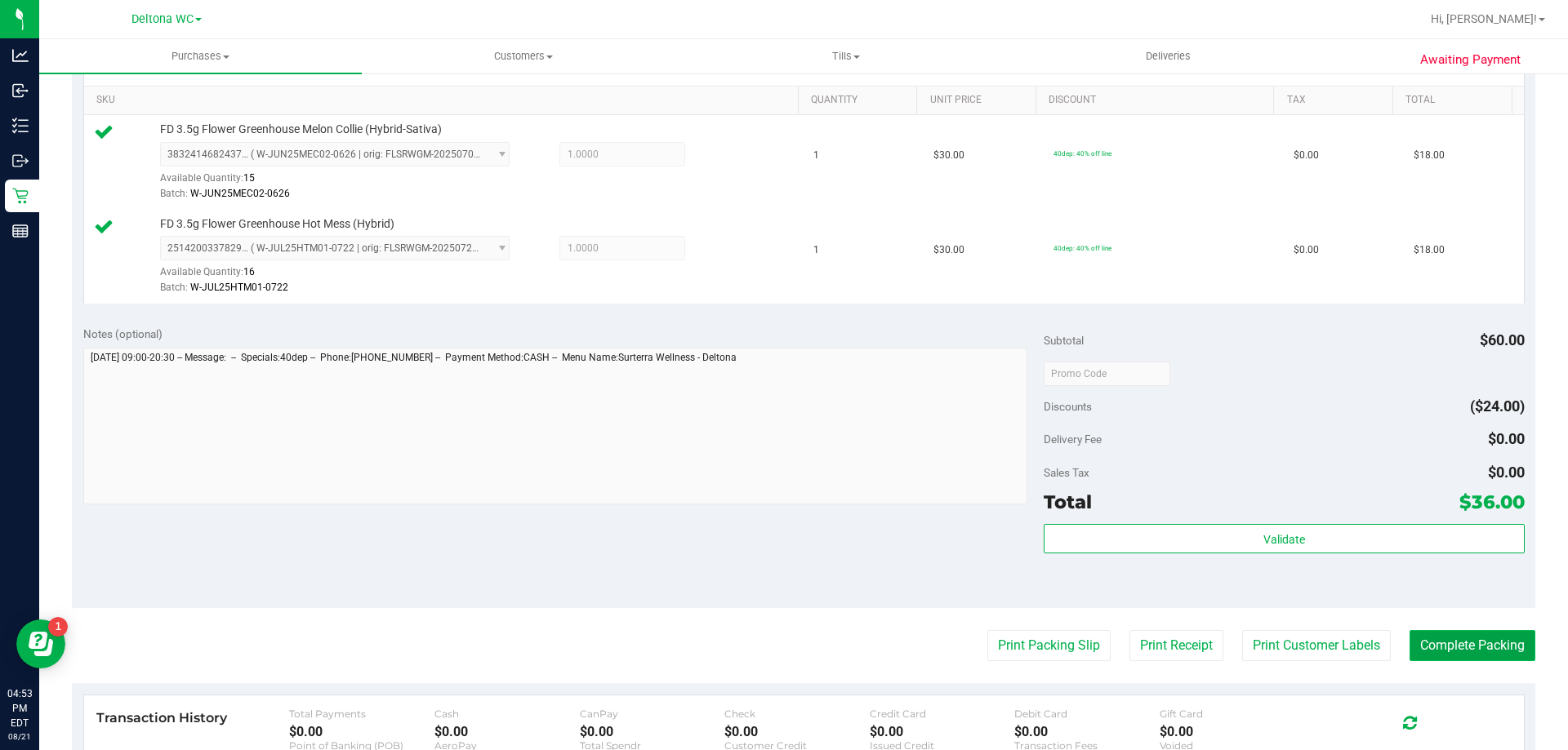
drag, startPoint x: 1476, startPoint y: 647, endPoint x: 1409, endPoint y: 644, distance: 67.1
click at [1477, 647] on button "Complete Packing" at bounding box center [1472, 645] width 126 height 31
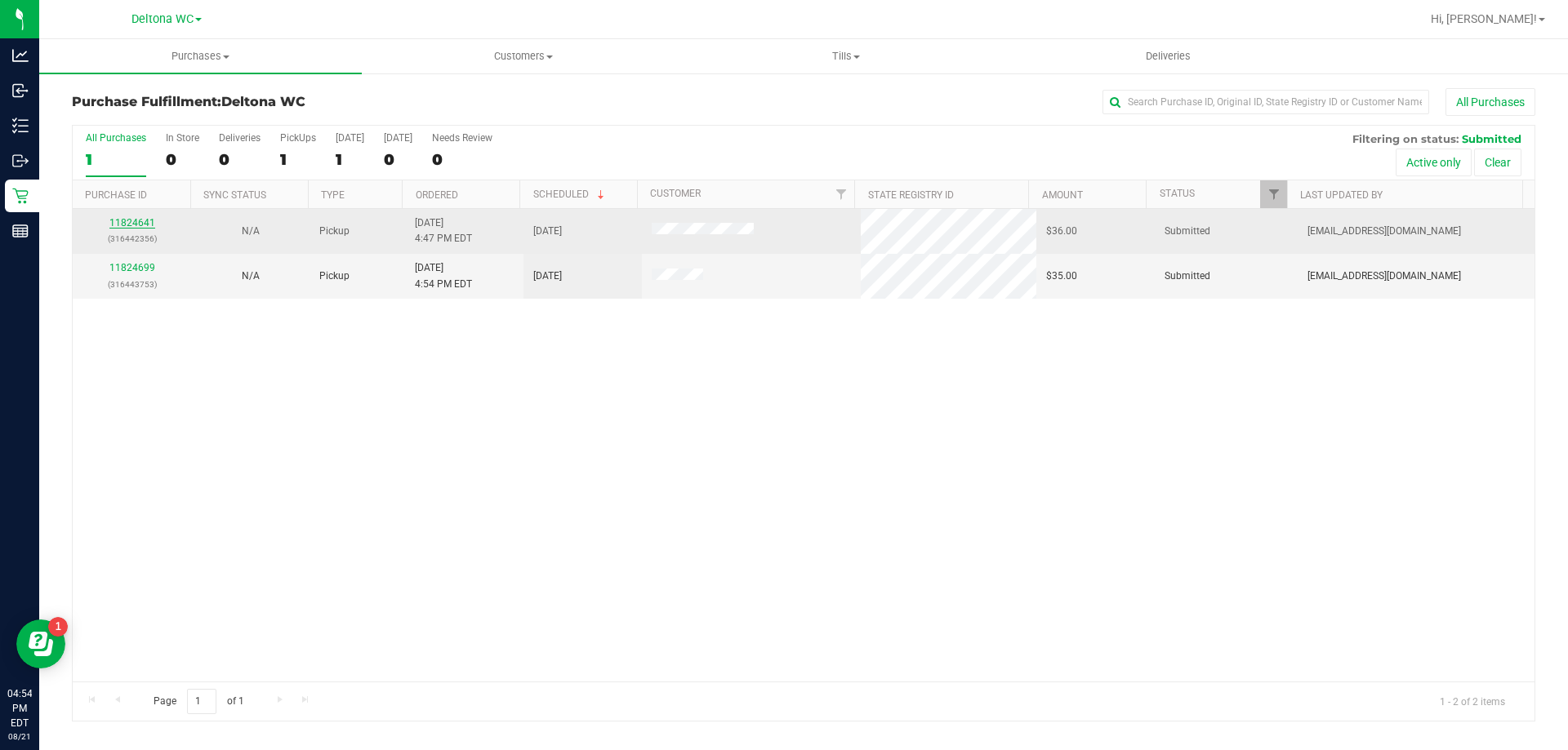
click at [131, 223] on link "11824641" at bounding box center [132, 223] width 45 height 12
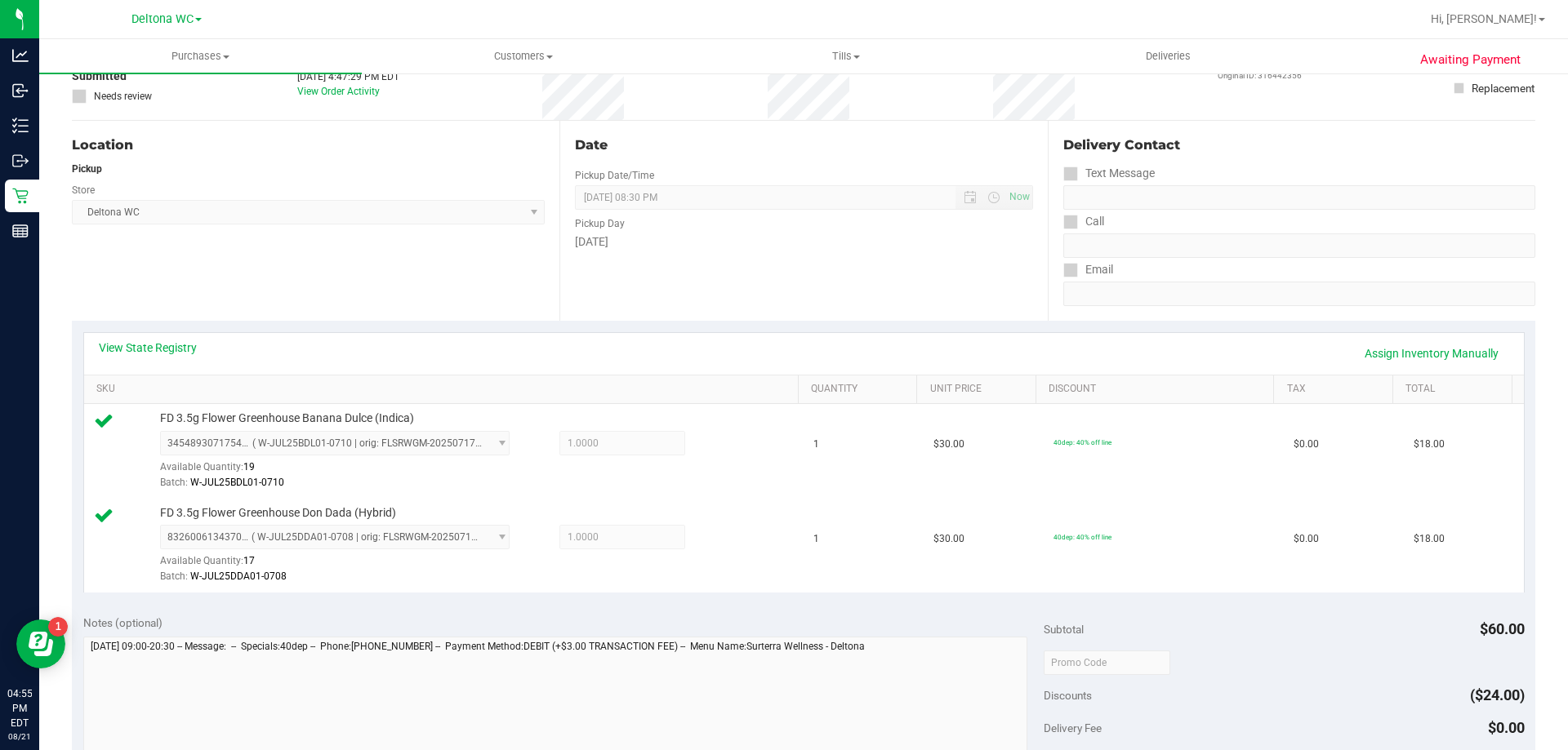
scroll to position [245, 0]
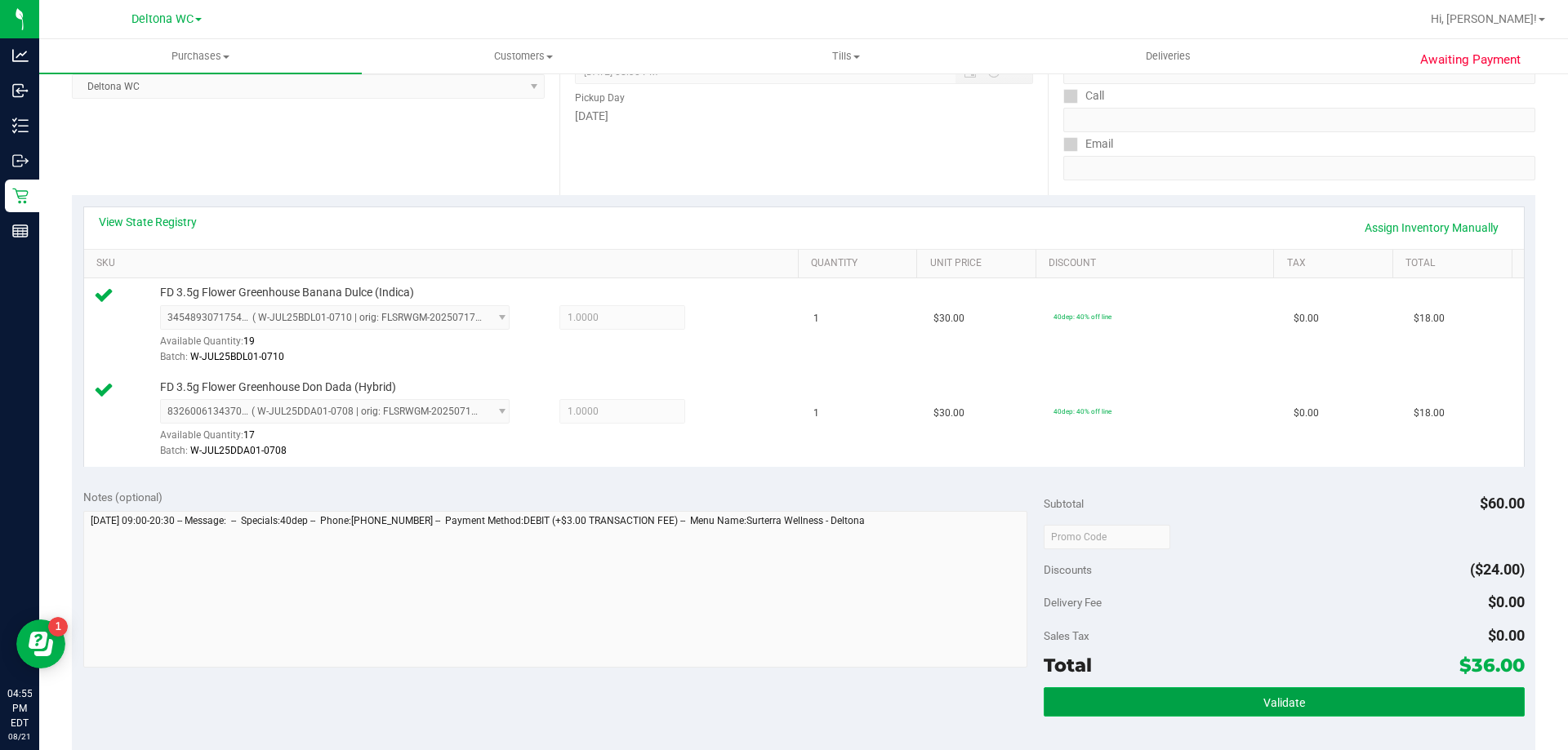
click at [1252, 706] on button "Validate" at bounding box center [1284, 703] width 480 height 30
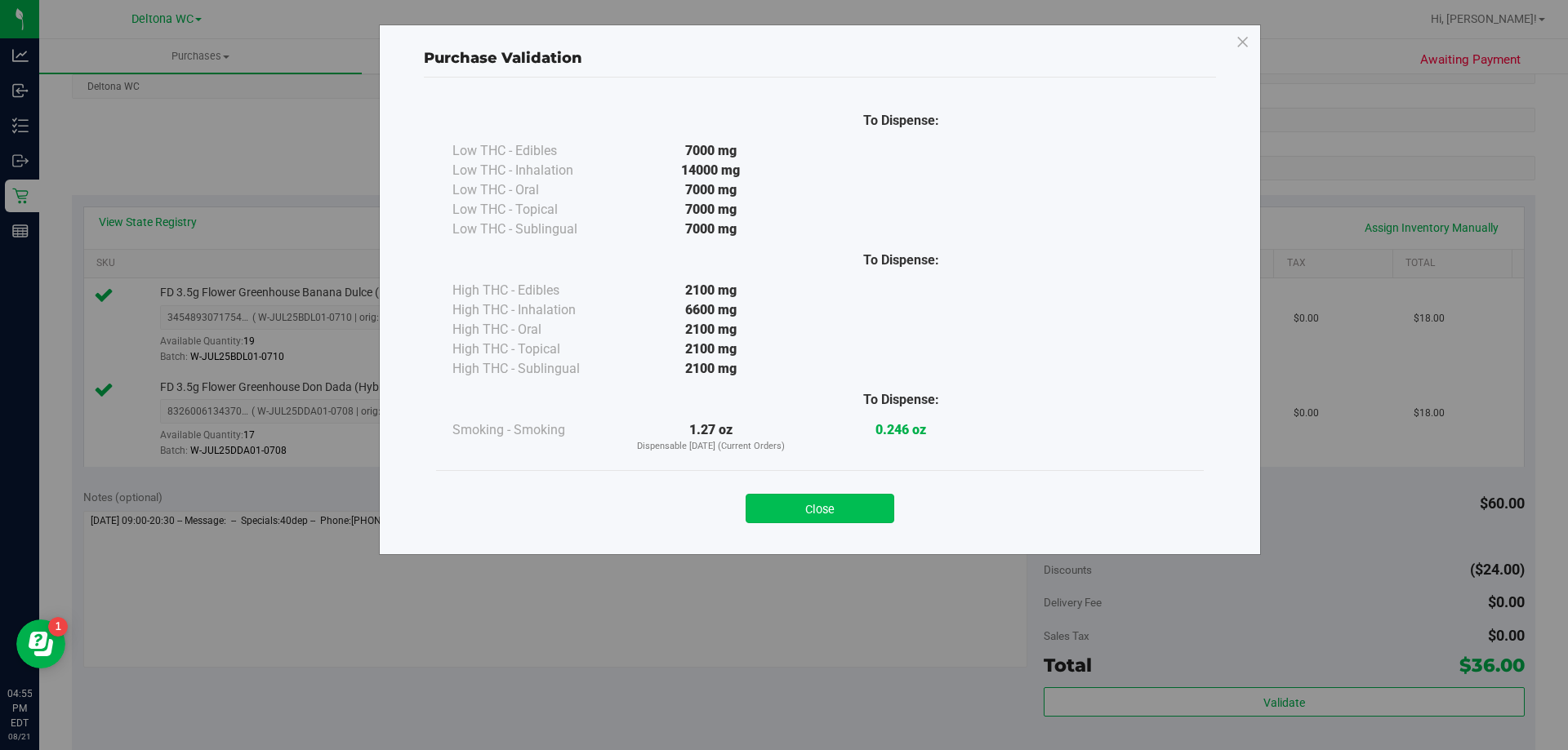
click at [847, 503] on button "Close" at bounding box center [820, 509] width 148 height 30
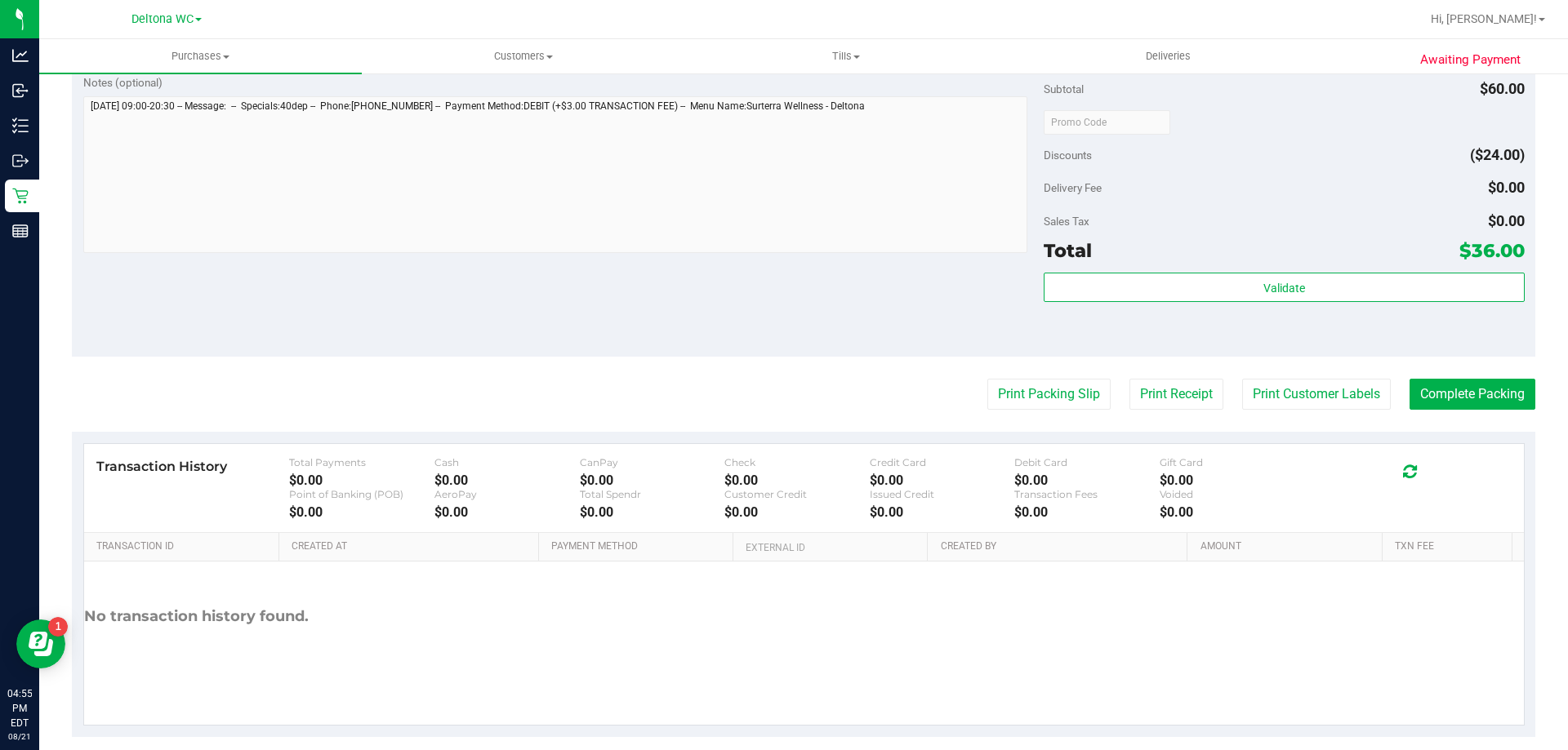
scroll to position [679, 0]
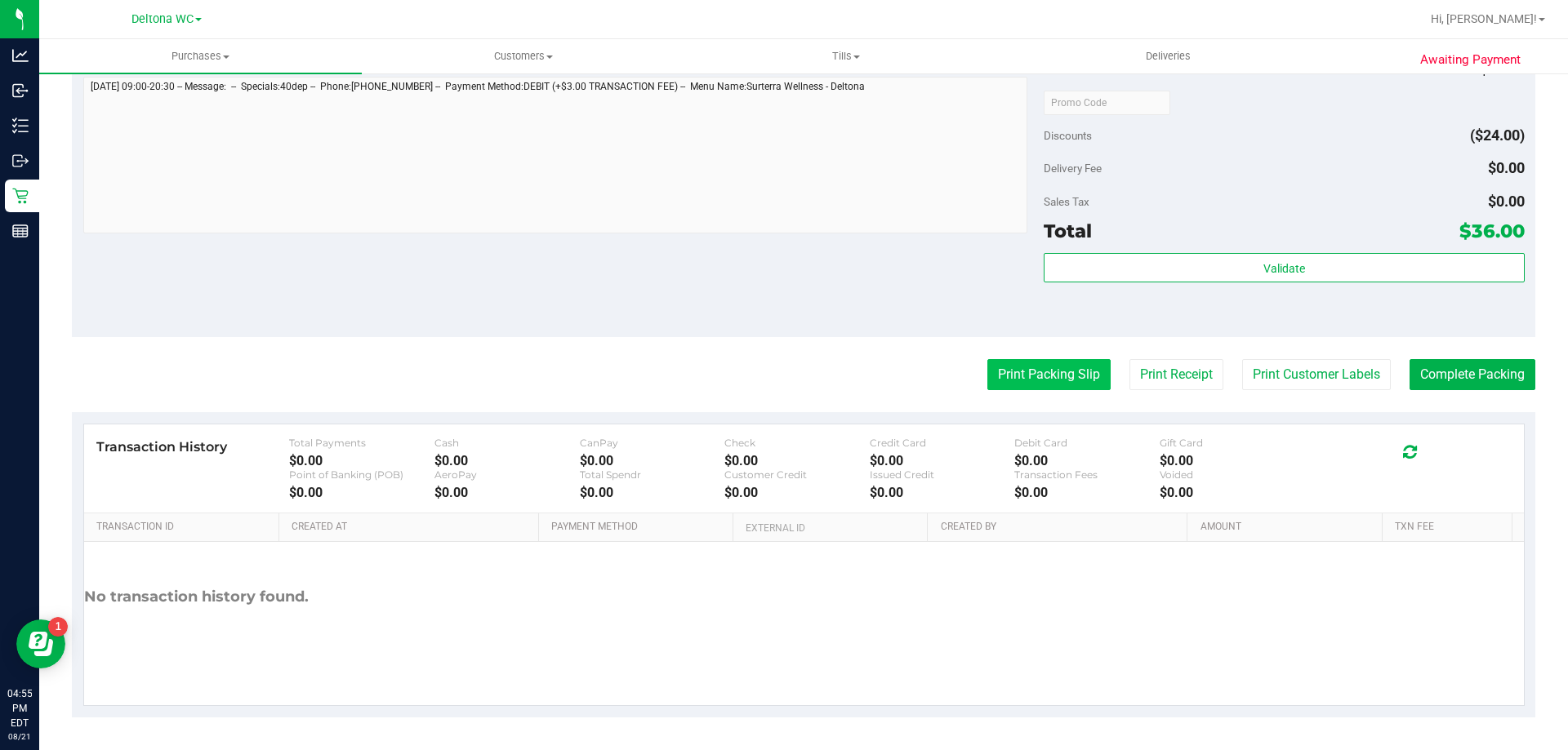
click at [1060, 383] on button "Print Packing Slip" at bounding box center [1049, 374] width 124 height 31
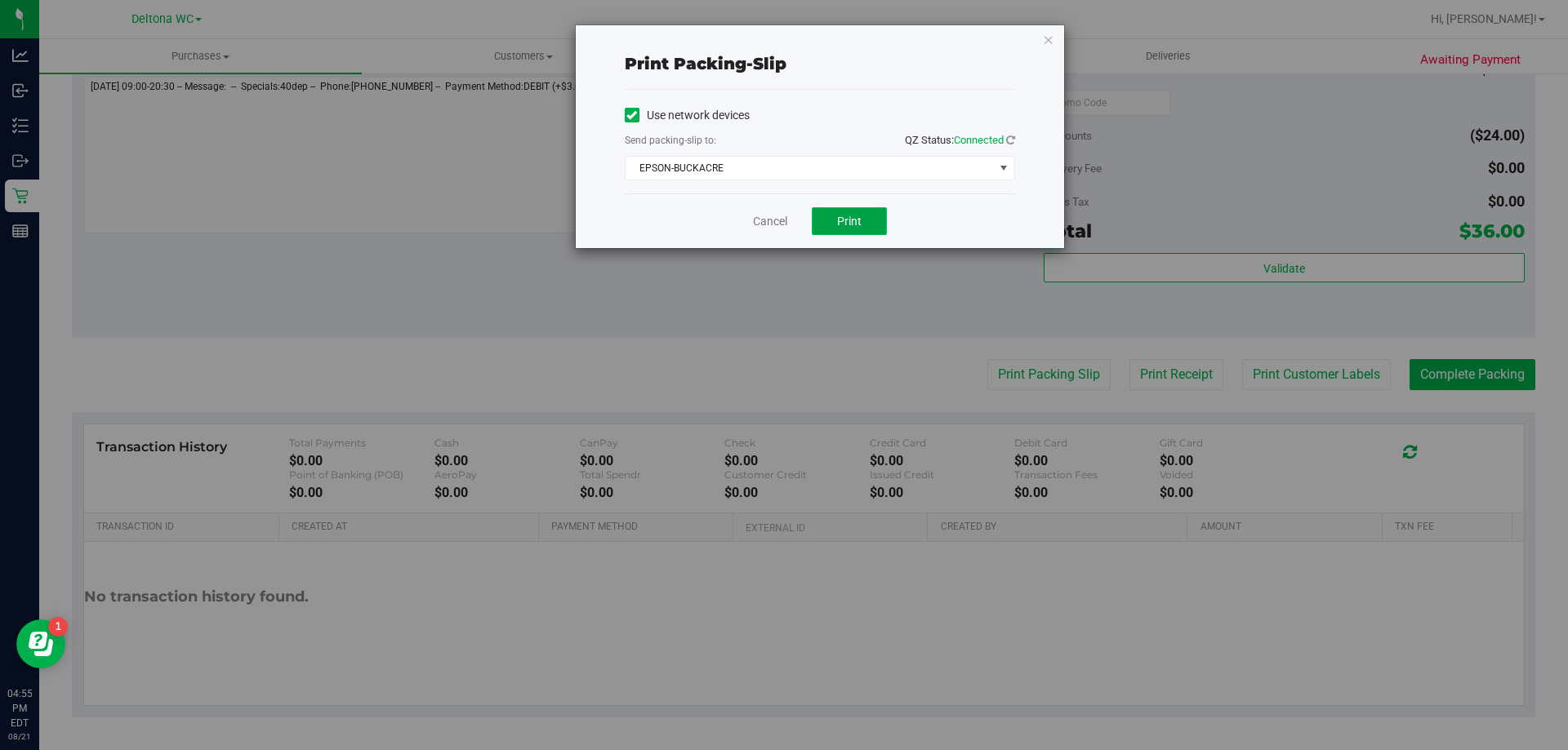
click at [847, 231] on button "Print" at bounding box center [849, 221] width 75 height 28
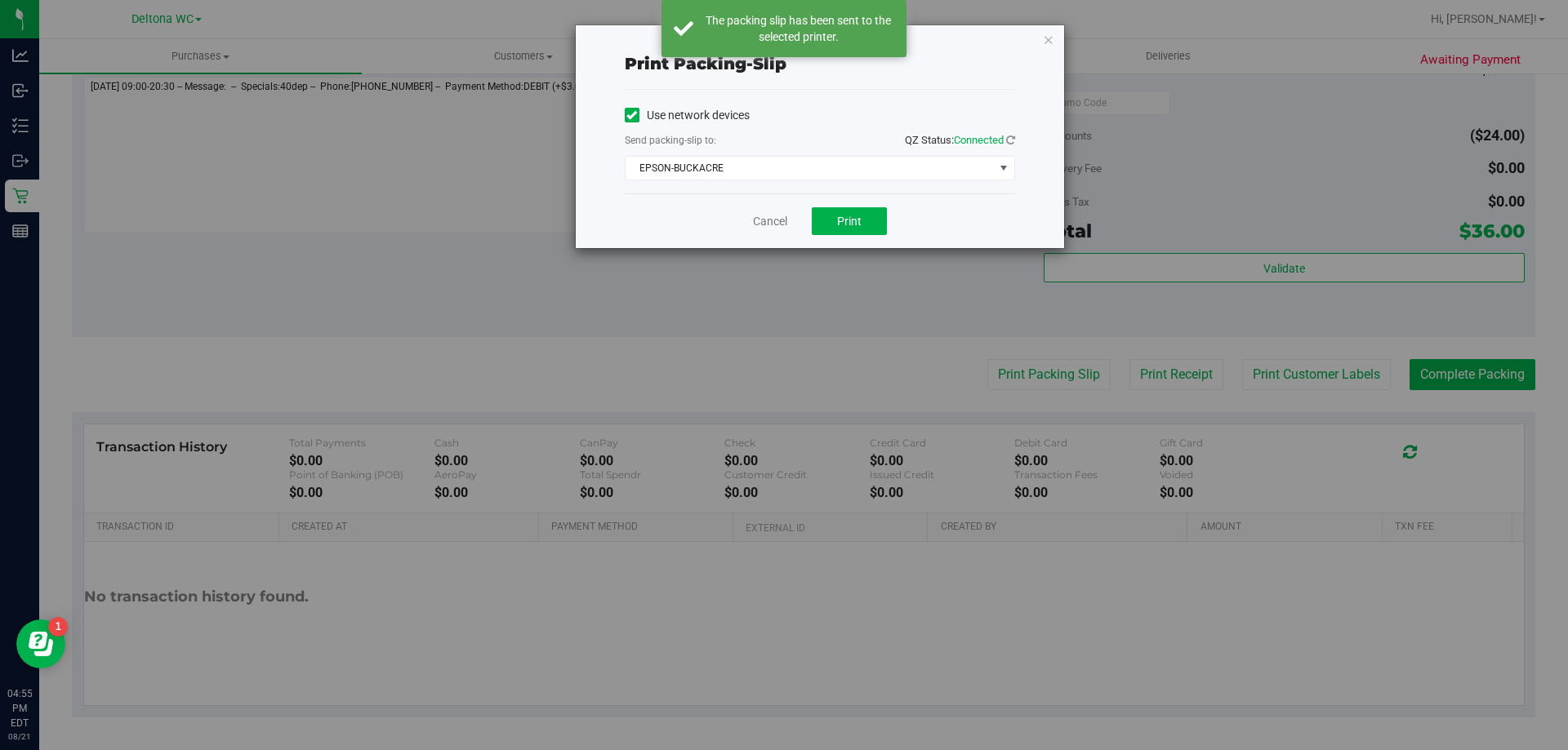
drag, startPoint x: 1044, startPoint y: 35, endPoint x: 1176, endPoint y: 200, distance: 211.3
click at [1044, 36] on icon "button" at bounding box center [1049, 40] width 12 height 20
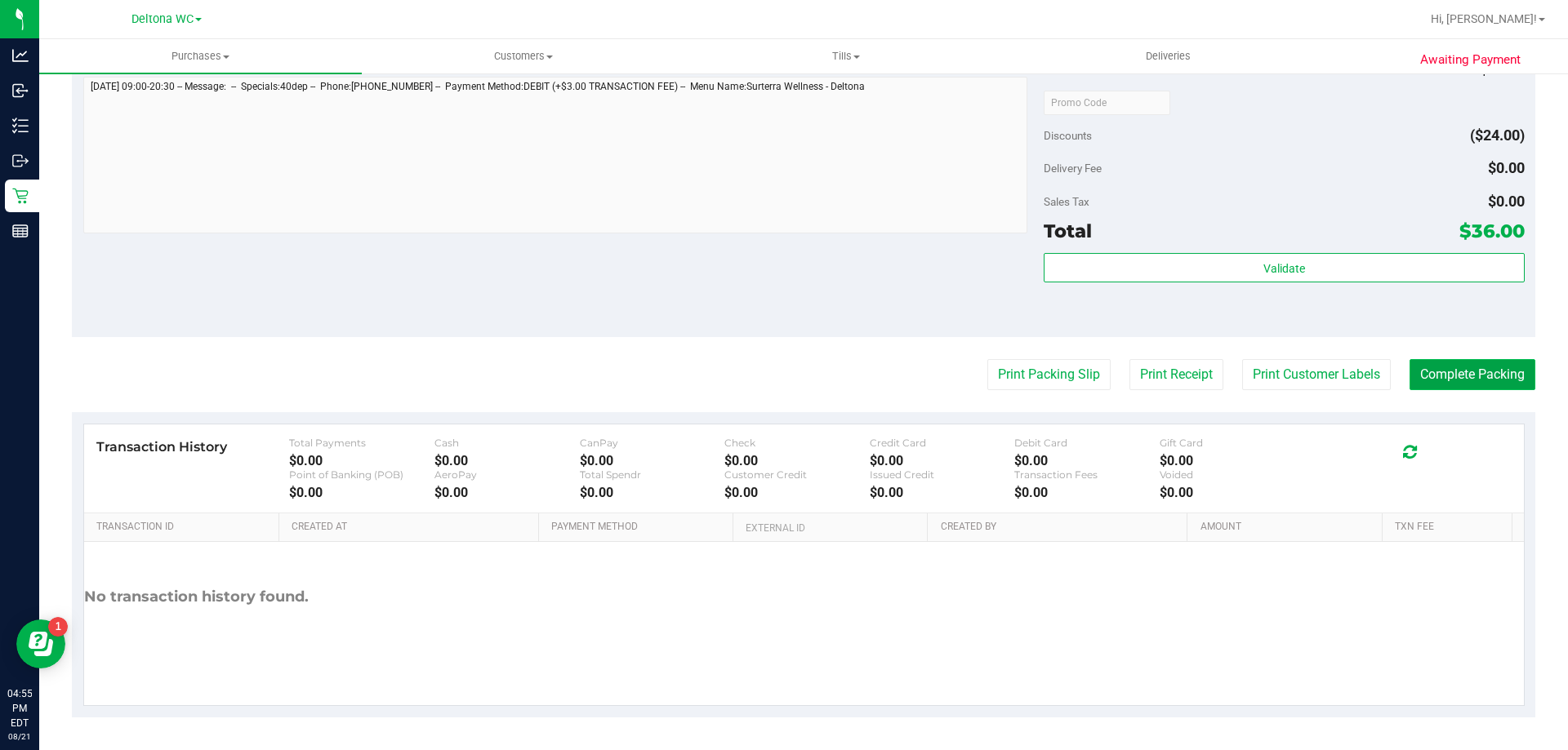
click at [1448, 365] on button "Complete Packing" at bounding box center [1472, 374] width 126 height 31
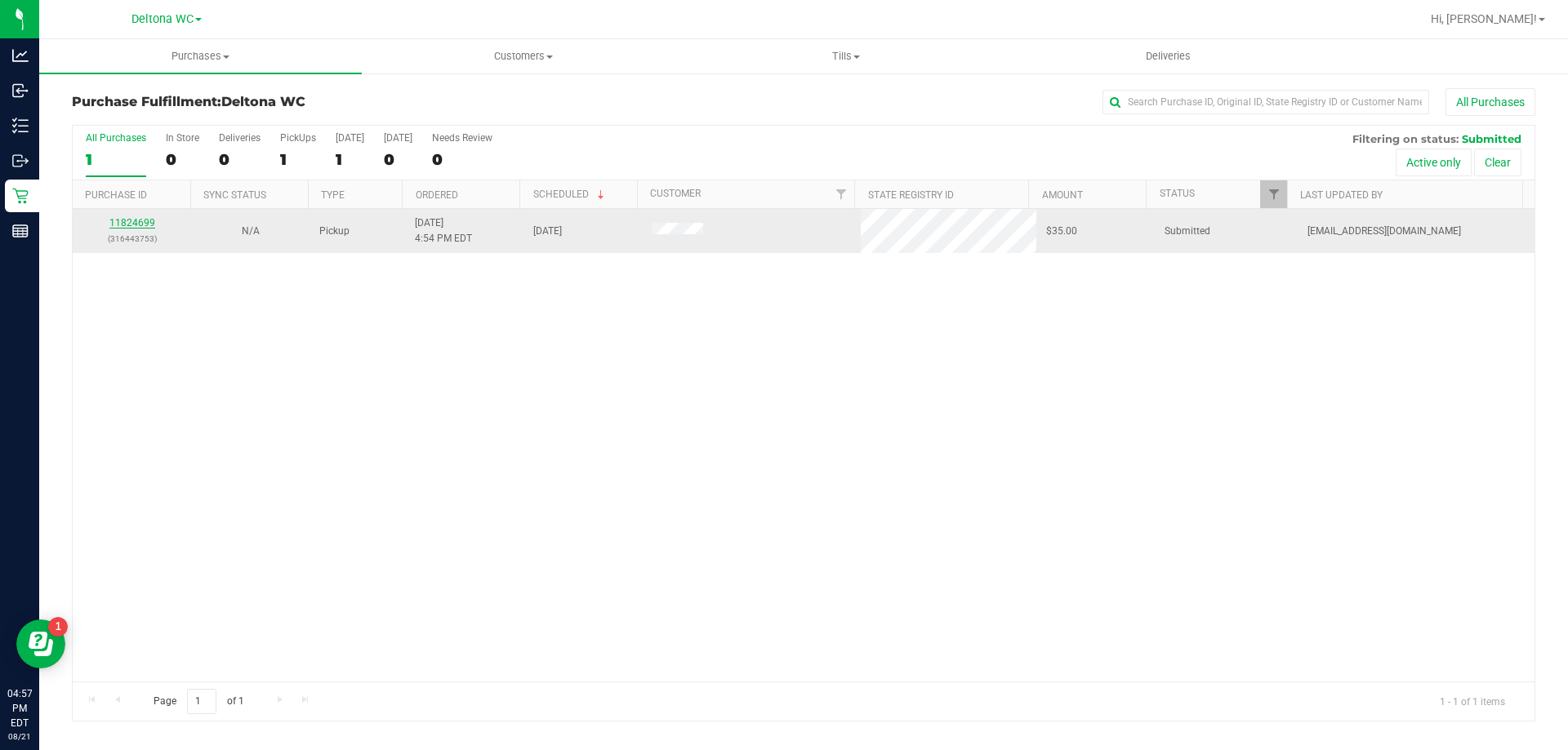
click at [122, 221] on link "11824699" at bounding box center [132, 223] width 45 height 12
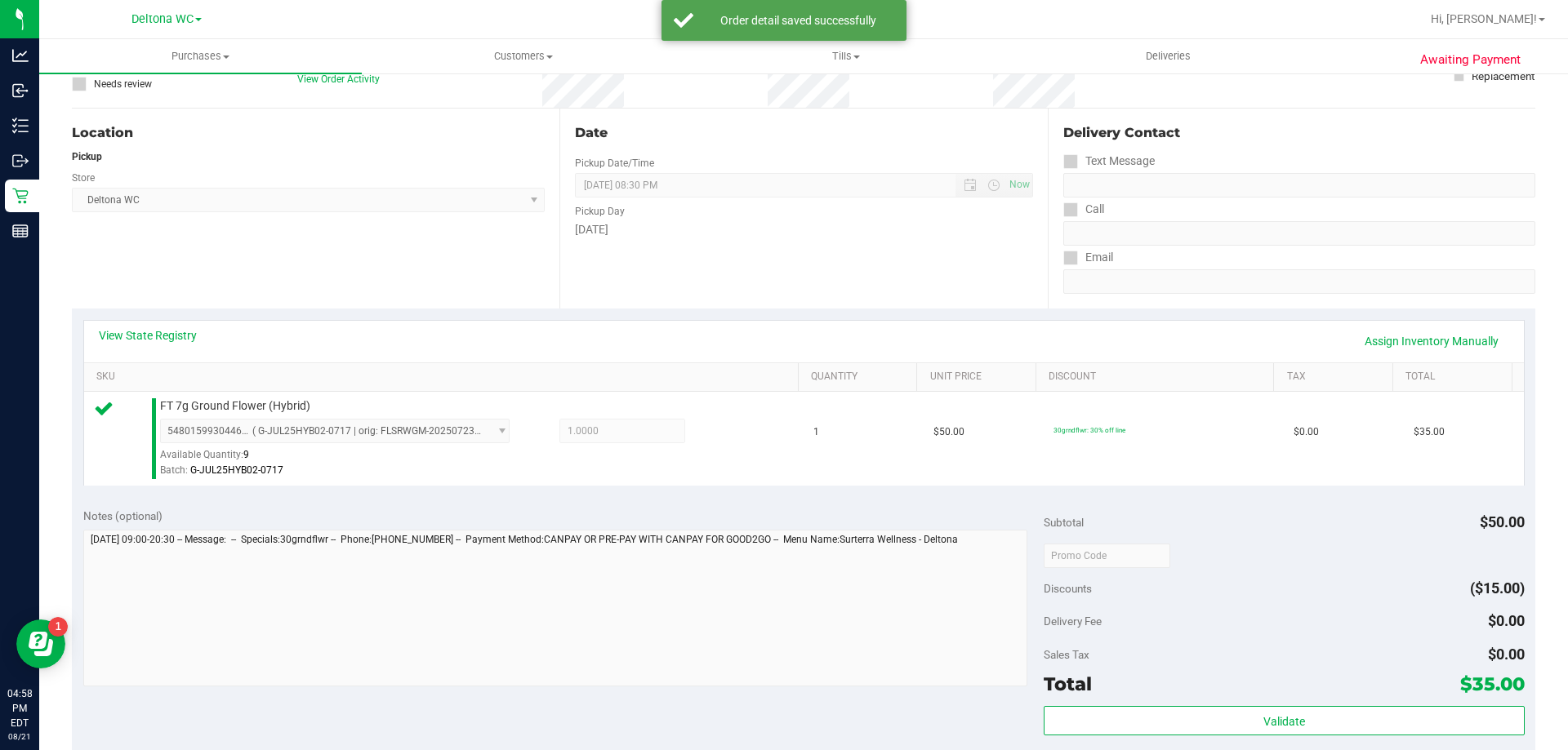
scroll to position [245, 0]
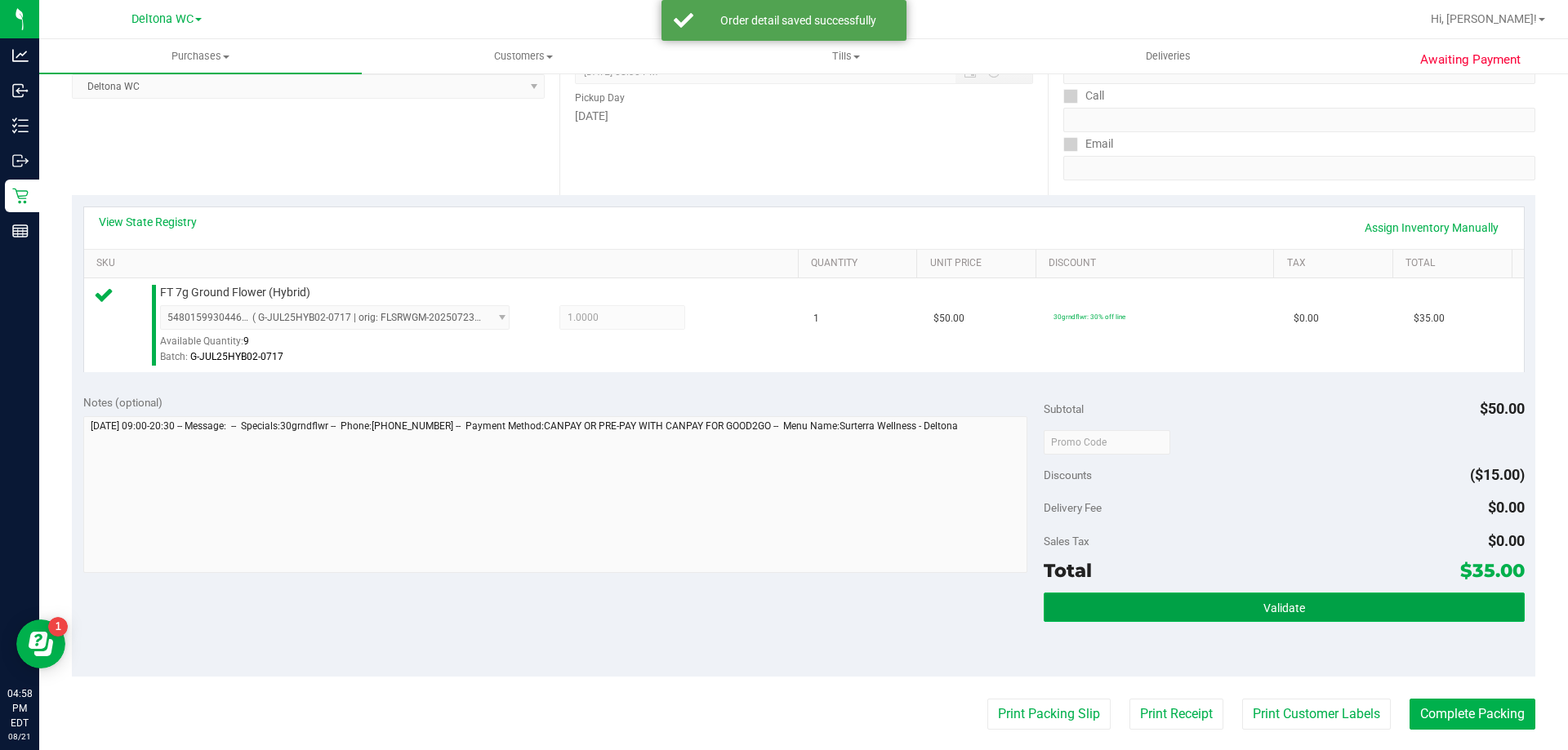
click at [1245, 613] on button "Validate" at bounding box center [1284, 608] width 480 height 30
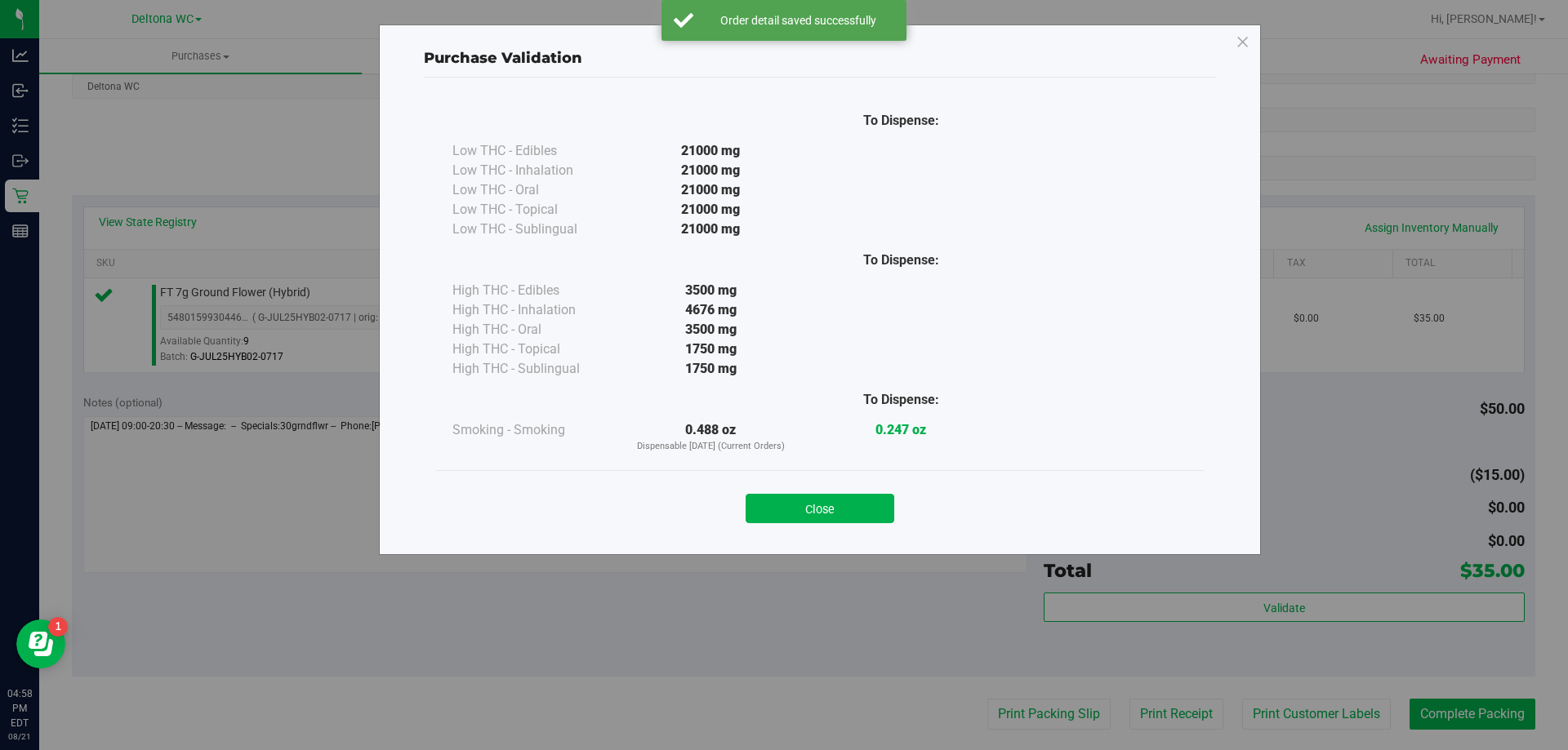
click at [837, 504] on button "Close" at bounding box center [820, 509] width 148 height 30
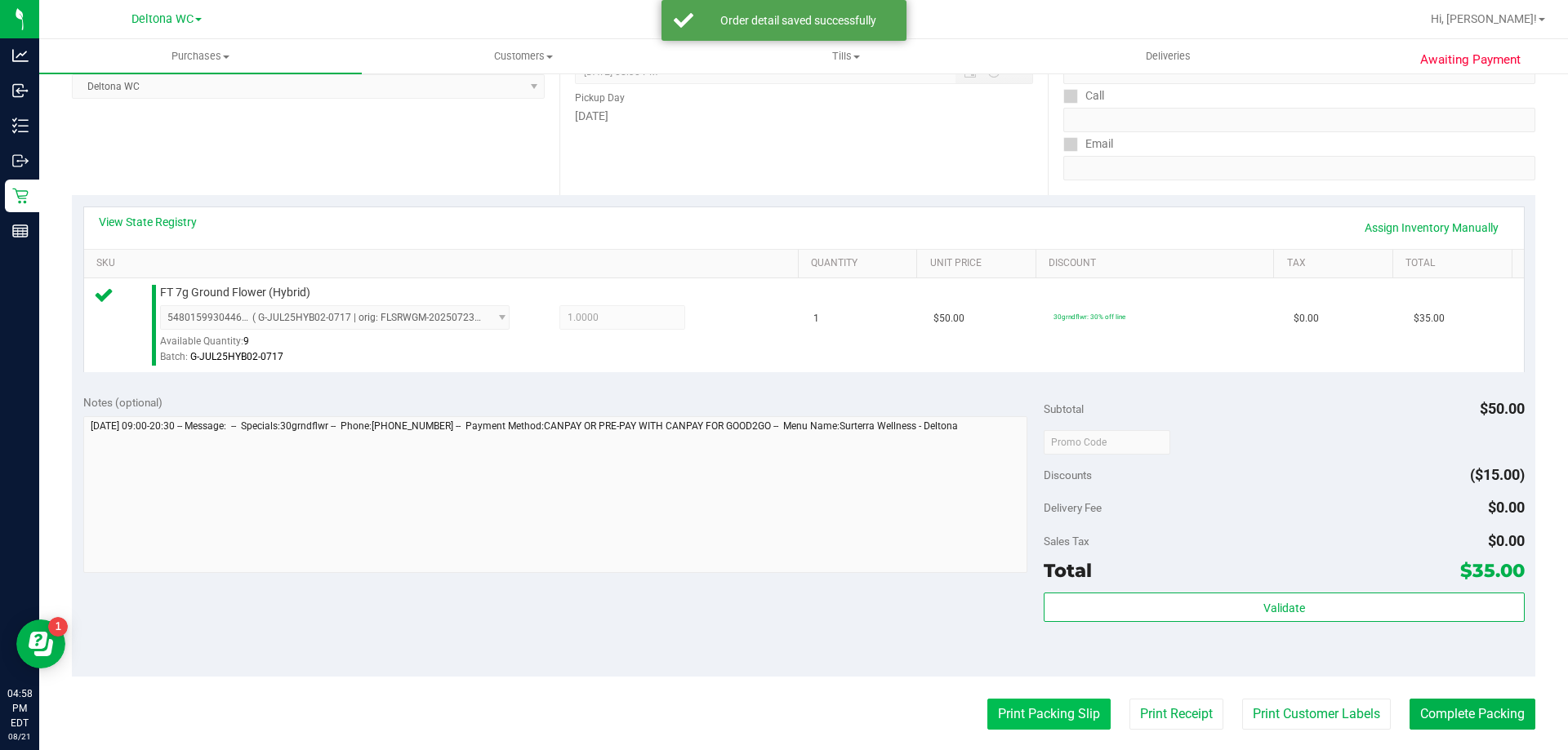
click at [1048, 725] on button "Print Packing Slip" at bounding box center [1049, 713] width 124 height 31
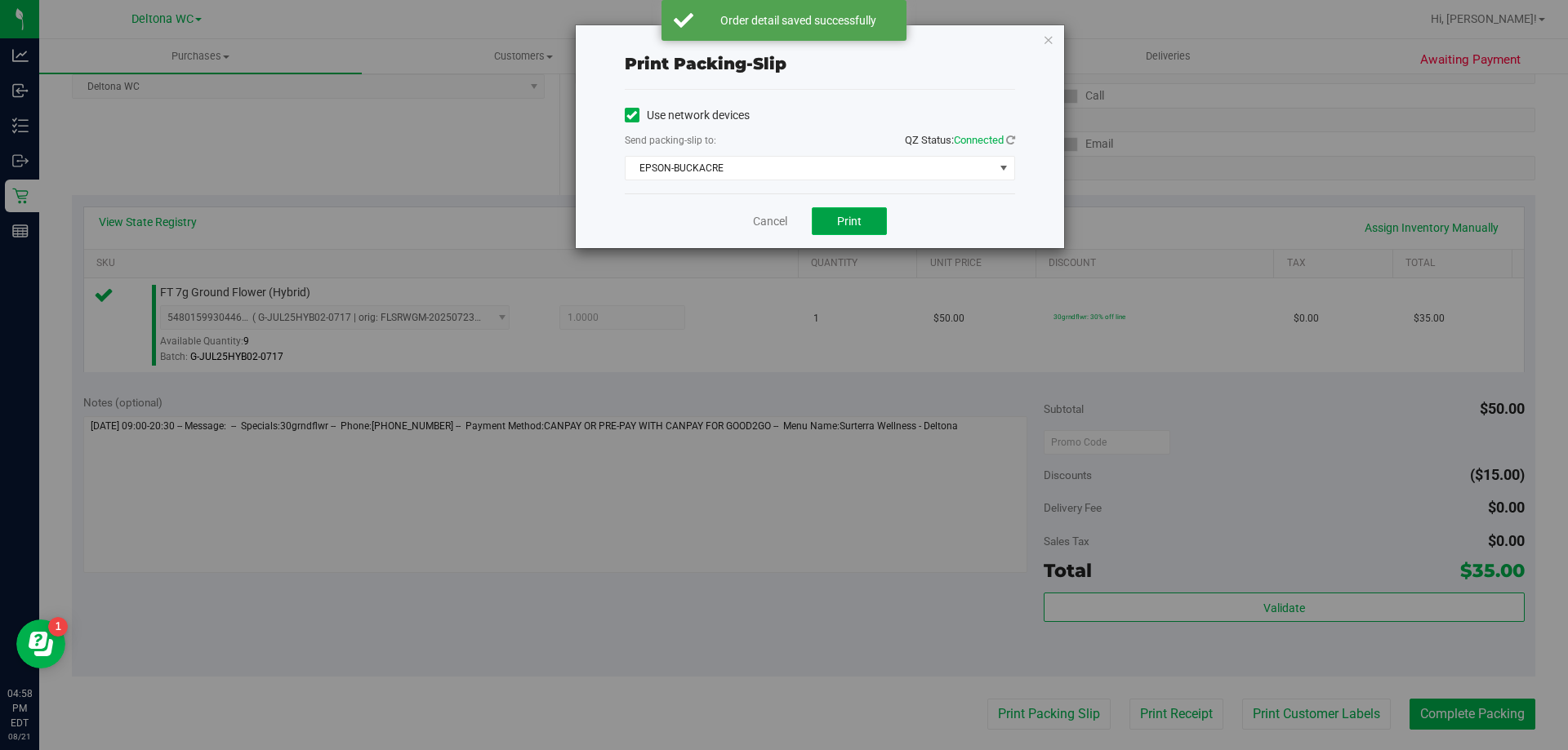
click at [836, 208] on button "Print" at bounding box center [849, 221] width 75 height 28
drag, startPoint x: 1049, startPoint y: 37, endPoint x: 1201, endPoint y: 458, distance: 447.6
click at [1049, 38] on icon "button" at bounding box center [1049, 40] width 12 height 20
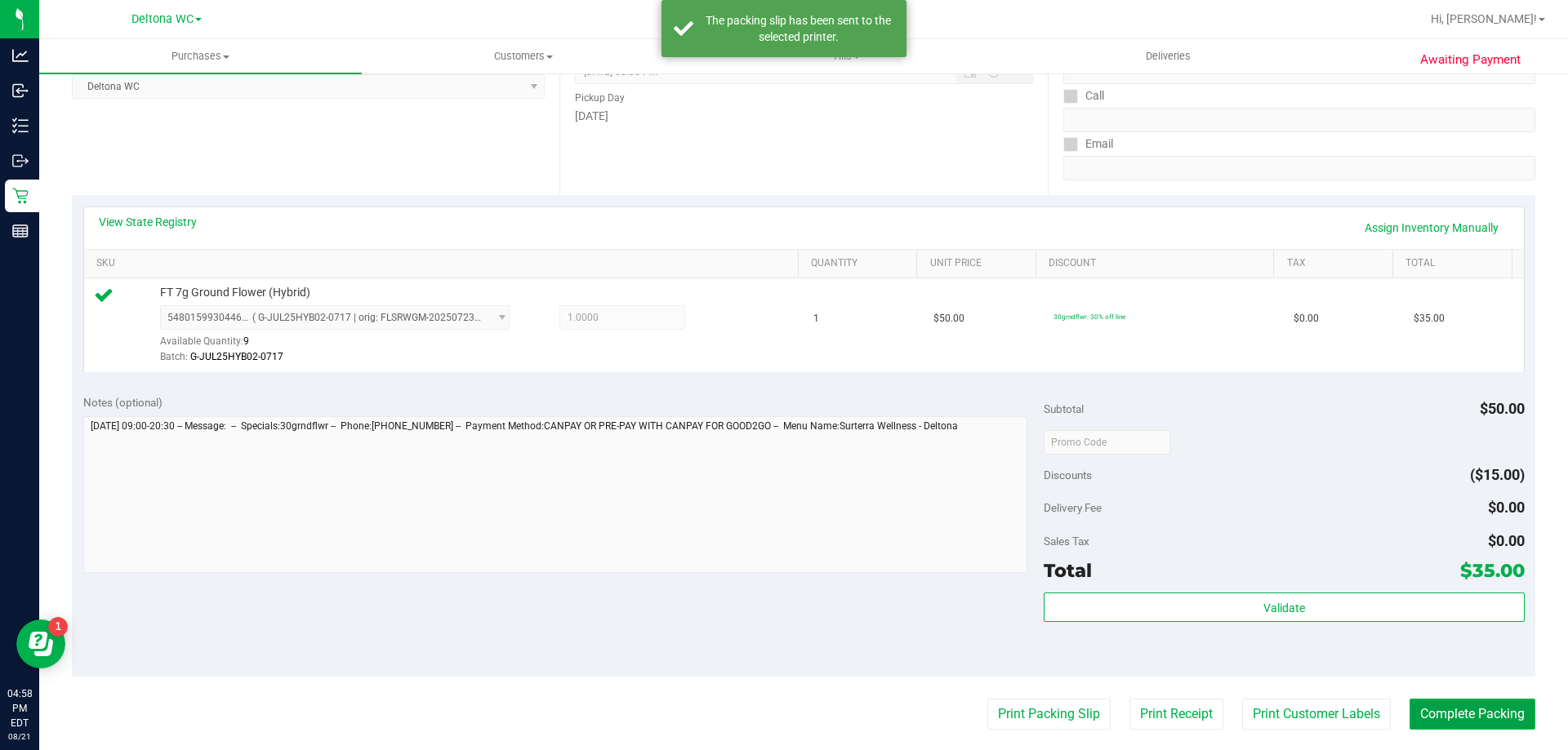
click at [1433, 707] on button "Complete Packing" at bounding box center [1472, 713] width 126 height 31
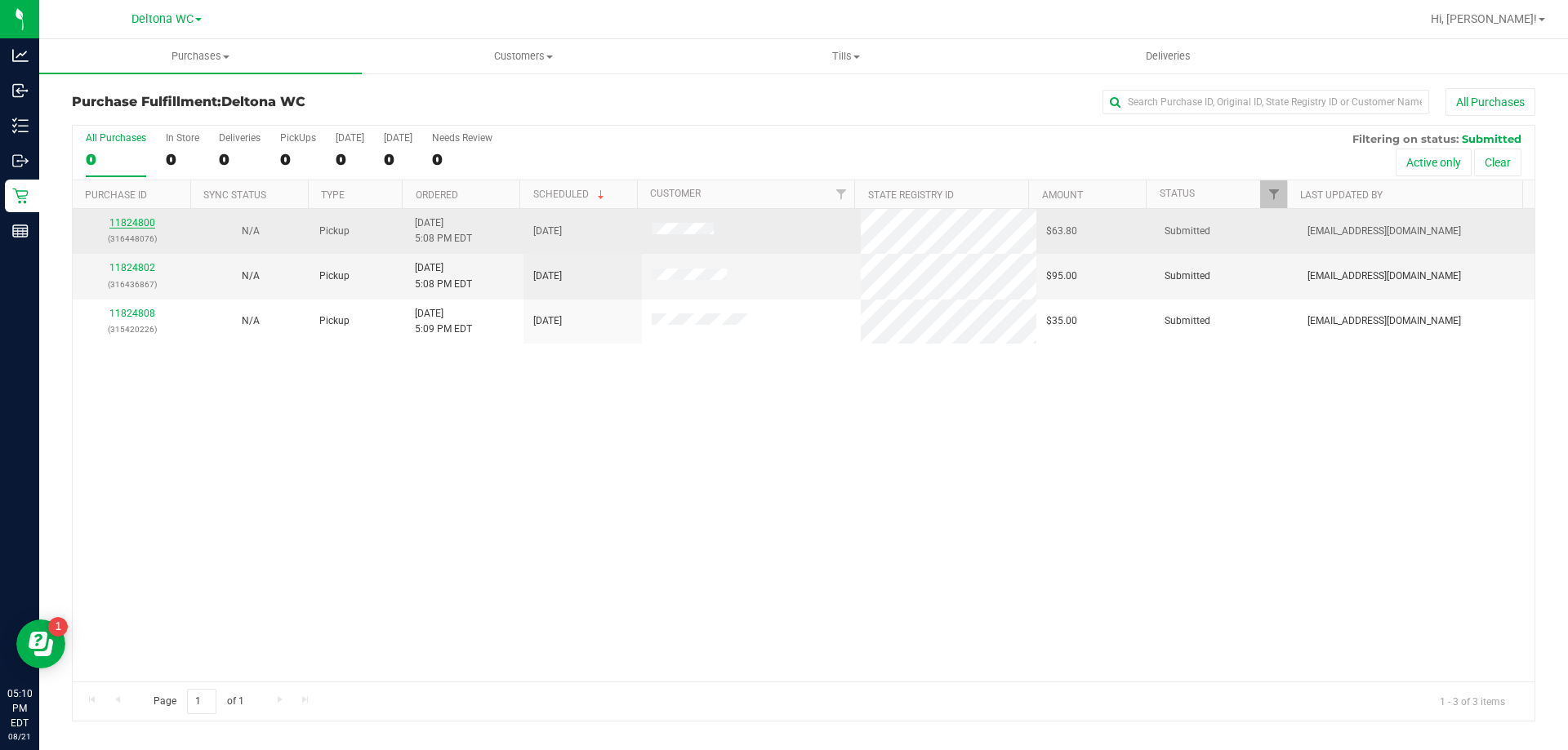
click at [138, 223] on link "11824800" at bounding box center [132, 223] width 45 height 12
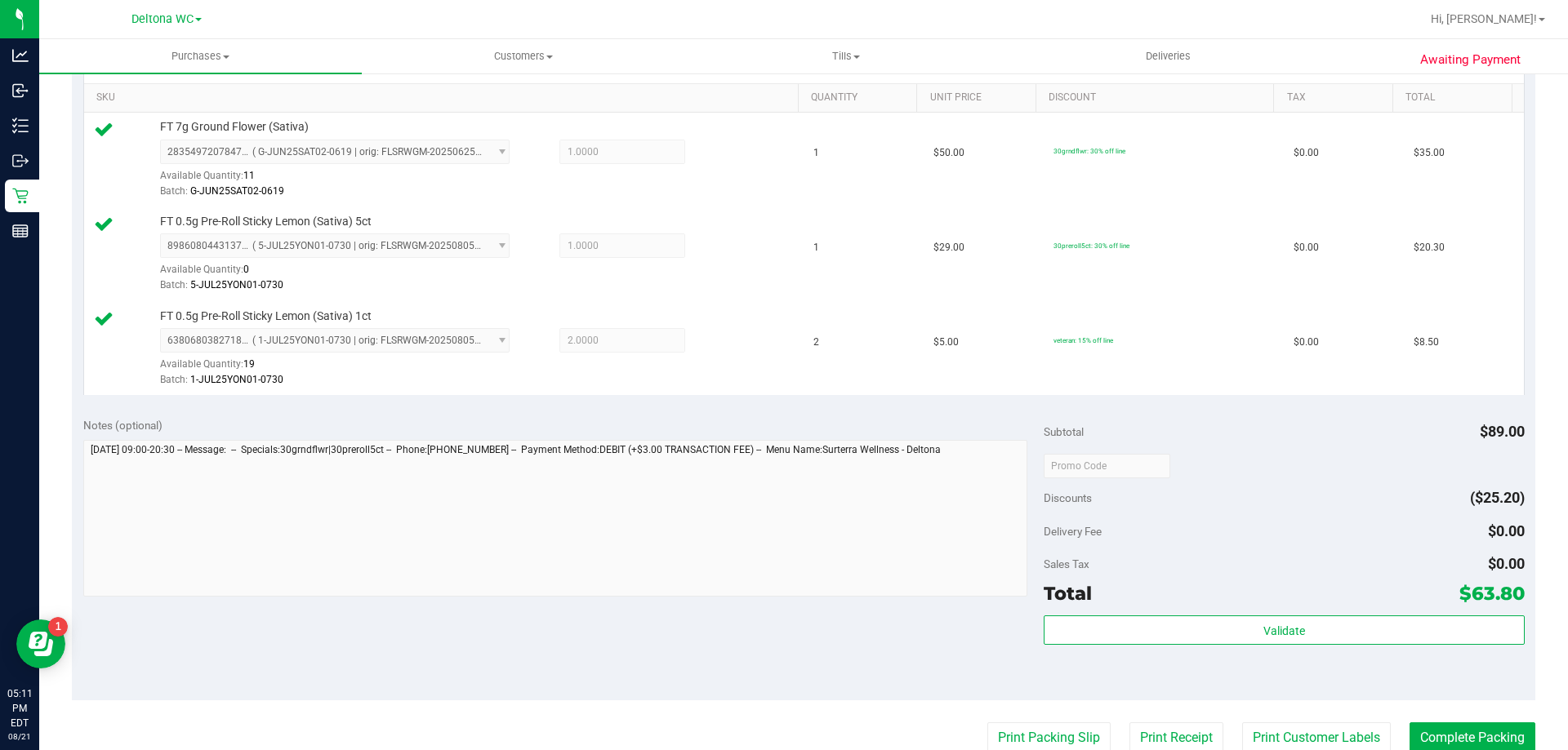
scroll to position [490, 0]
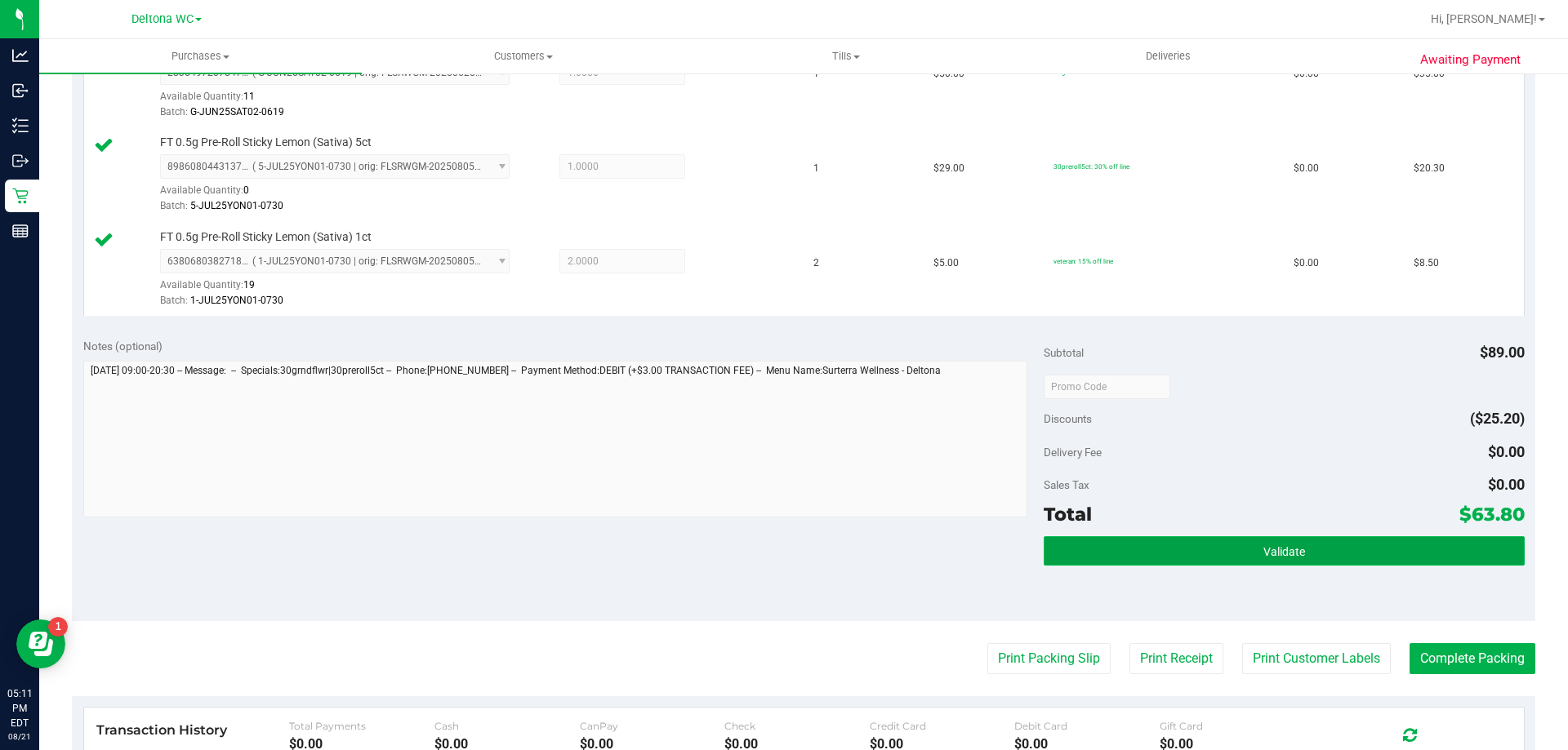
click at [1151, 557] on button "Validate" at bounding box center [1284, 551] width 480 height 30
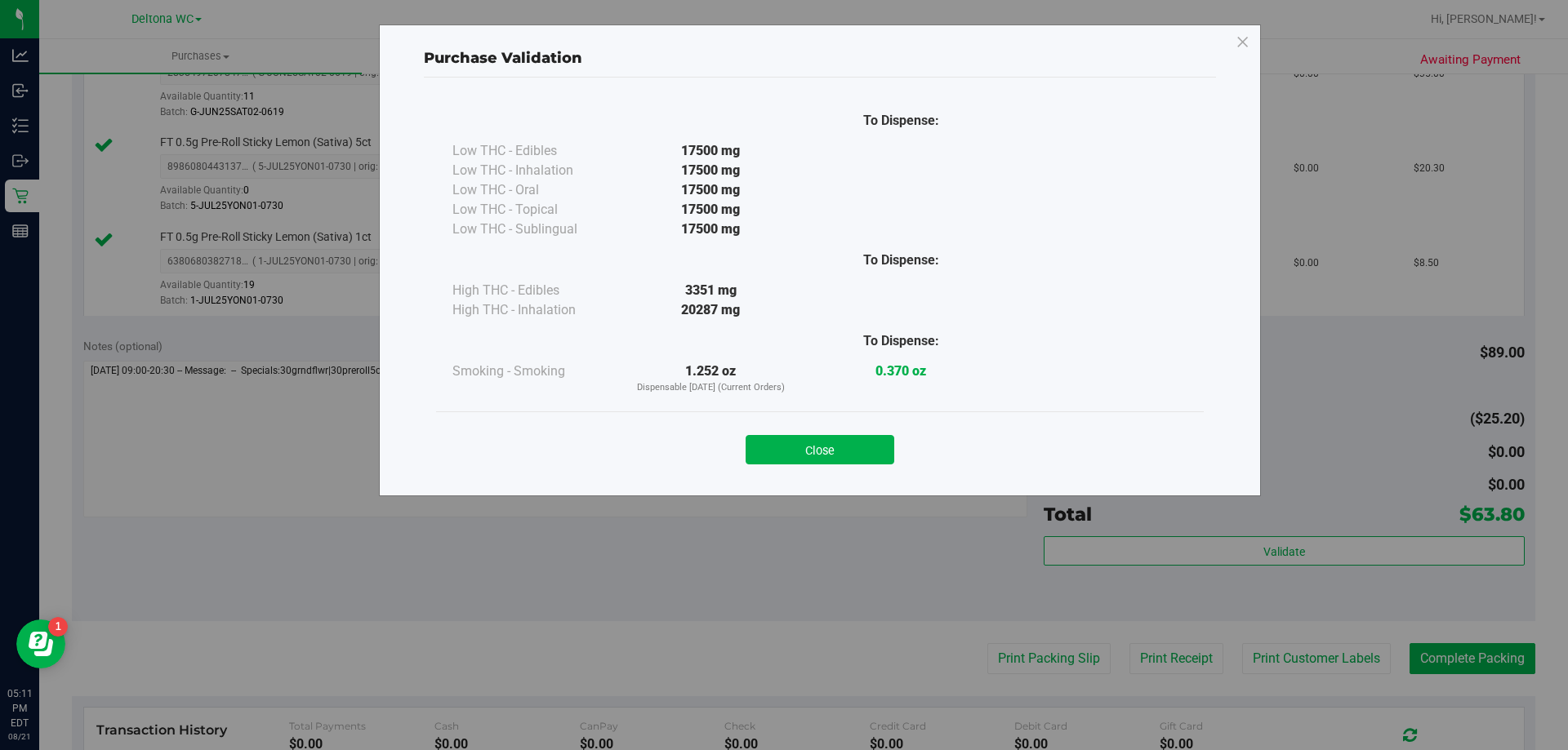
drag, startPoint x: 876, startPoint y: 440, endPoint x: 885, endPoint y: 453, distance: 15.8
click at [875, 439] on button "Close" at bounding box center [820, 450] width 148 height 30
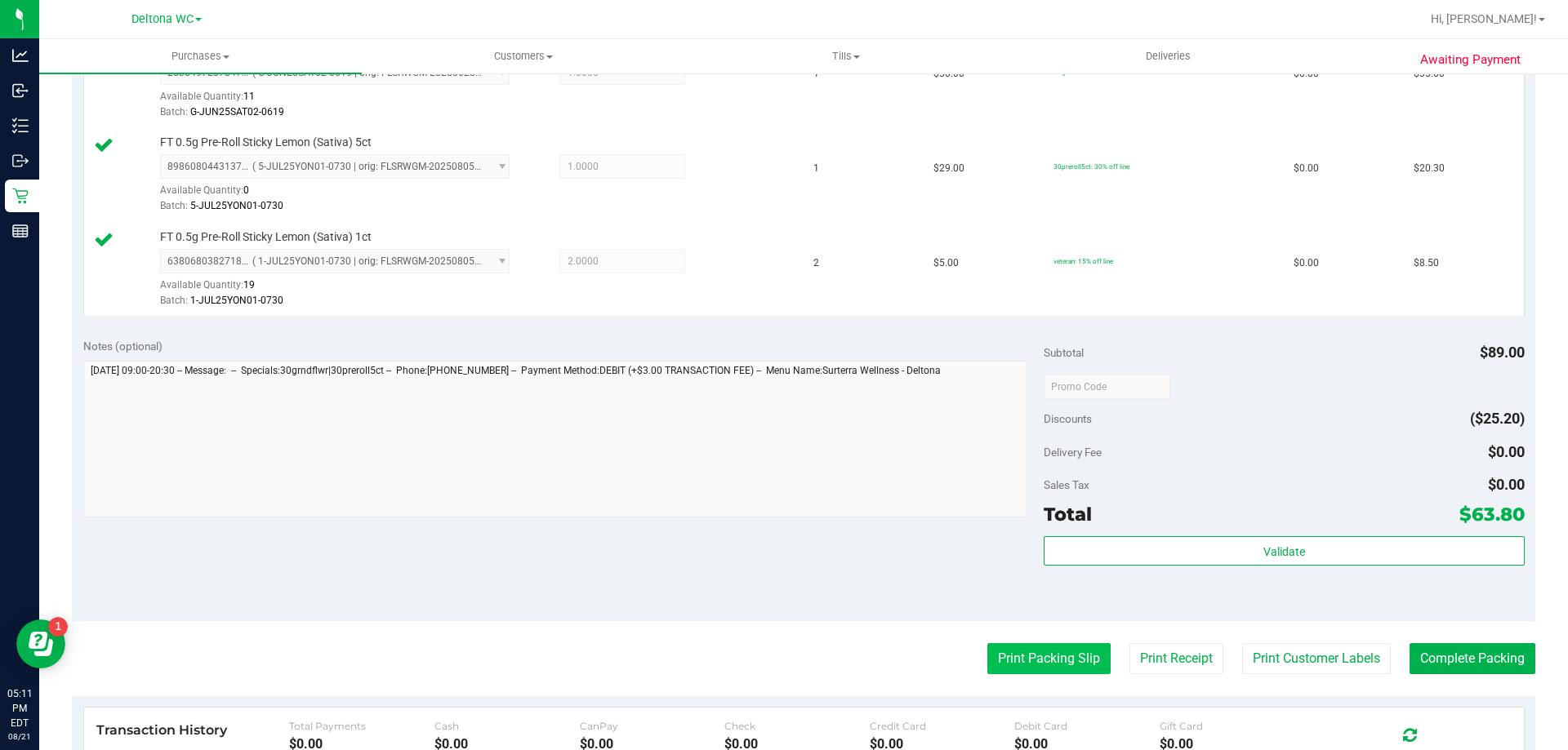
click at [1021, 660] on button "Print Packing Slip" at bounding box center [1049, 658] width 124 height 31
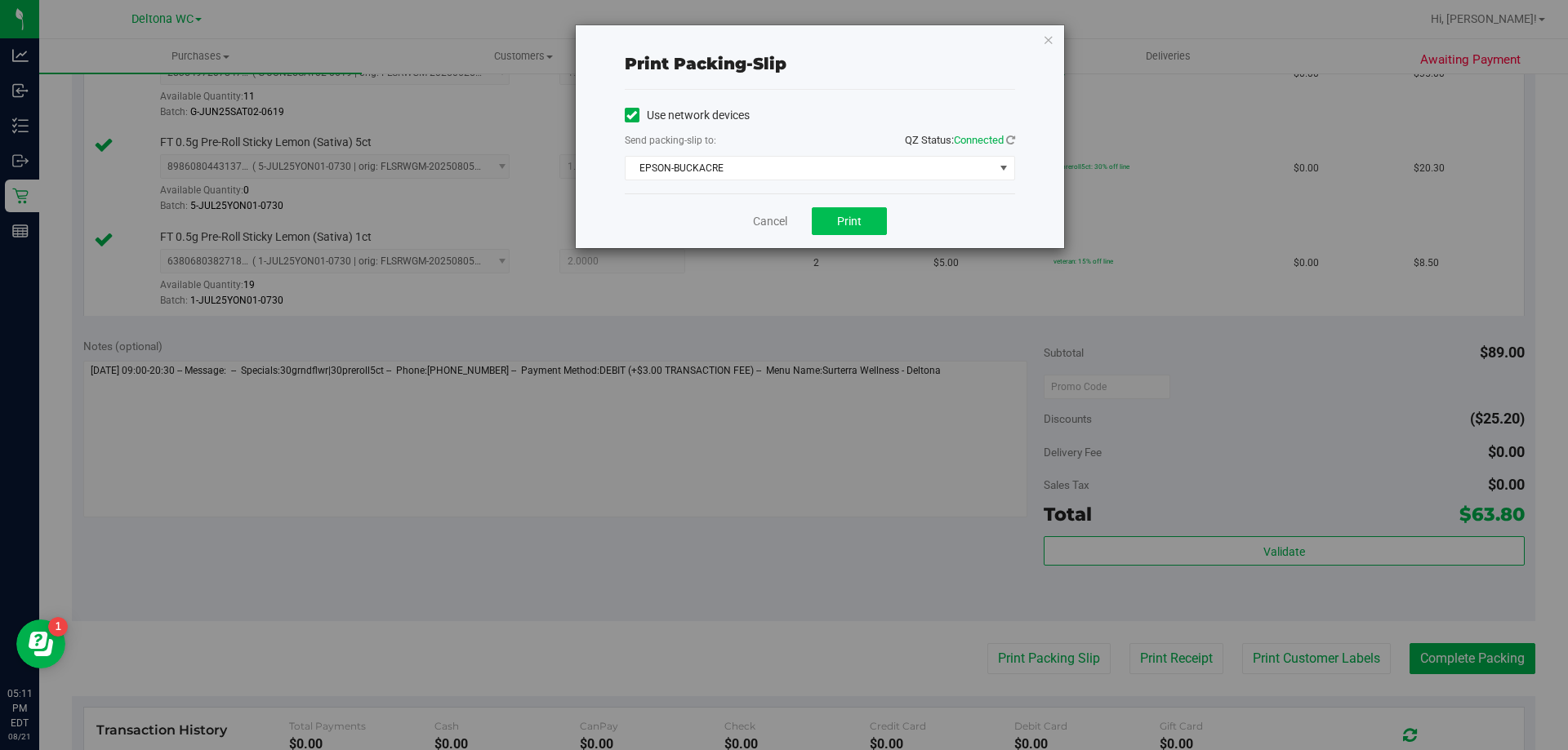
drag, startPoint x: 843, startPoint y: 240, endPoint x: 843, endPoint y: 227, distance: 13.0
click at [843, 237] on div "Cancel Print" at bounding box center [820, 220] width 391 height 54
drag, startPoint x: 842, startPoint y: 220, endPoint x: 828, endPoint y: 228, distance: 16.1
click at [840, 218] on span "Print" at bounding box center [849, 220] width 25 height 13
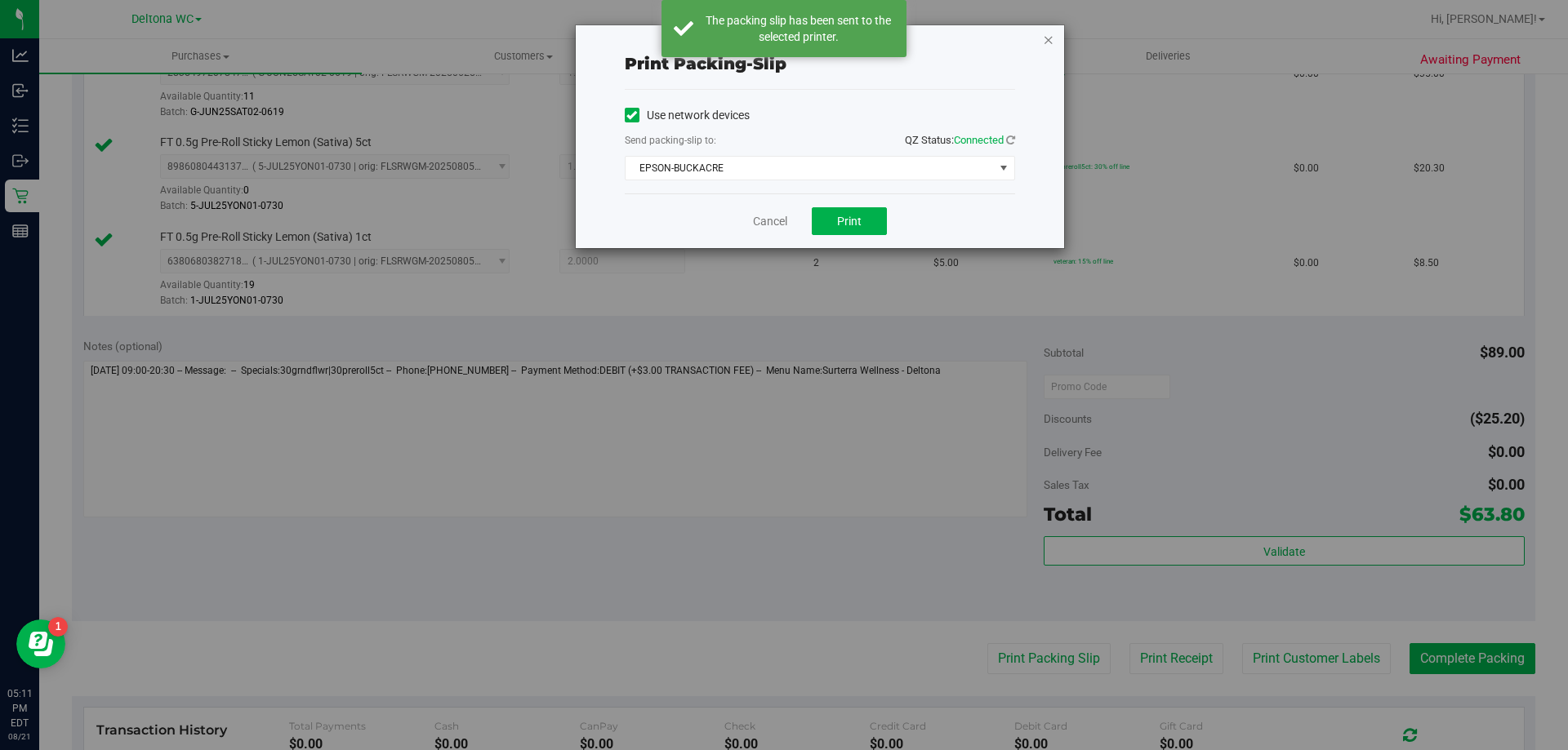
click at [1048, 40] on icon "button" at bounding box center [1049, 40] width 12 height 20
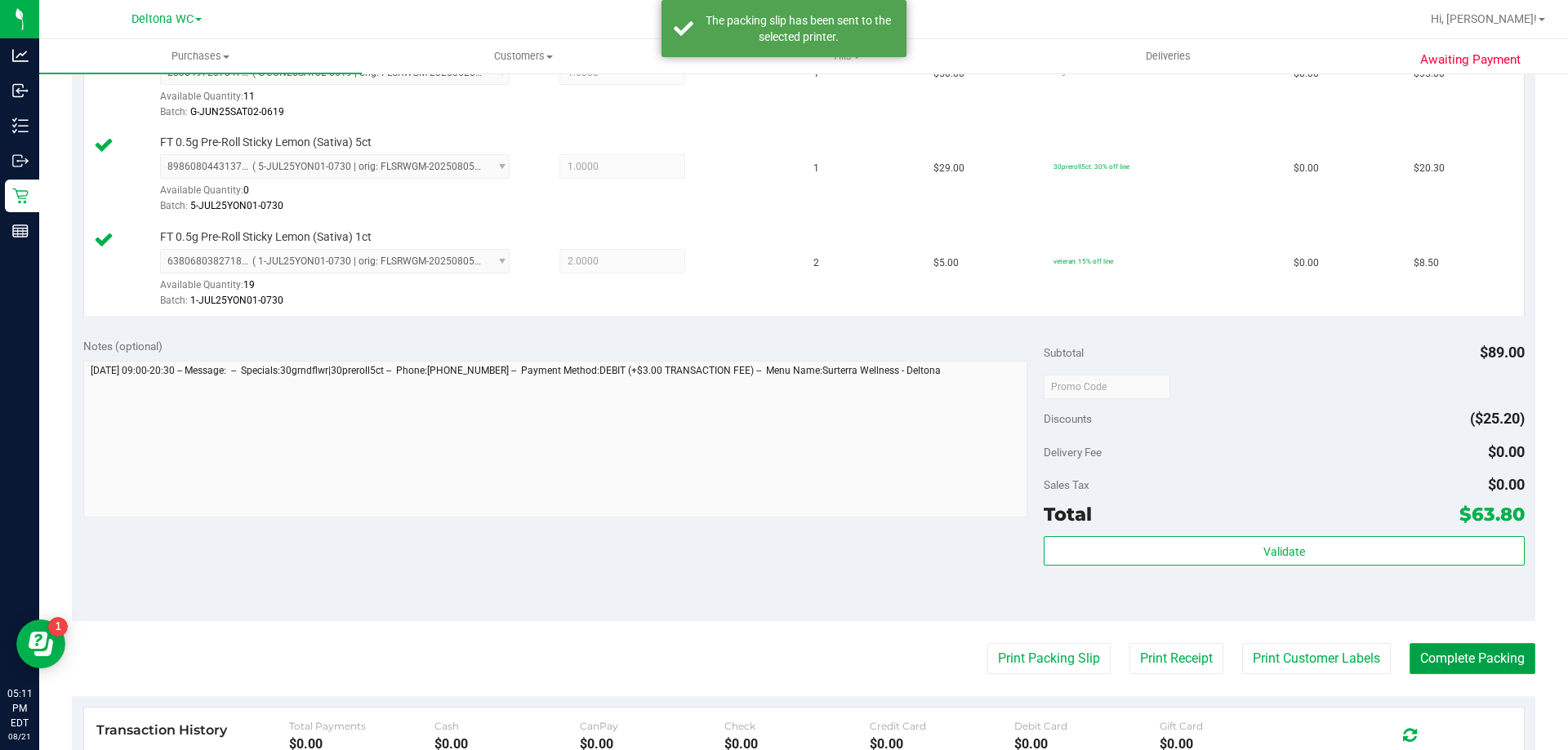
click at [1472, 655] on button "Complete Packing" at bounding box center [1472, 658] width 126 height 31
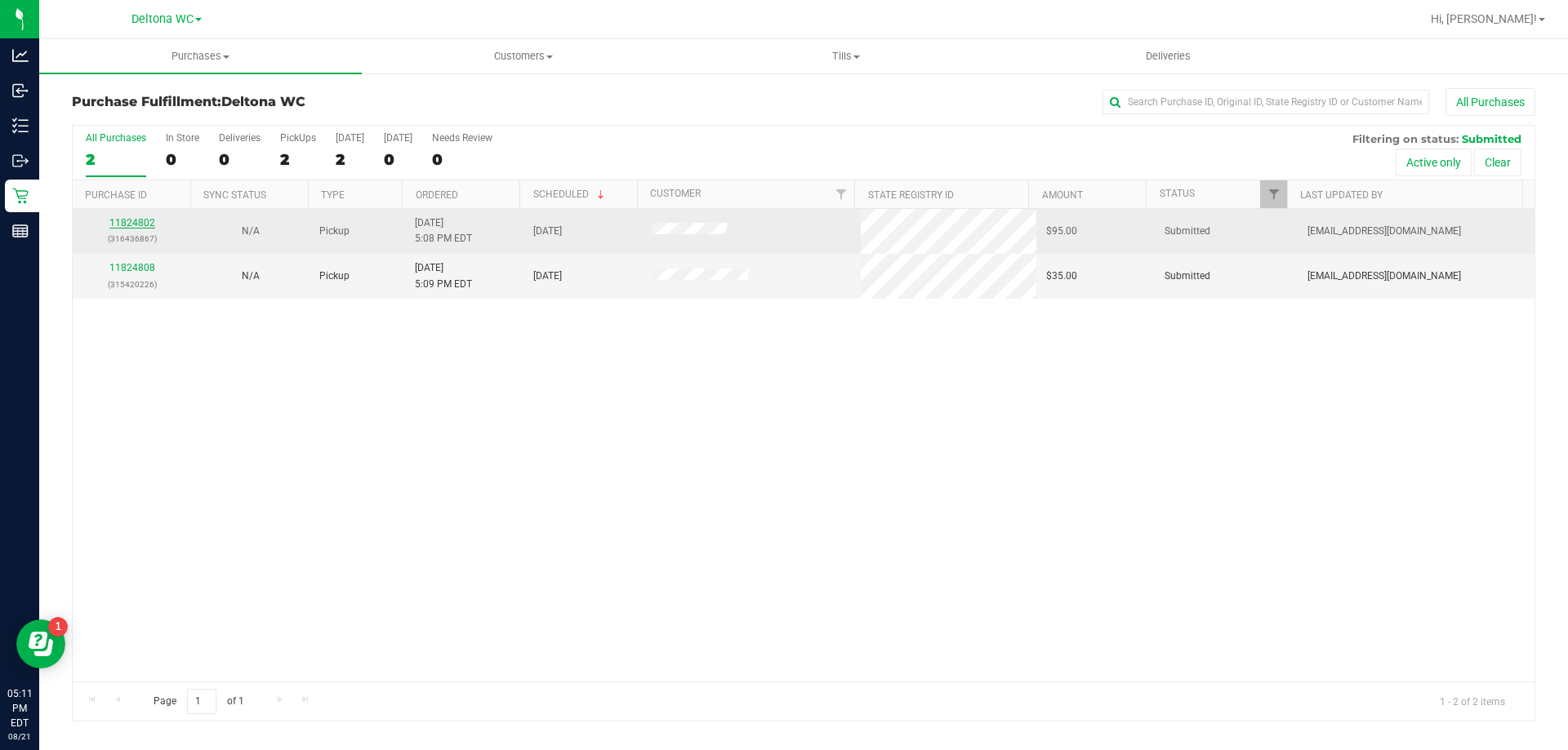
click at [129, 223] on link "11824802" at bounding box center [132, 223] width 45 height 12
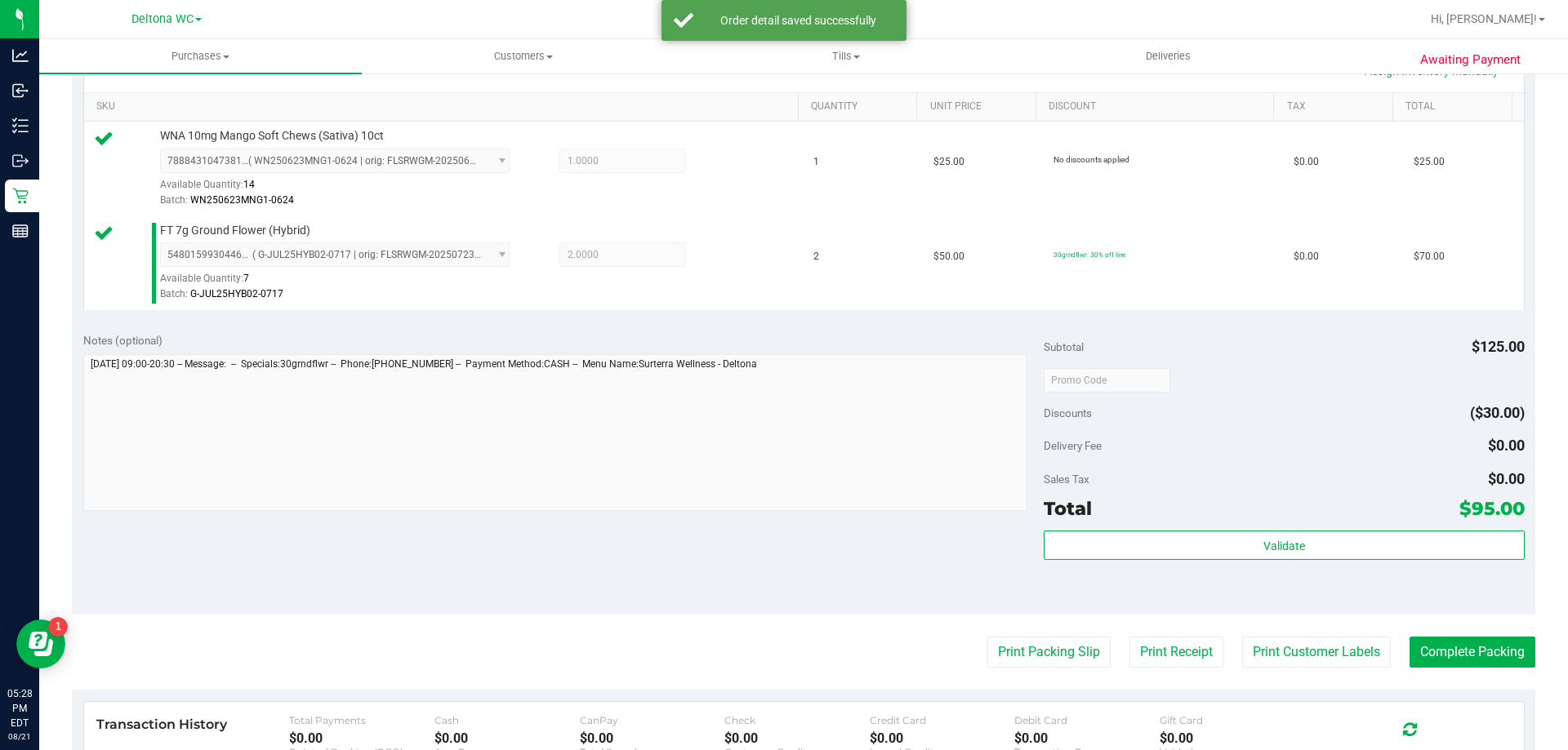
scroll to position [408, 0]
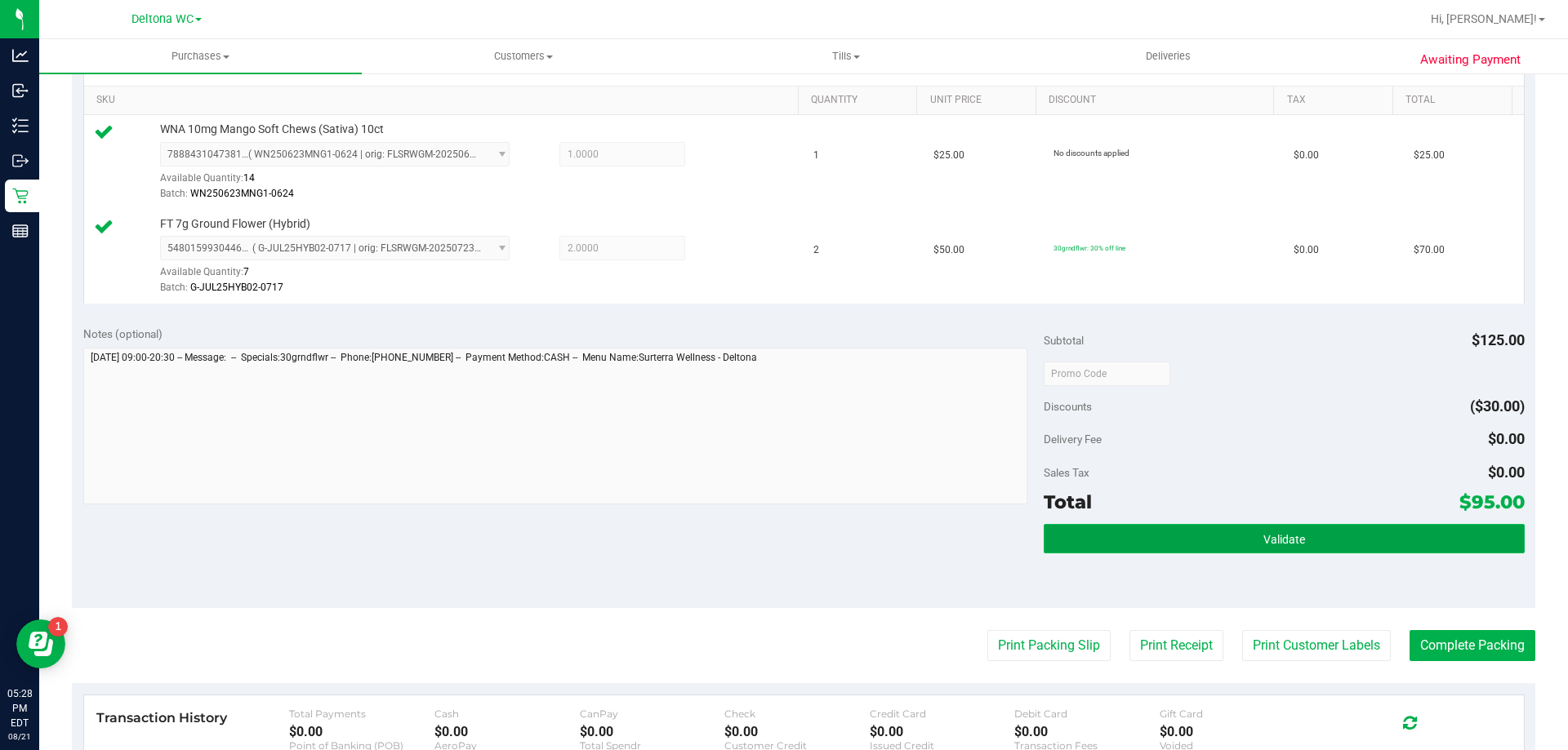
click at [1244, 529] on button "Validate" at bounding box center [1284, 539] width 480 height 30
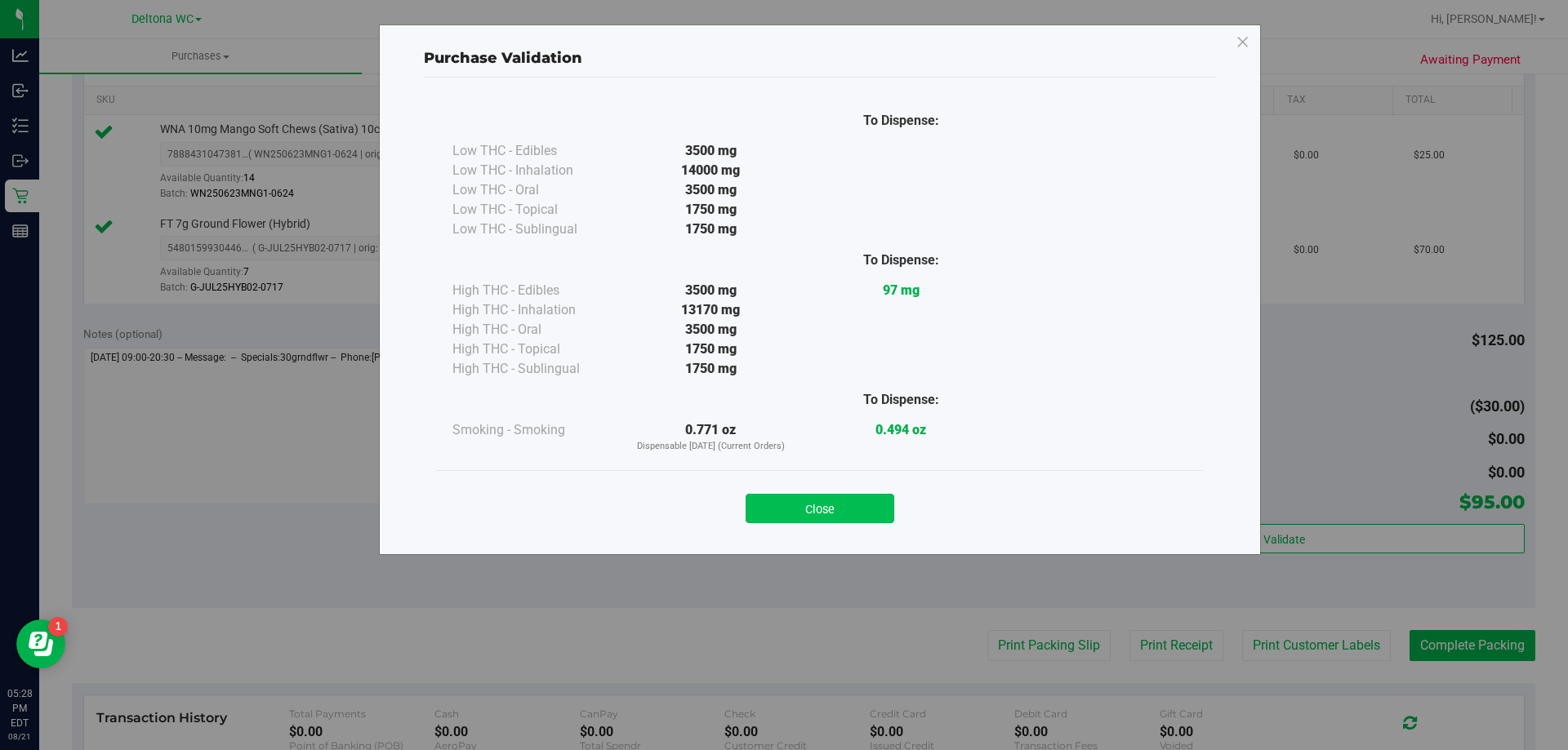
click at [880, 497] on button "Close" at bounding box center [820, 509] width 148 height 30
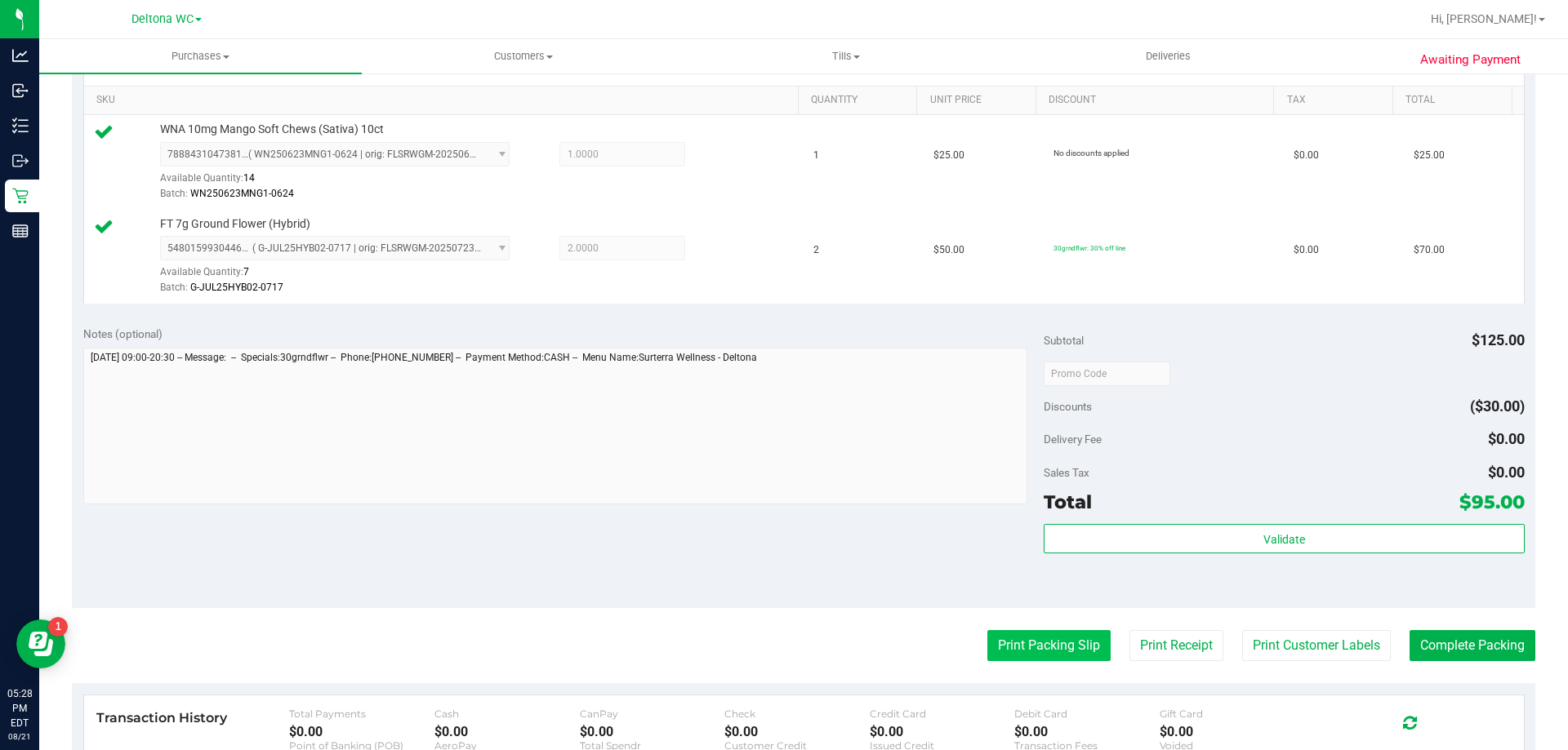
click at [1004, 645] on button "Print Packing Slip" at bounding box center [1049, 645] width 124 height 31
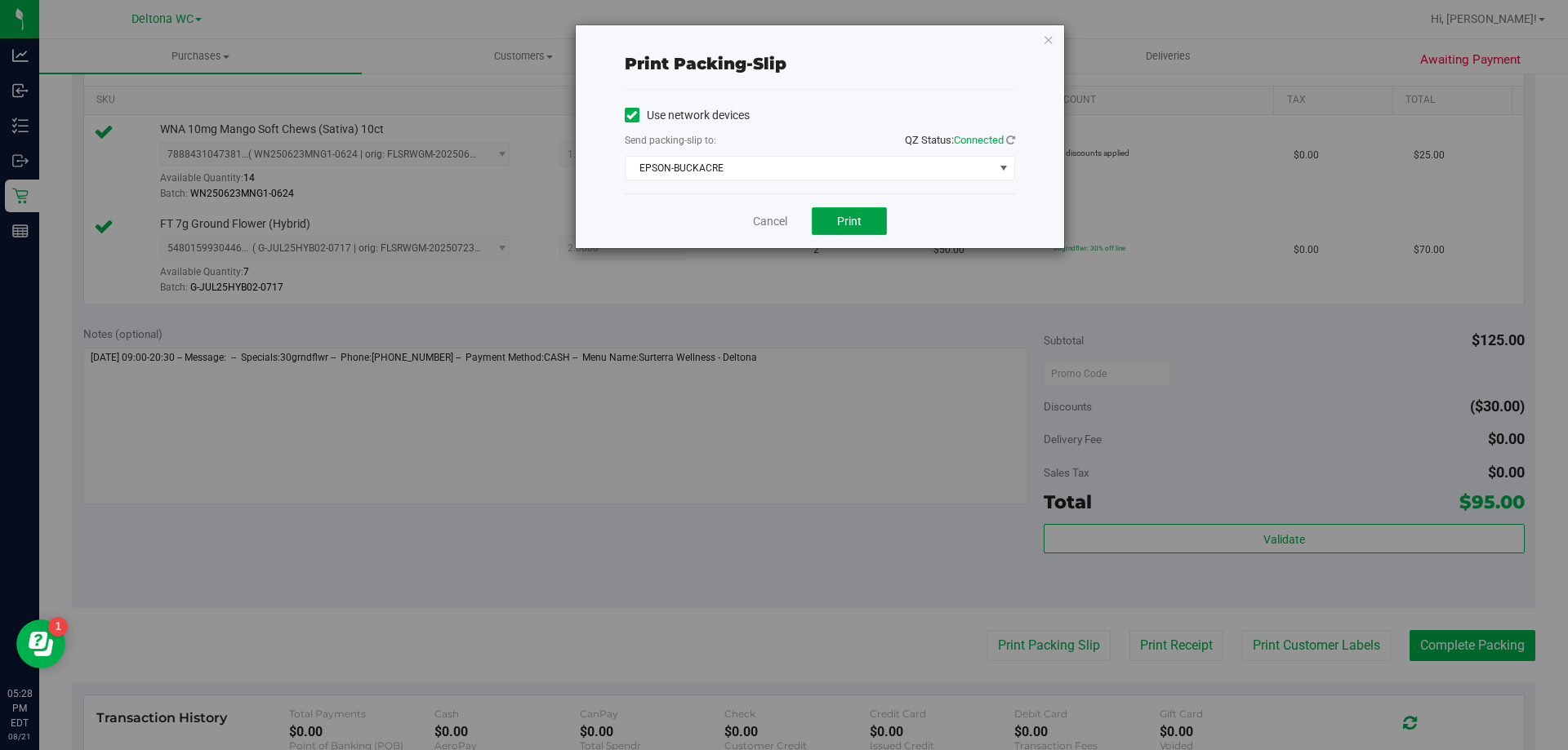
click at [817, 223] on button "Print" at bounding box center [849, 221] width 75 height 28
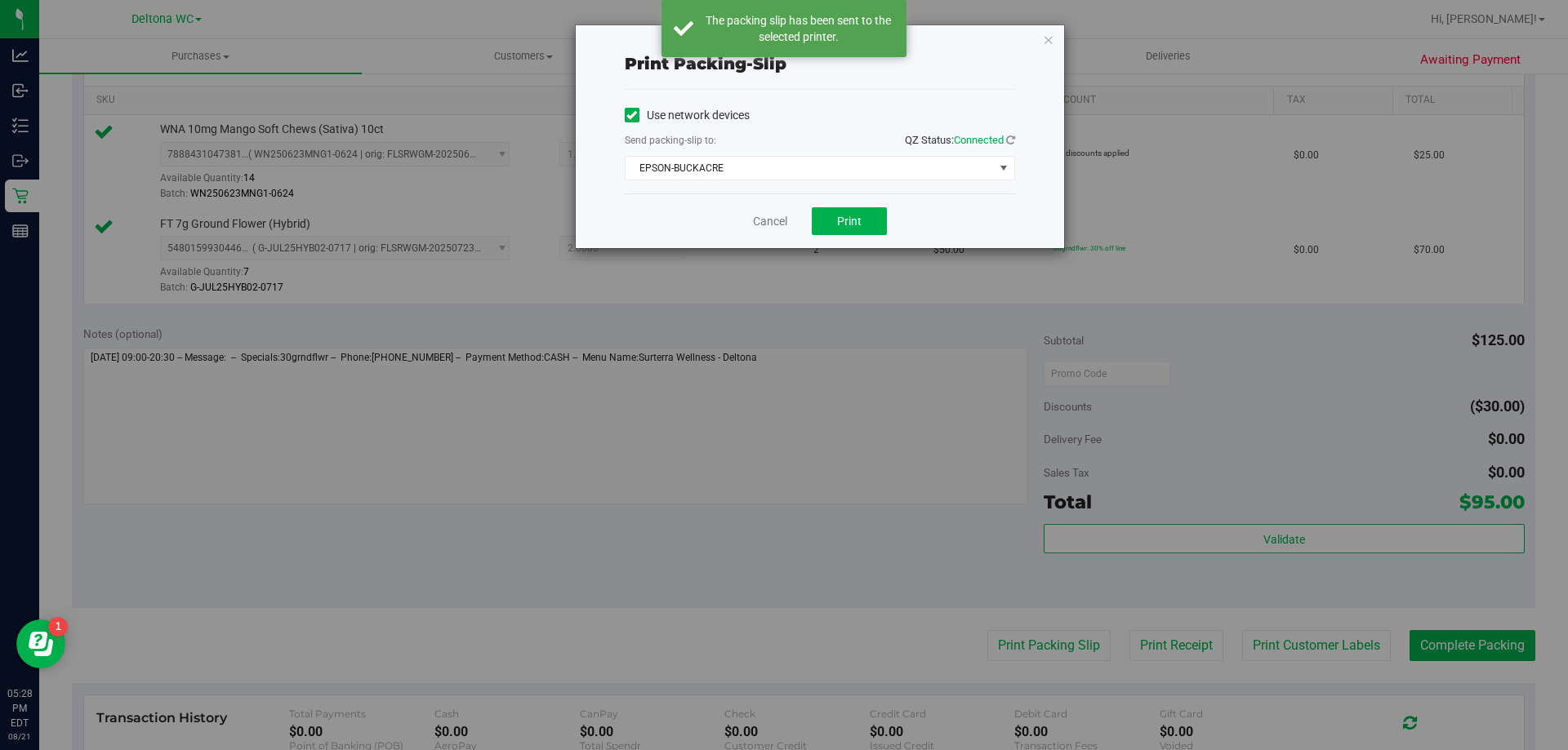
click at [1052, 37] on icon "button" at bounding box center [1049, 40] width 12 height 20
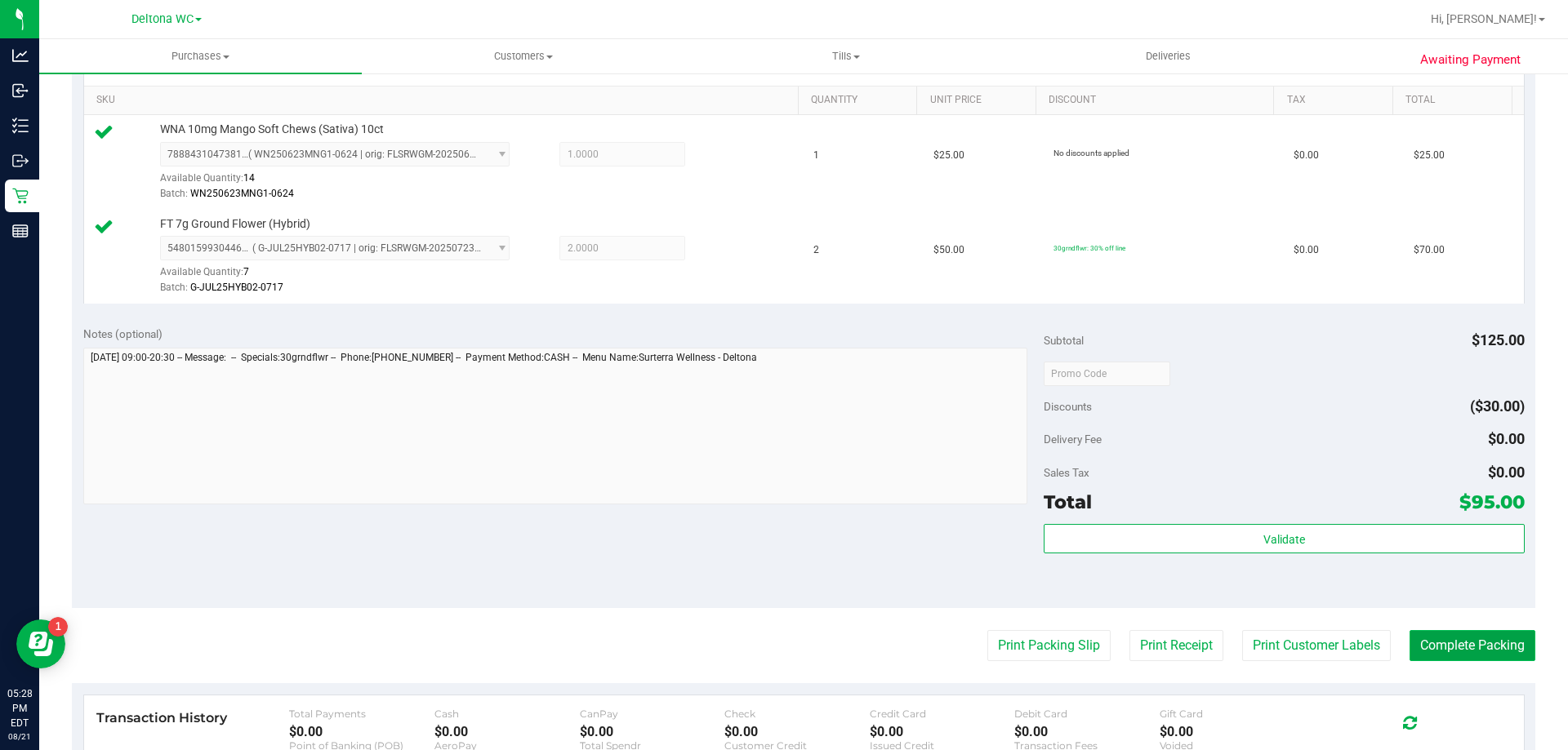
click at [1486, 644] on button "Complete Packing" at bounding box center [1472, 645] width 126 height 31
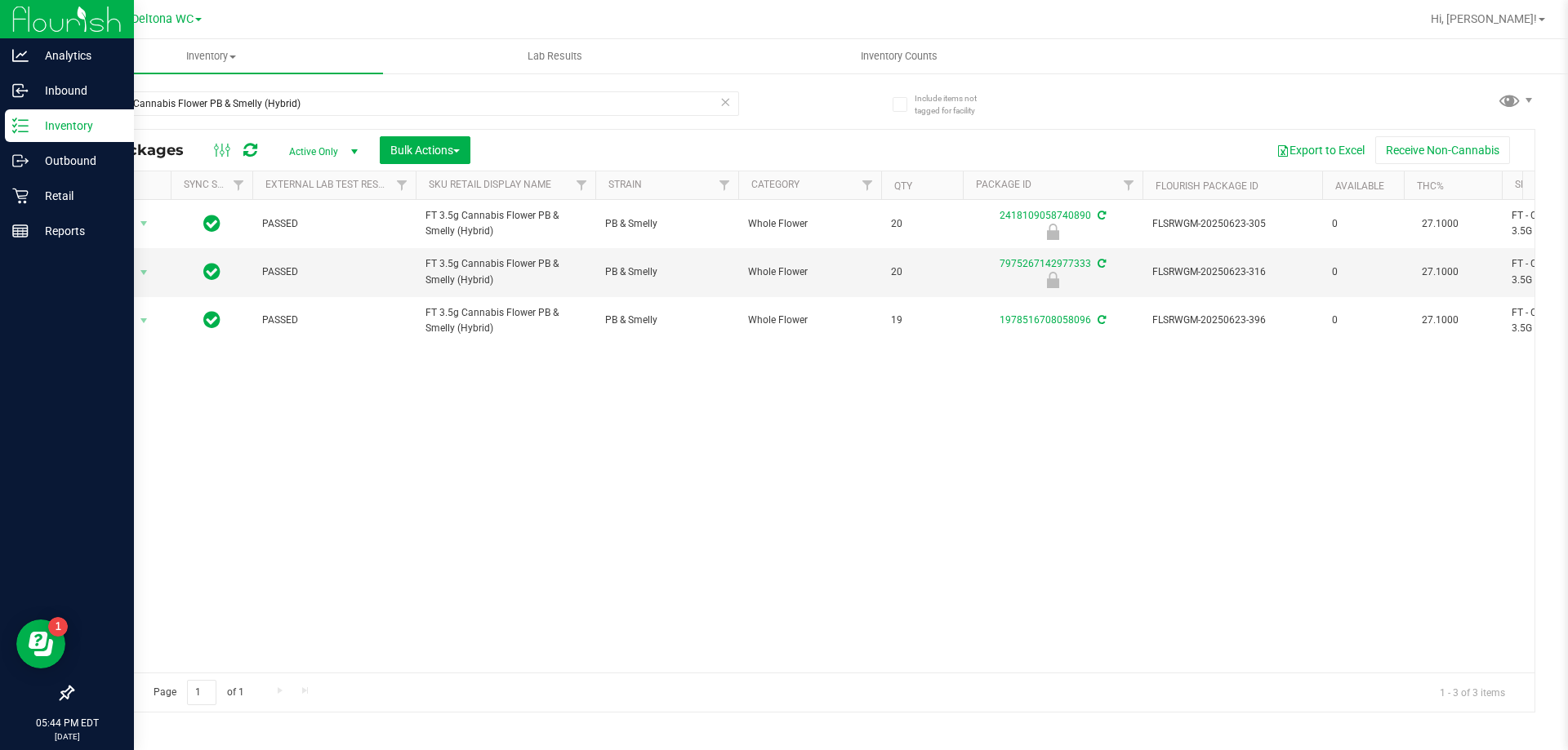
click at [0, 122] on div "Analytics Inbound Inventory Outbound Retail Reports 05:44 PM EDT [DATE] 08/21 D…" at bounding box center [784, 375] width 1568 height 750
type input "[CREDIT_CARD_NUMBER]"
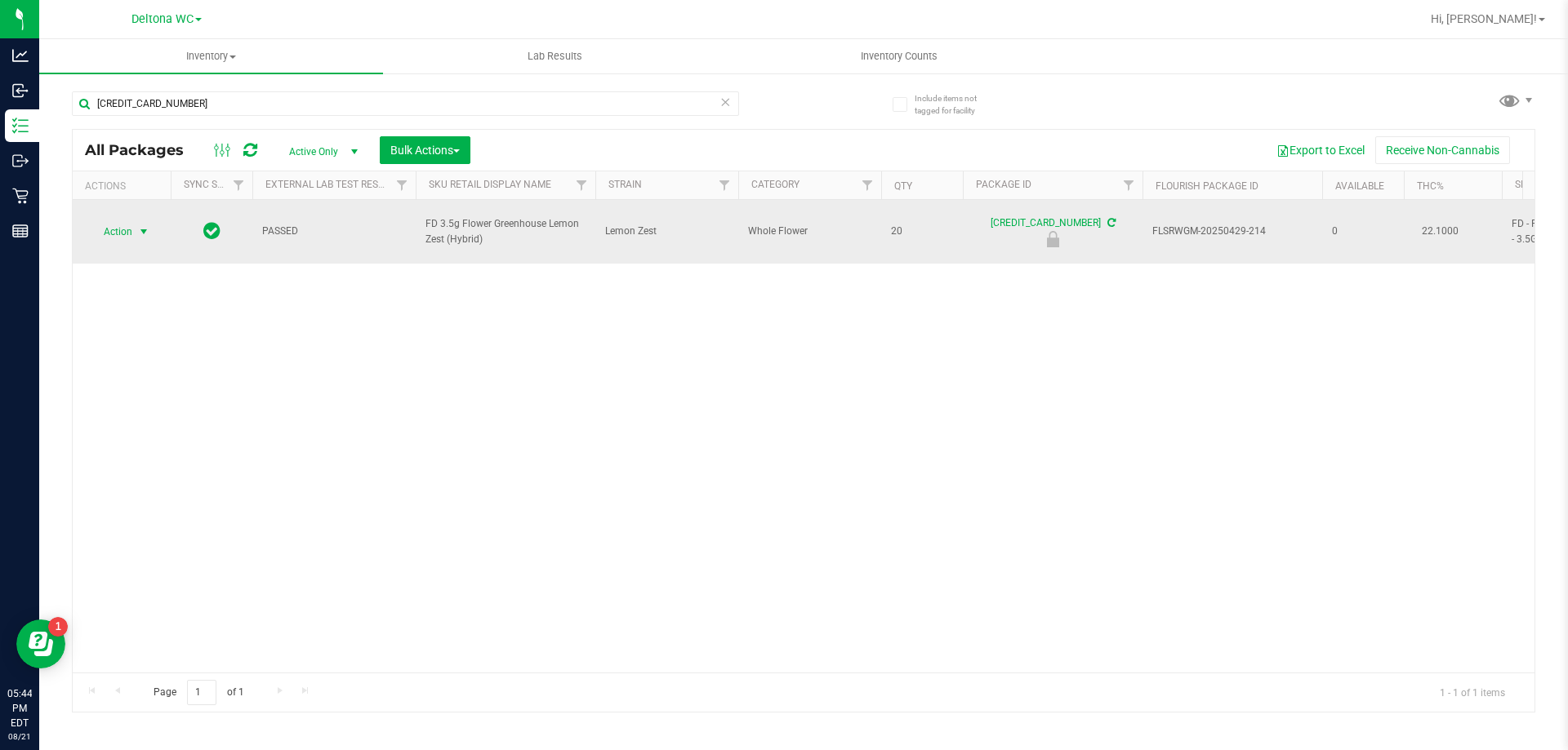
click at [138, 225] on span "select" at bounding box center [143, 231] width 13 height 13
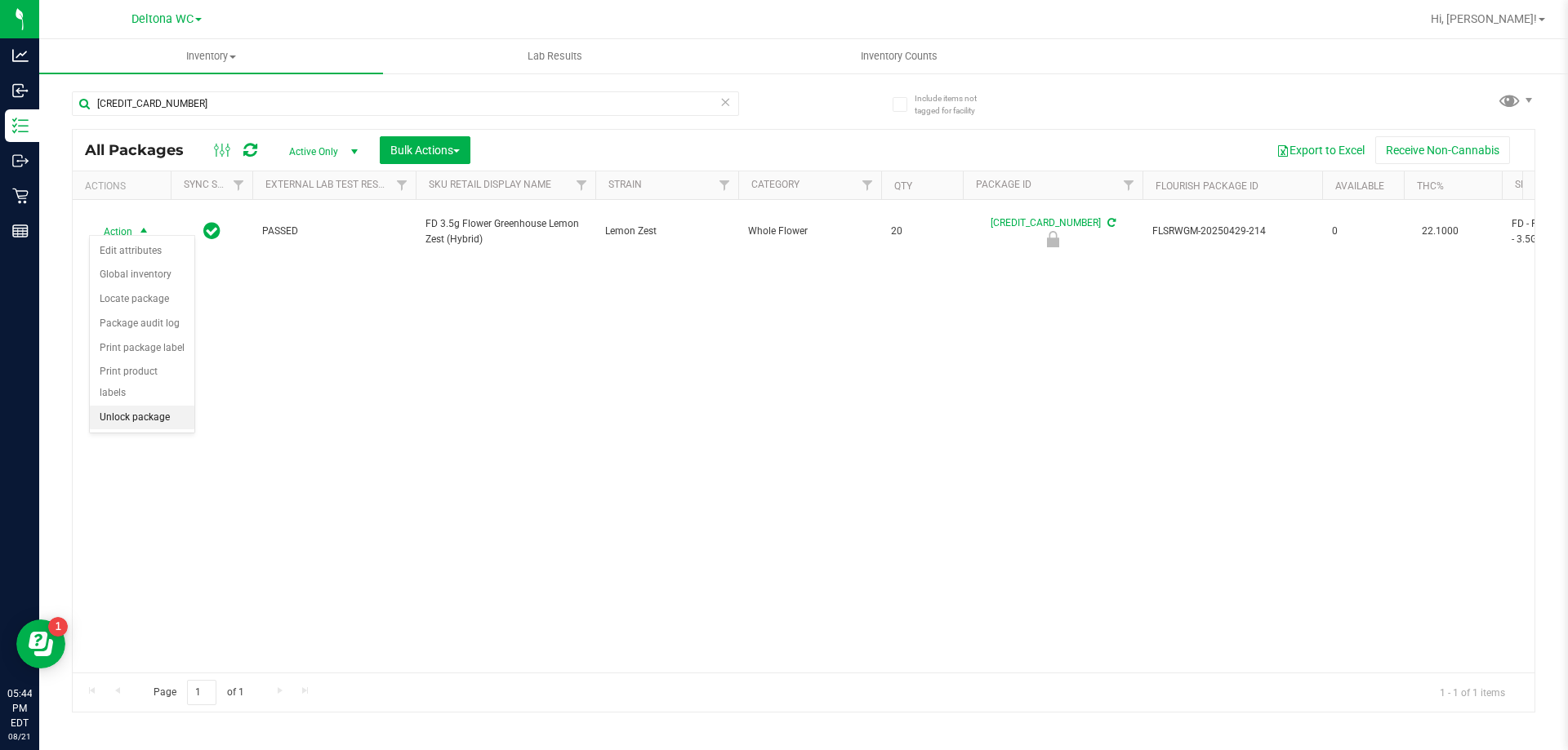
click at [153, 406] on li "Unlock package" at bounding box center [142, 418] width 105 height 25
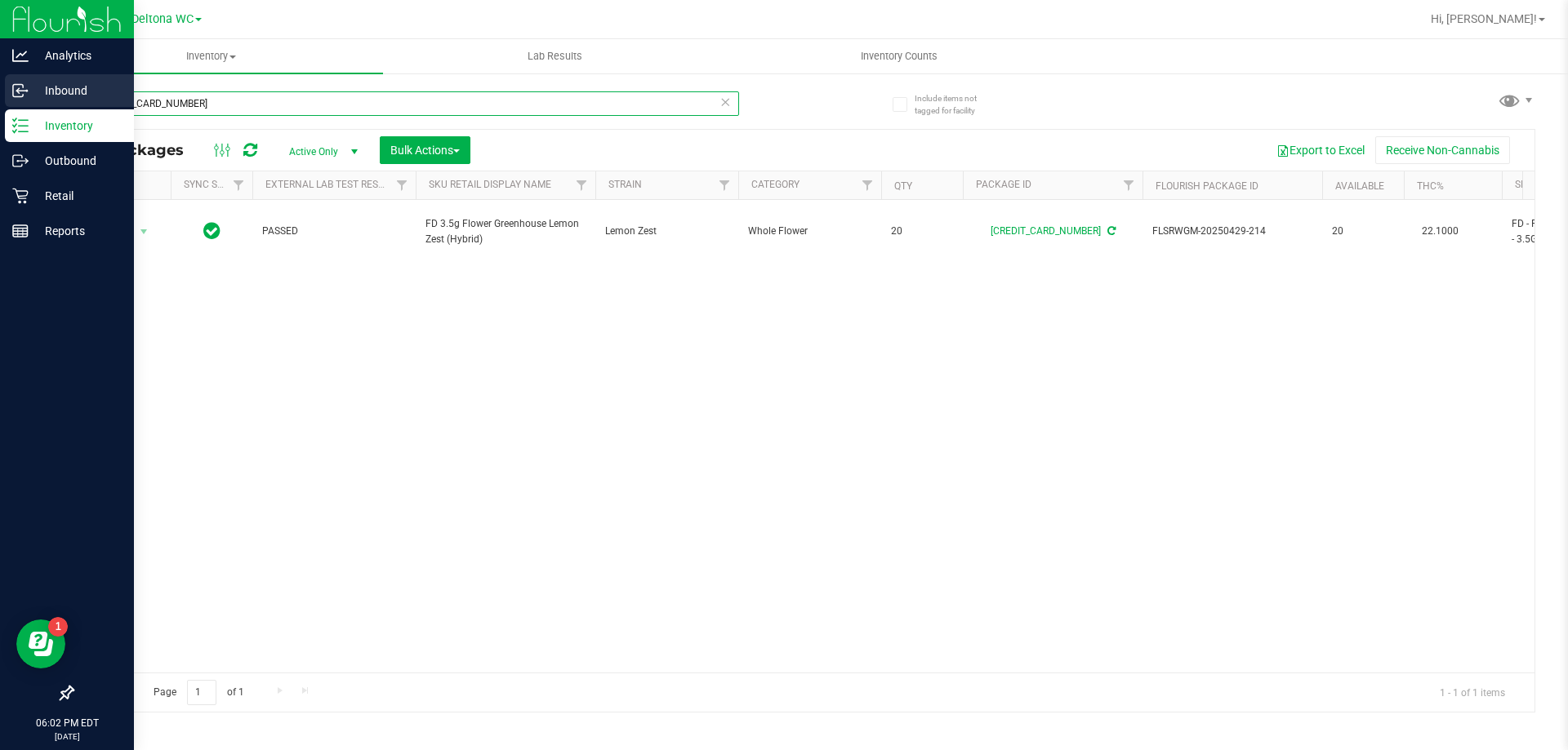
drag, startPoint x: 205, startPoint y: 94, endPoint x: 1, endPoint y: 108, distance: 204.5
click at [0, 96] on div "Analytics Inbound Inventory Outbound Retail Reports 06:02 PM EDT [DATE] 08/21 D…" at bounding box center [784, 375] width 1568 height 750
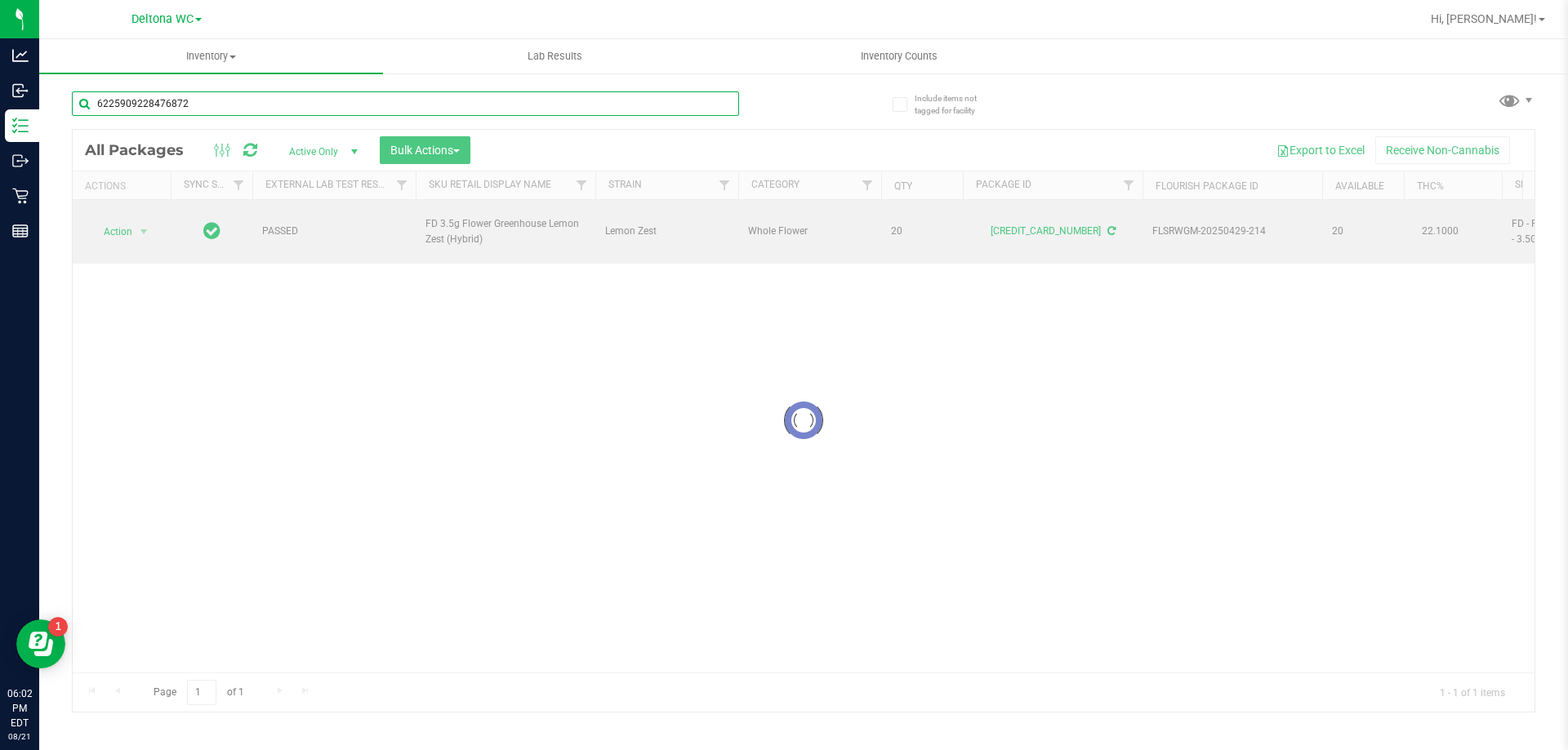
type input "6225909228476872"
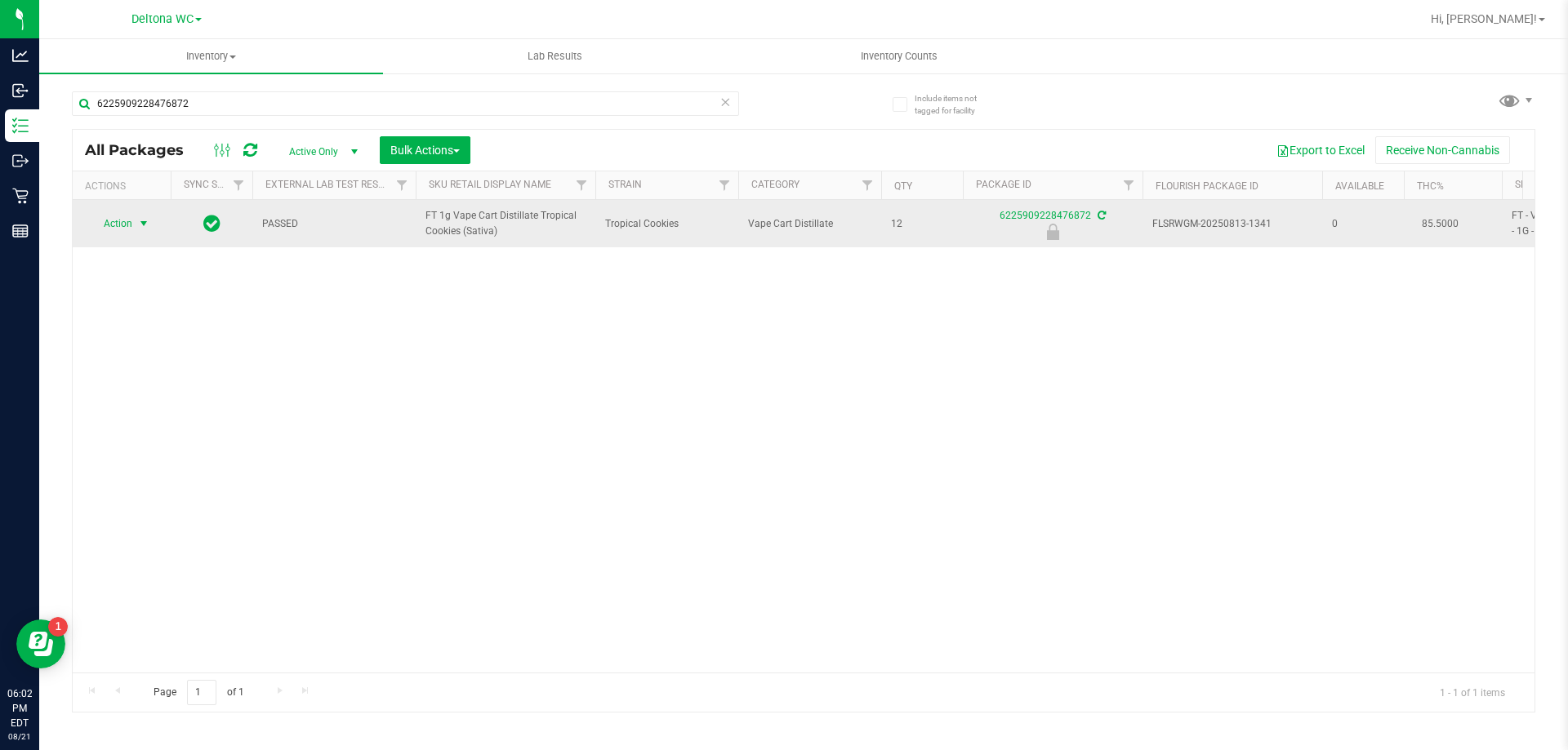
drag, startPoint x: 141, startPoint y: 222, endPoint x: 143, endPoint y: 232, distance: 10.2
click at [141, 221] on span "select" at bounding box center [143, 223] width 13 height 13
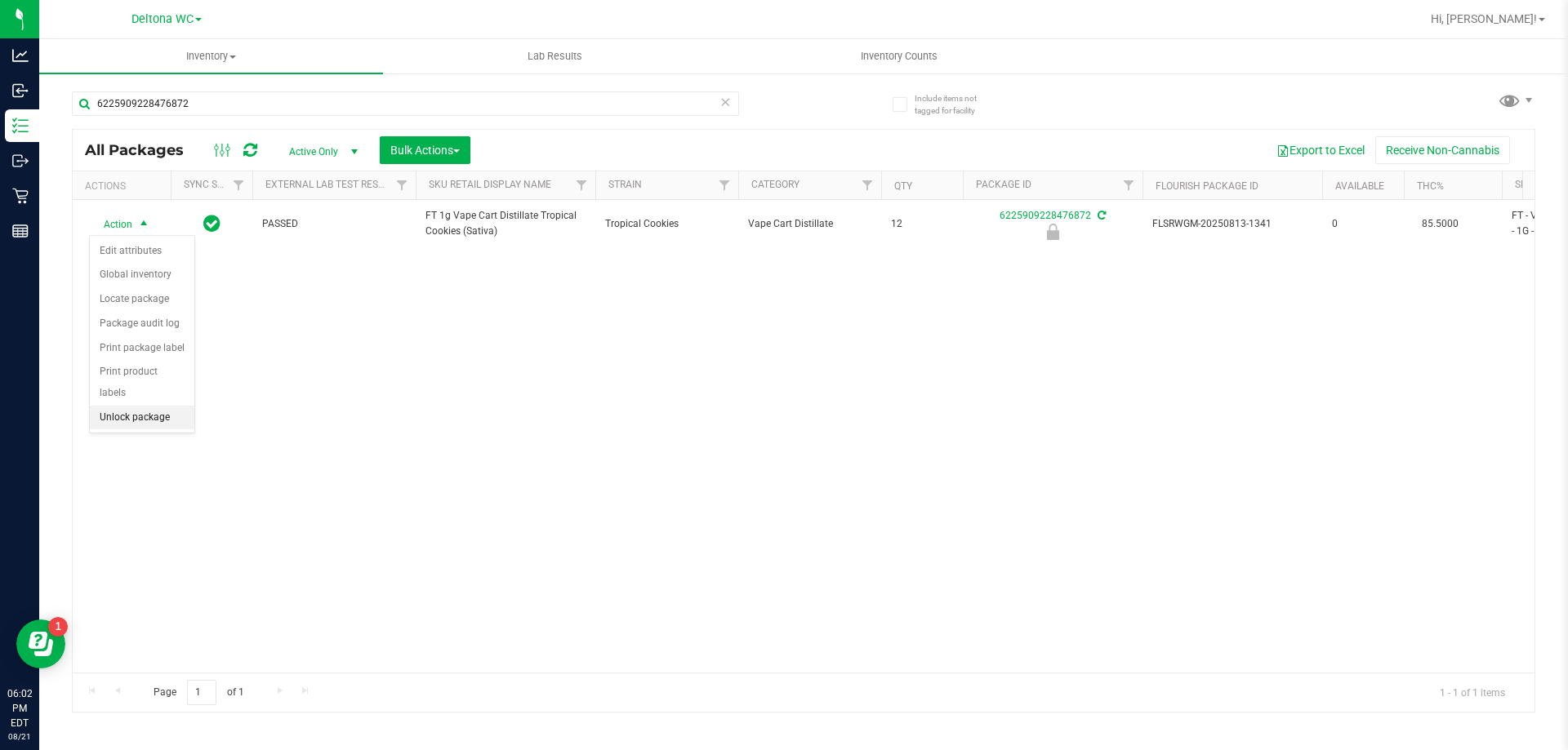
click at [143, 406] on li "Unlock package" at bounding box center [142, 418] width 105 height 25
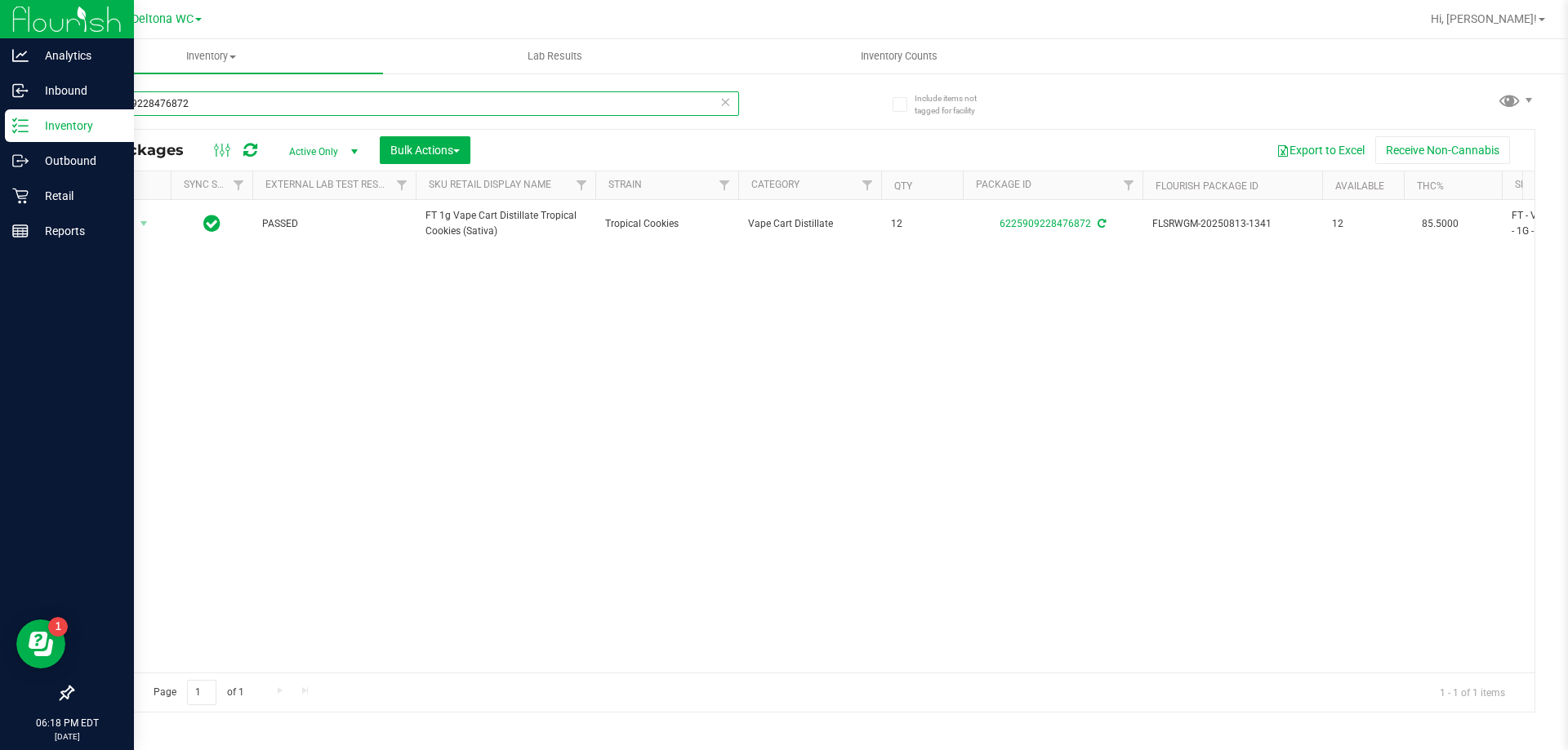
drag, startPoint x: 324, startPoint y: 108, endPoint x: 0, endPoint y: 136, distance: 325.2
click at [0, 136] on div "Analytics Inbound Inventory Outbound Retail Reports 06:18 PM EDT [DATE] 08/21 D…" at bounding box center [784, 375] width 1568 height 750
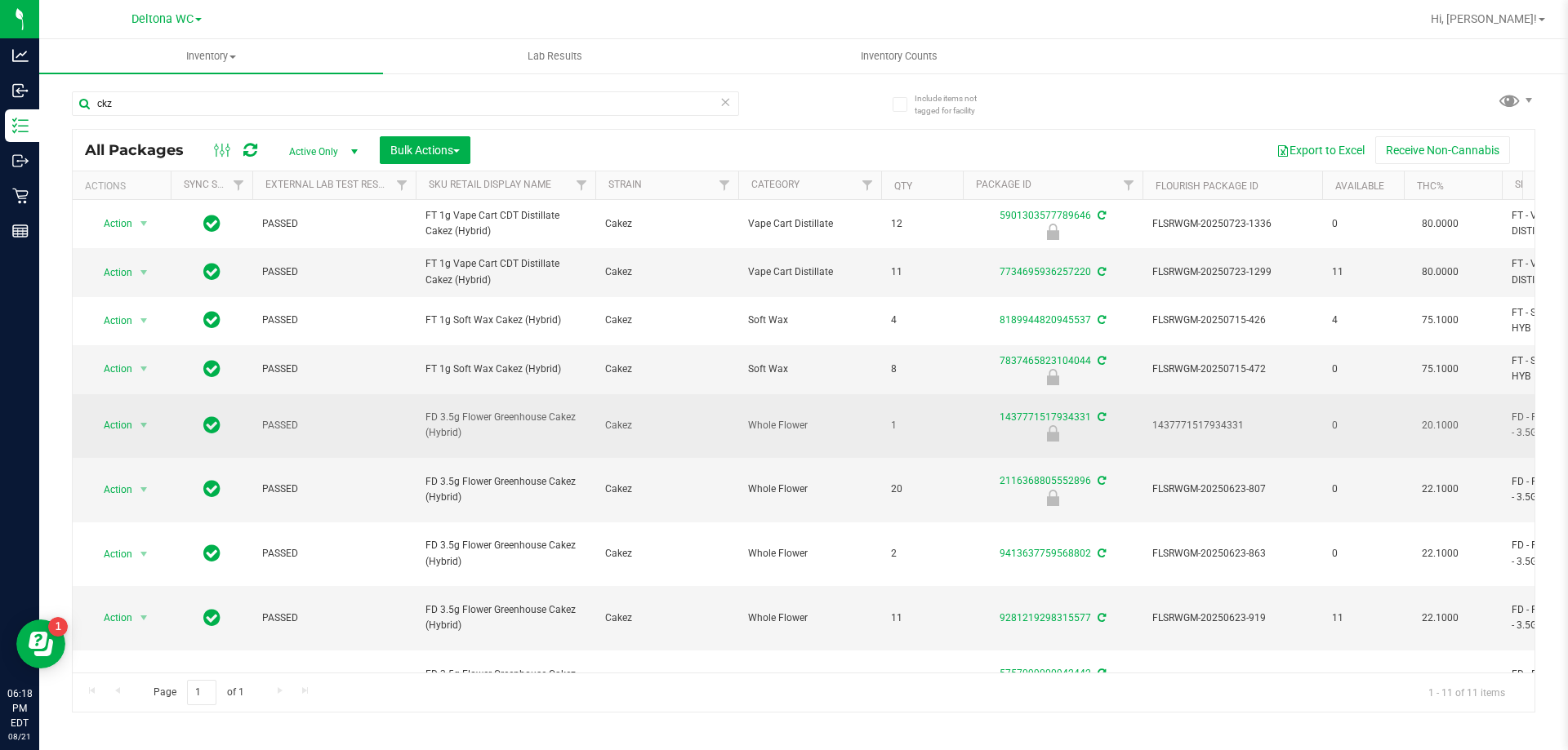
click at [457, 434] on span "FD 3.5g Flower Greenhouse Cakez (Hybrid)" at bounding box center [505, 425] width 160 height 31
copy tr "FD 3.5g Flower Greenhouse Cakez (Hybrid)"
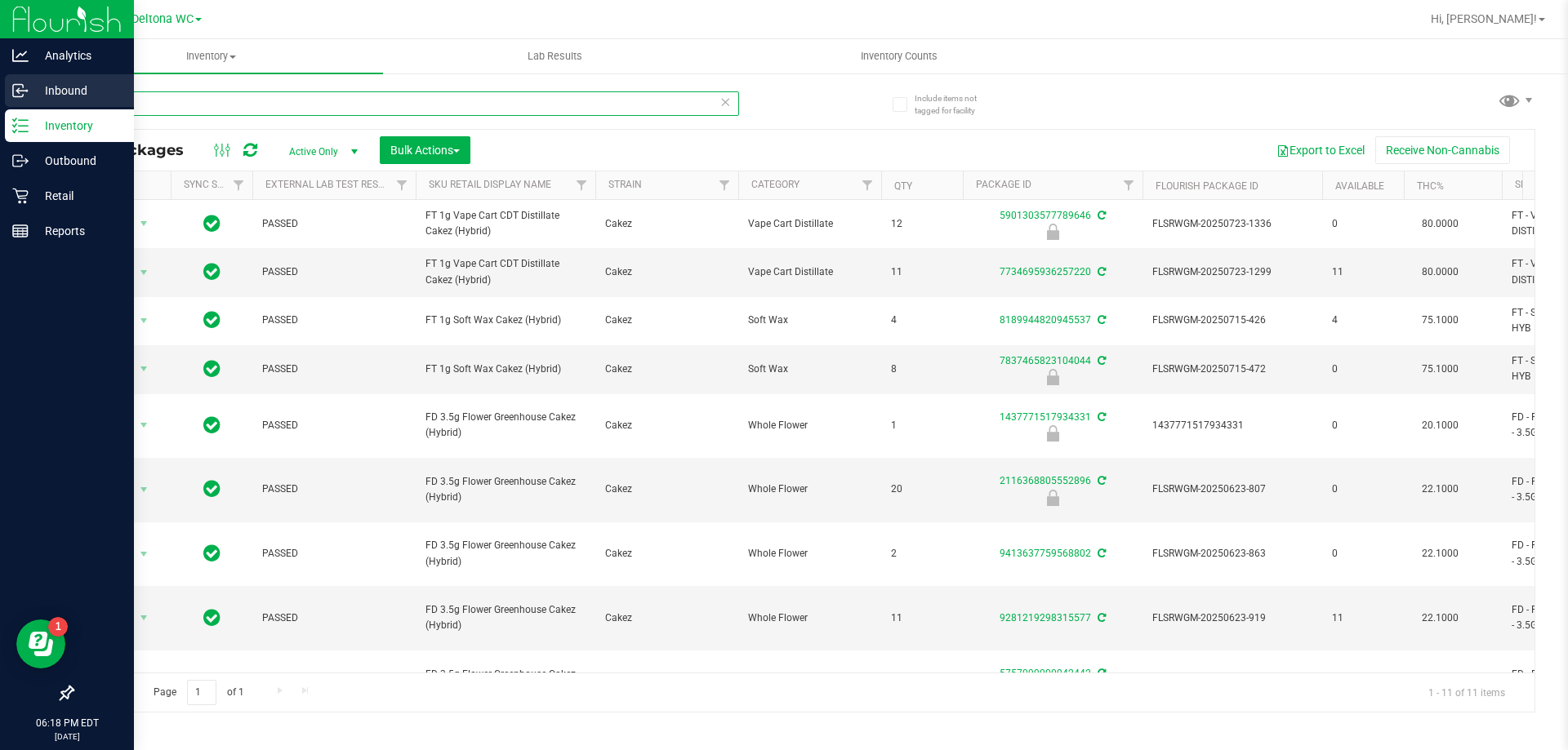
drag, startPoint x: 250, startPoint y: 104, endPoint x: 32, endPoint y: 98, distance: 218.1
click at [33, 98] on div "Analytics Inbound Inventory Outbound Retail Reports 06:18 PM EDT 08/21/2025 08/…" at bounding box center [784, 375] width 1568 height 750
paste input "FD 3.5g Flower Greenhouse Cakez (Hybrid)"
type input "FD 3.5g Flower Greenhouse Cakez (Hybrid)"
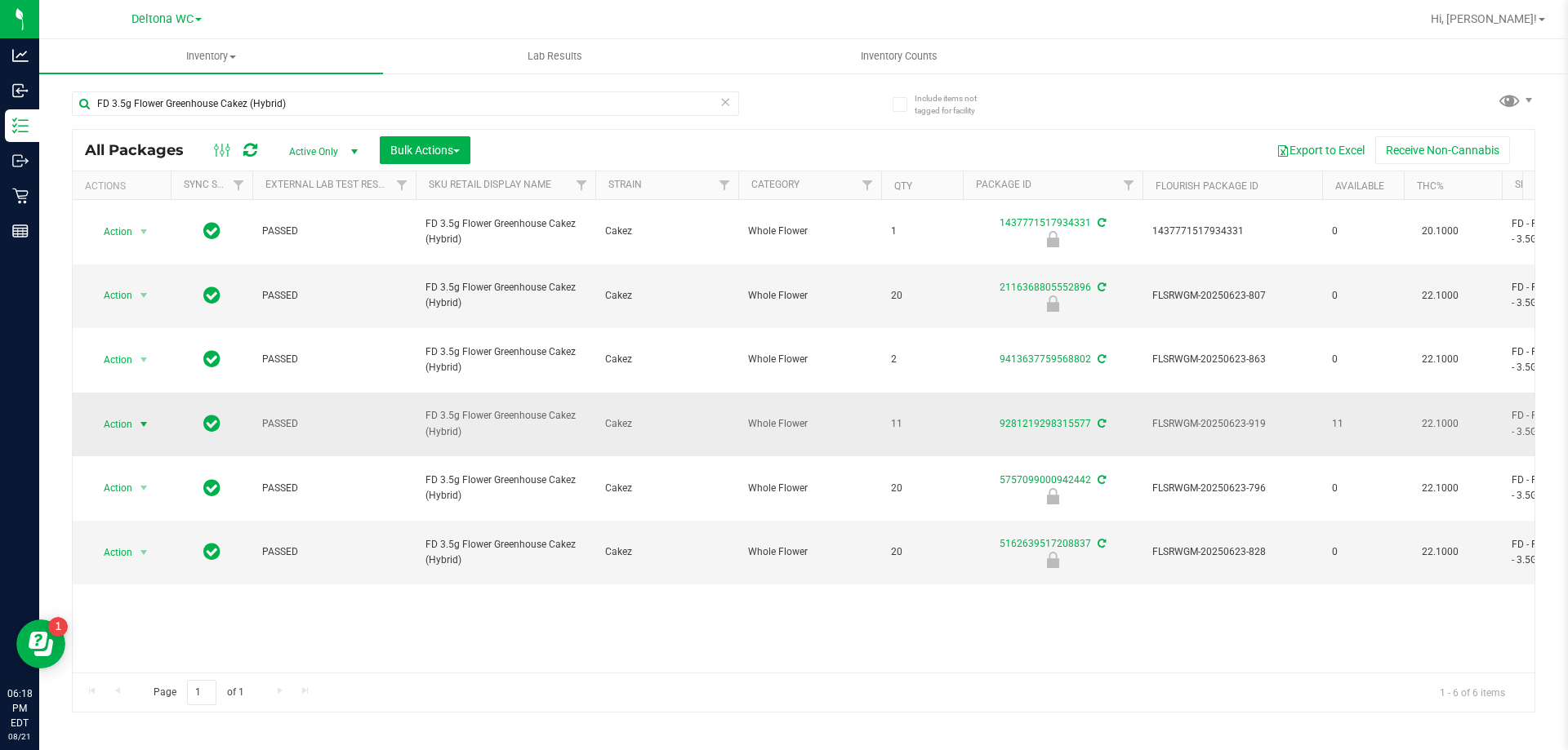
click at [123, 413] on span "Action" at bounding box center [111, 424] width 44 height 23
click at [158, 591] on li "Print product labels" at bounding box center [153, 591] width 127 height 25
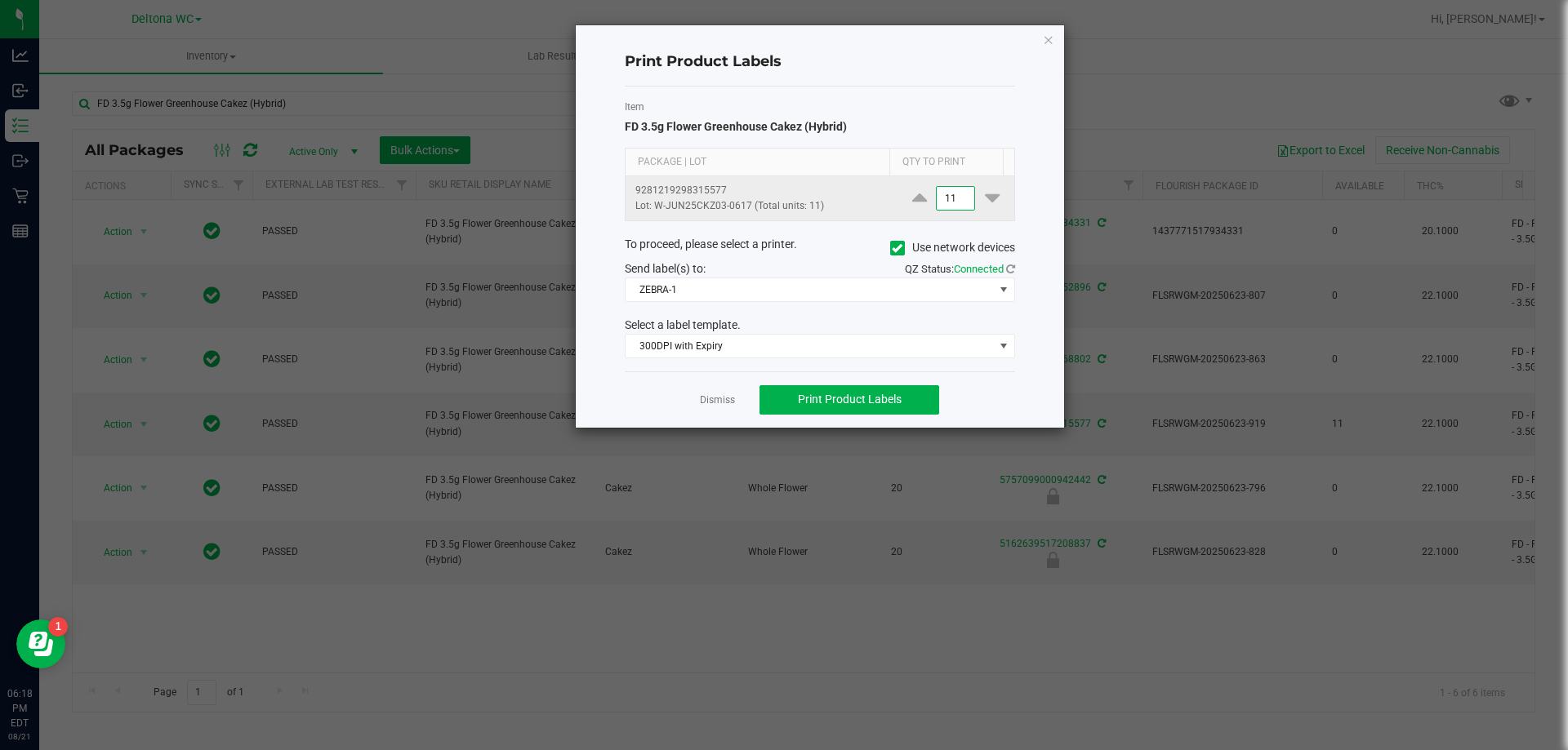
click at [944, 199] on input "11" at bounding box center [955, 198] width 38 height 23
type input "1"
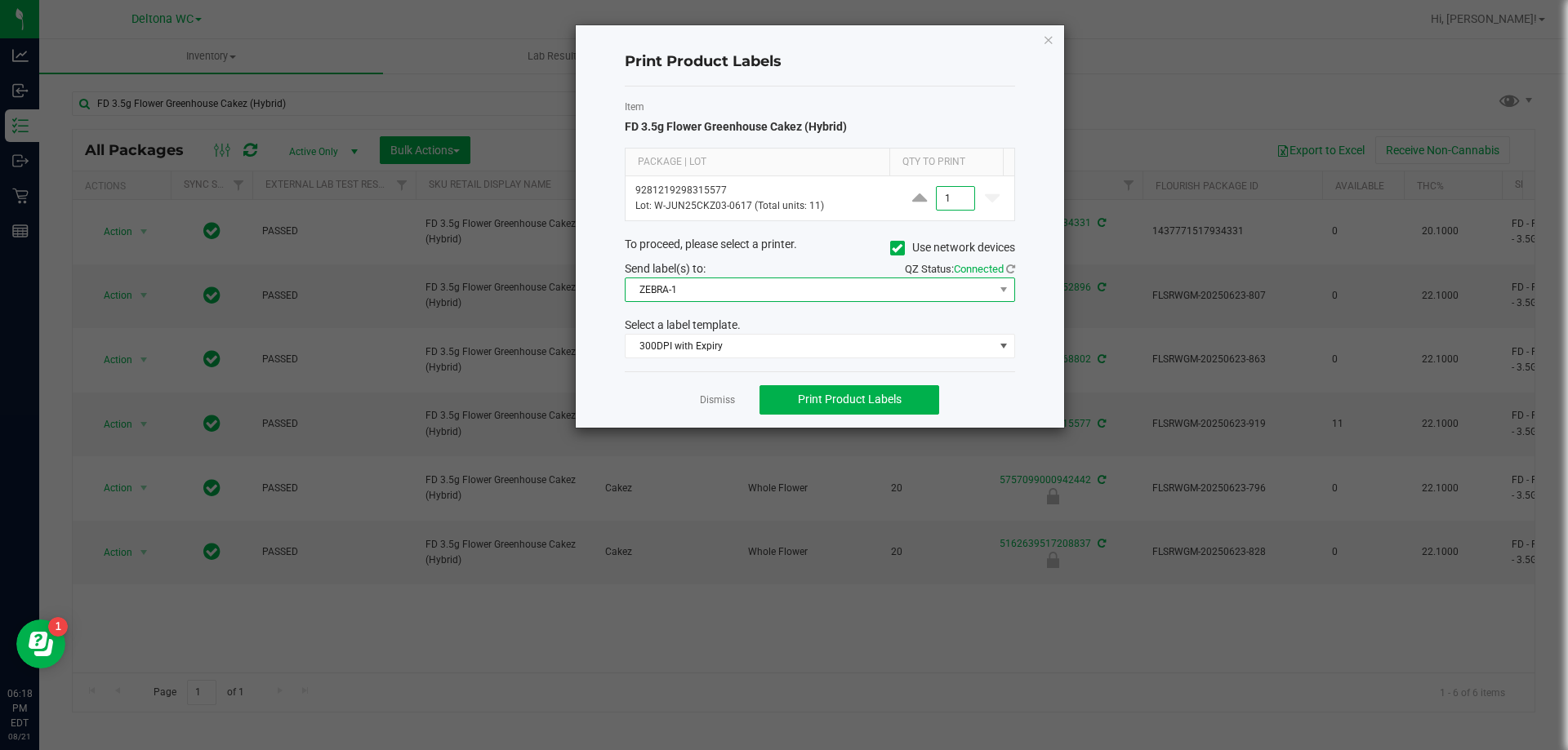
click at [758, 287] on span "ZEBRA-1" at bounding box center [810, 290] width 369 height 23
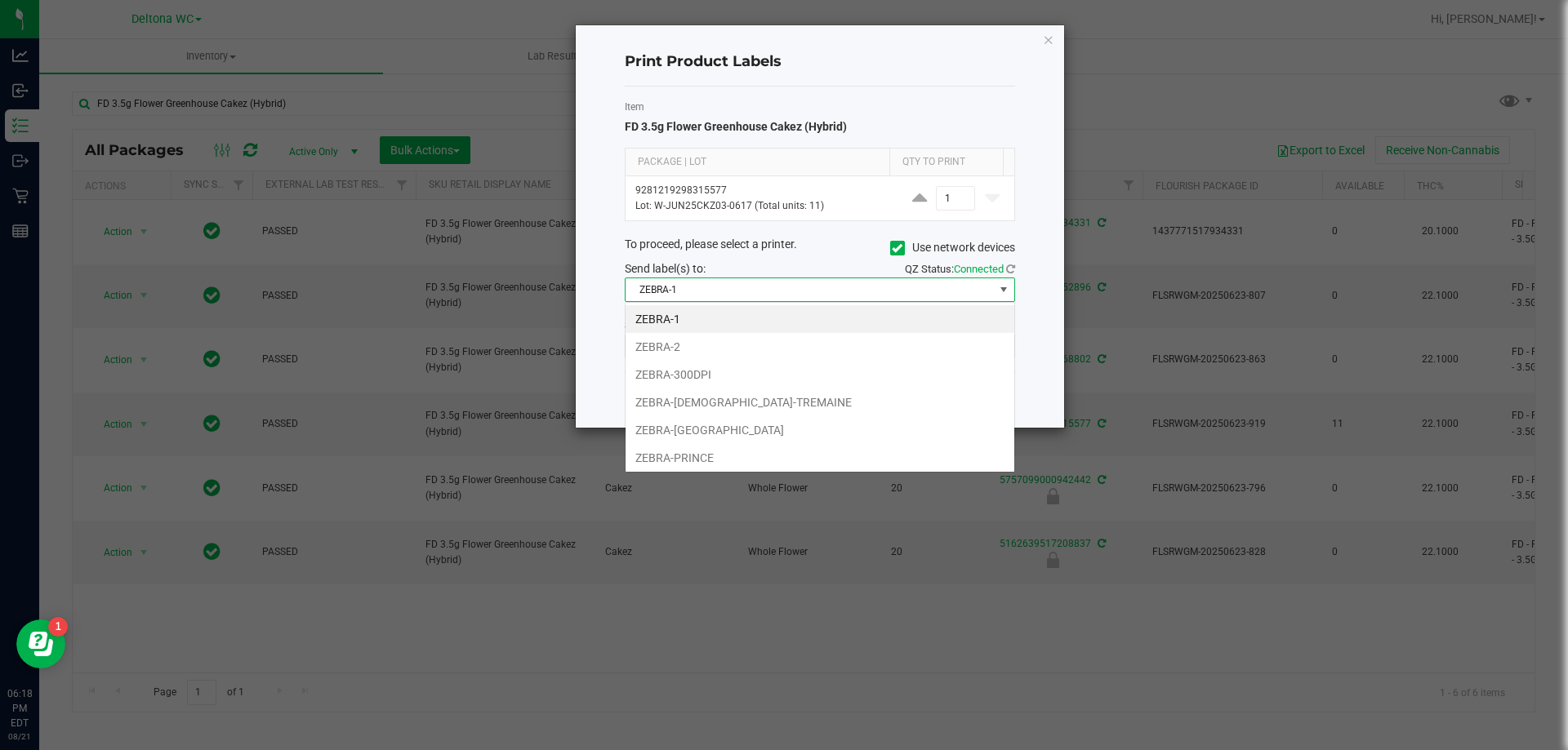
scroll to position [25, 391]
click at [693, 375] on li "ZEBRA-300DPI" at bounding box center [820, 375] width 389 height 28
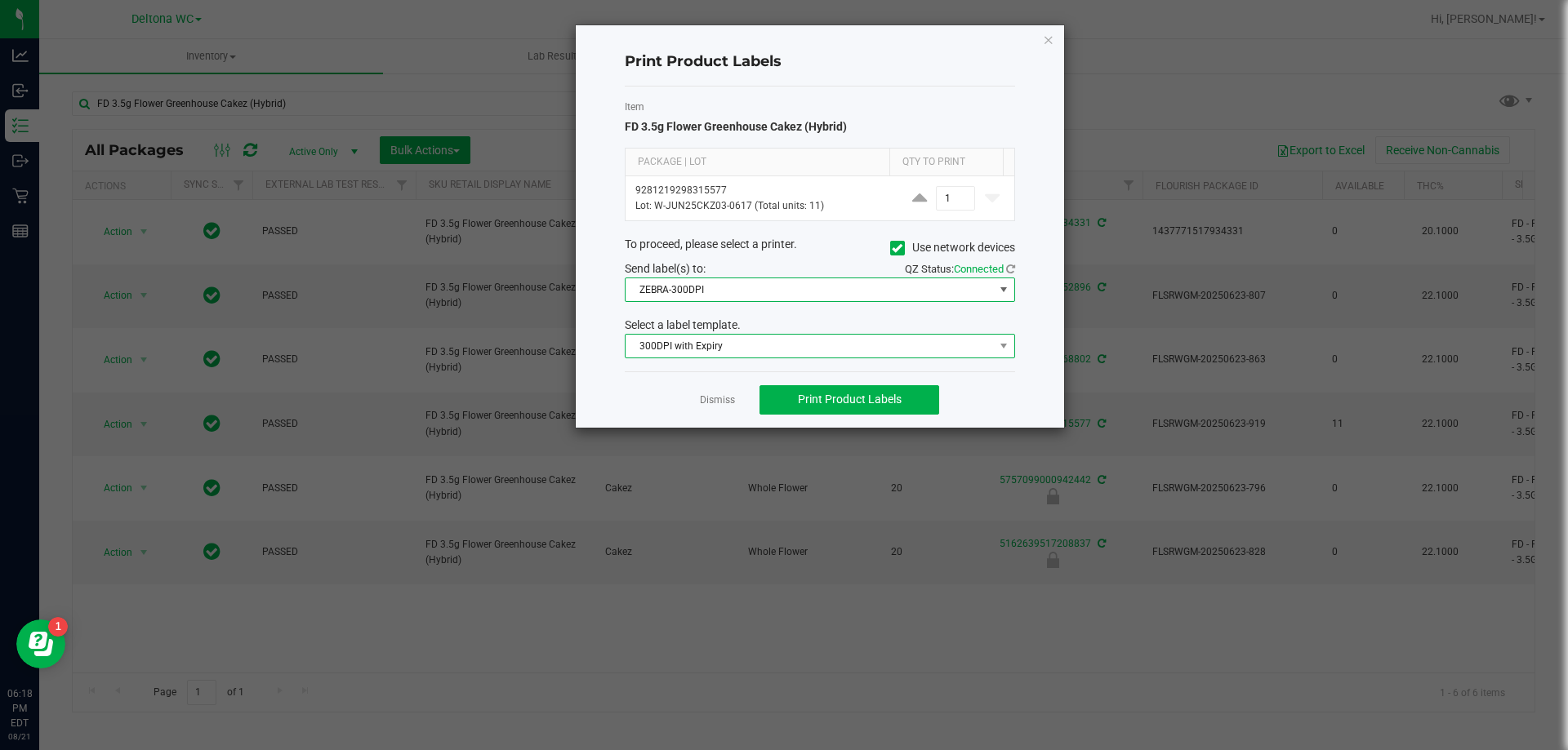
click at [737, 346] on span "300DPI with Expiry" at bounding box center [810, 346] width 369 height 23
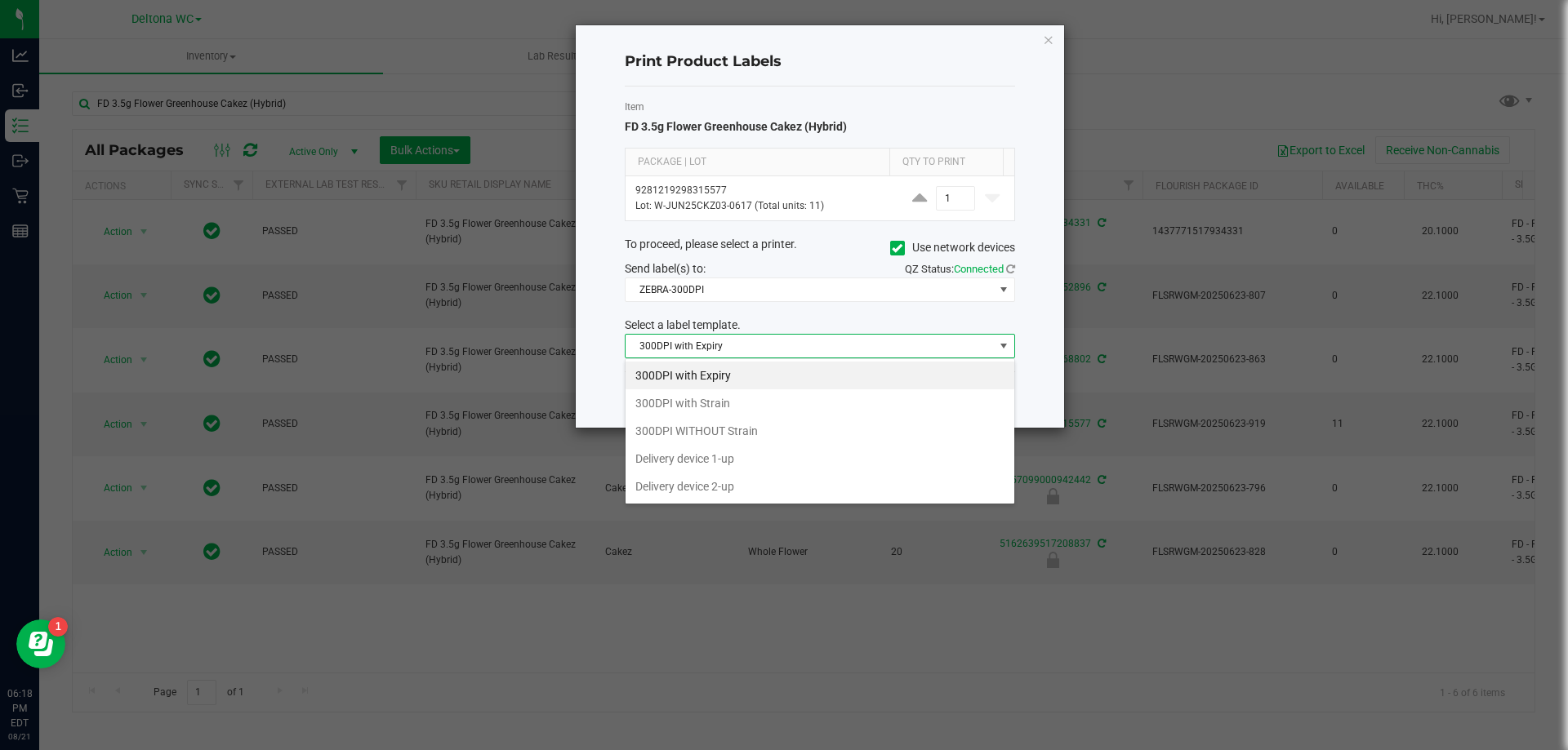
drag, startPoint x: 706, startPoint y: 401, endPoint x: 728, endPoint y: 411, distance: 24.2
click at [706, 401] on li "300DPI with Strain" at bounding box center [820, 403] width 389 height 28
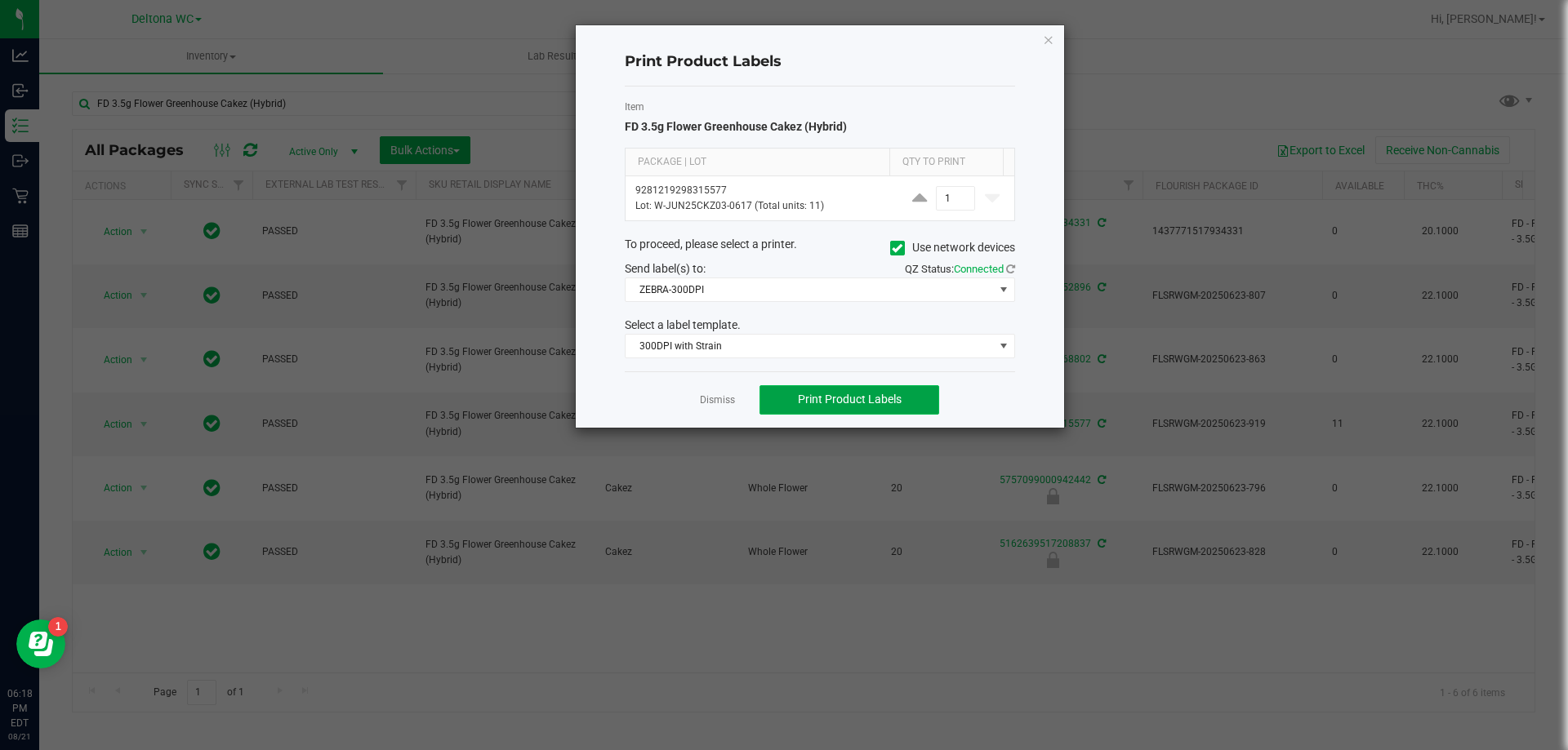
click at [828, 403] on span "Print Product Labels" at bounding box center [849, 398] width 104 height 13
click at [1052, 37] on icon "button" at bounding box center [1049, 40] width 12 height 20
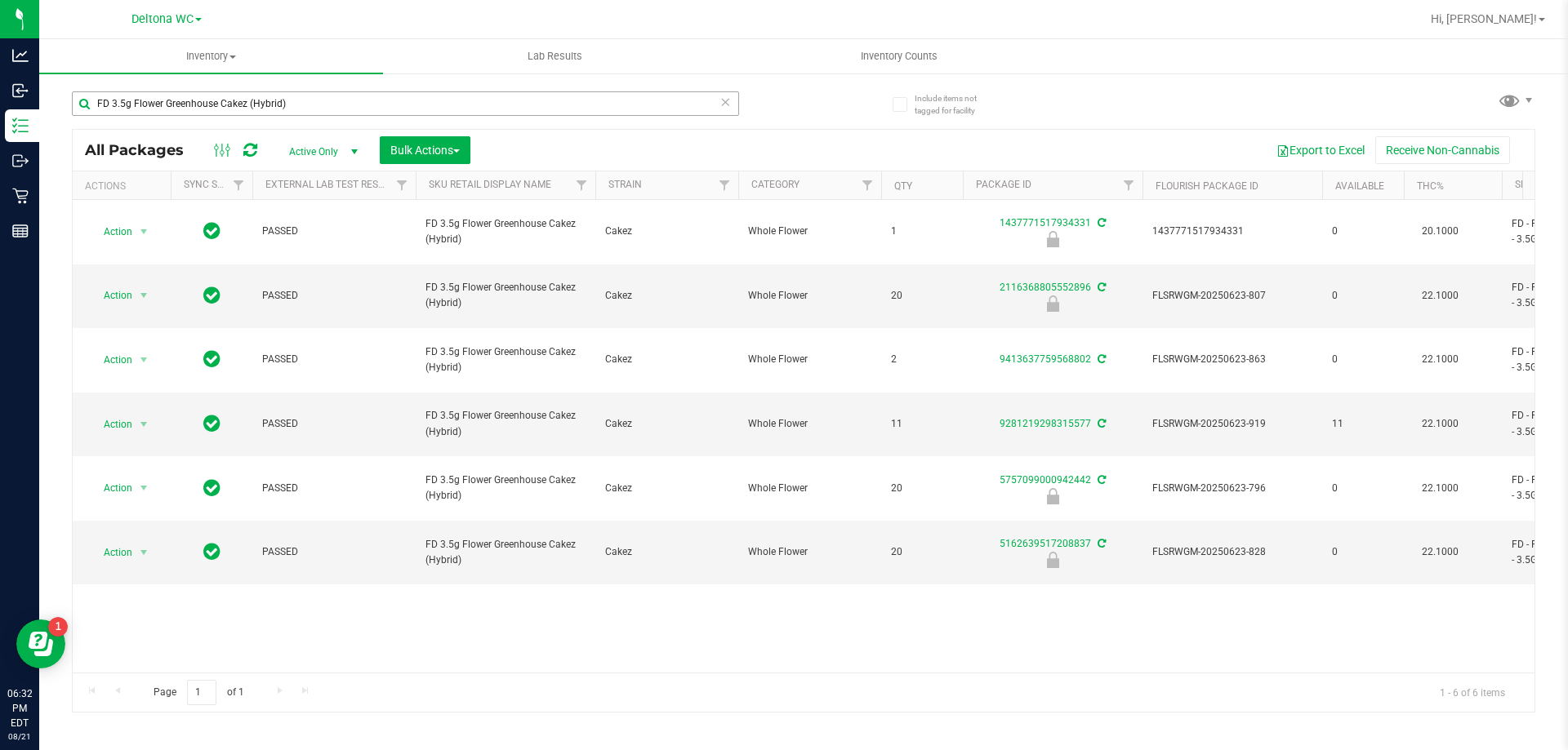
drag, startPoint x: 373, startPoint y: 90, endPoint x: 174, endPoint y: 100, distance: 199.3
click at [139, 86] on div "FD 3.5g Flower Greenhouse Cakez (Hybrid)" at bounding box center [438, 103] width 732 height 52
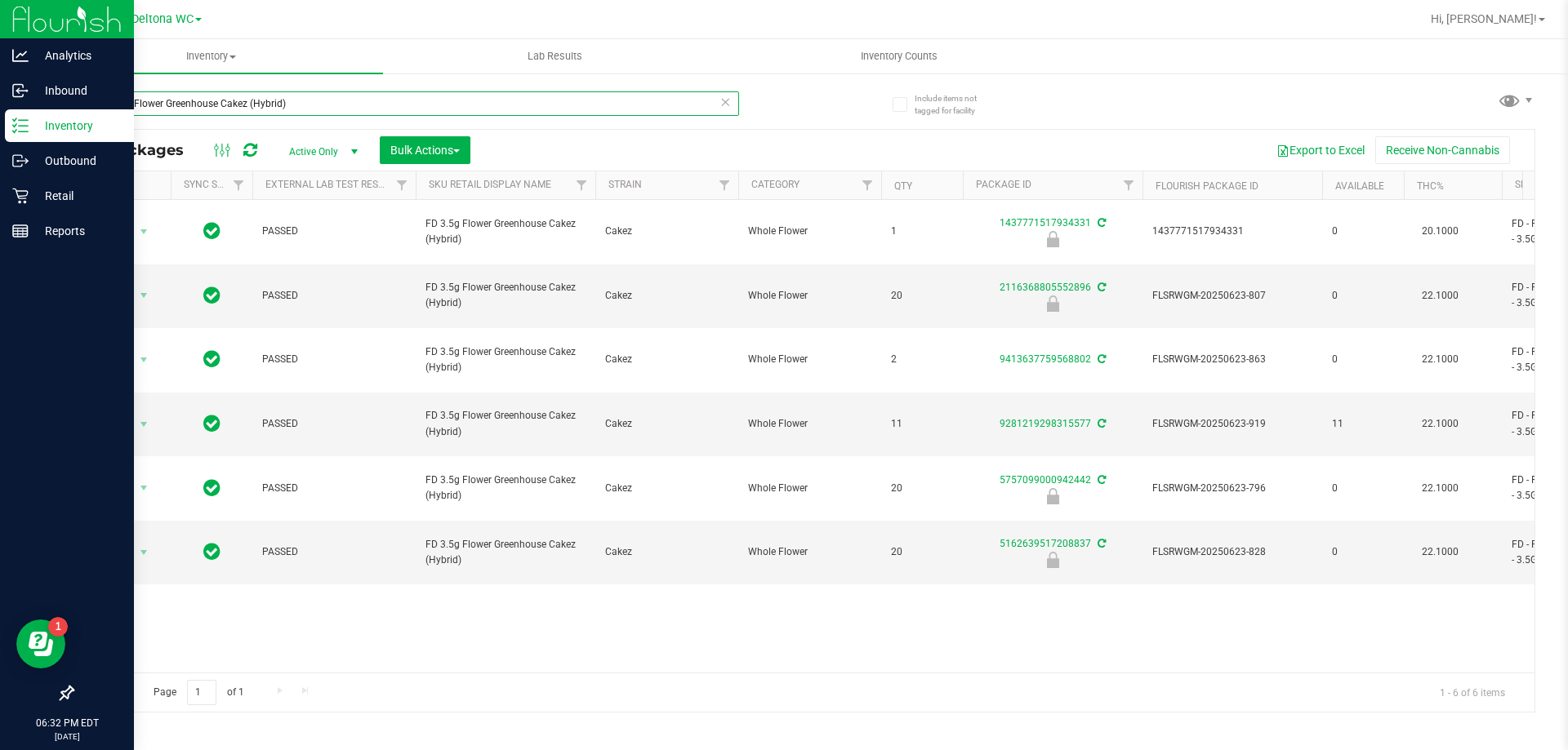
drag, startPoint x: 299, startPoint y: 106, endPoint x: 0, endPoint y: 111, distance: 299.0
click at [0, 110] on div "Analytics Inbound Inventory Outbound Retail Reports 06:32 PM EDT 08/21/2025 08/…" at bounding box center [784, 375] width 1568 height 750
type input "j"
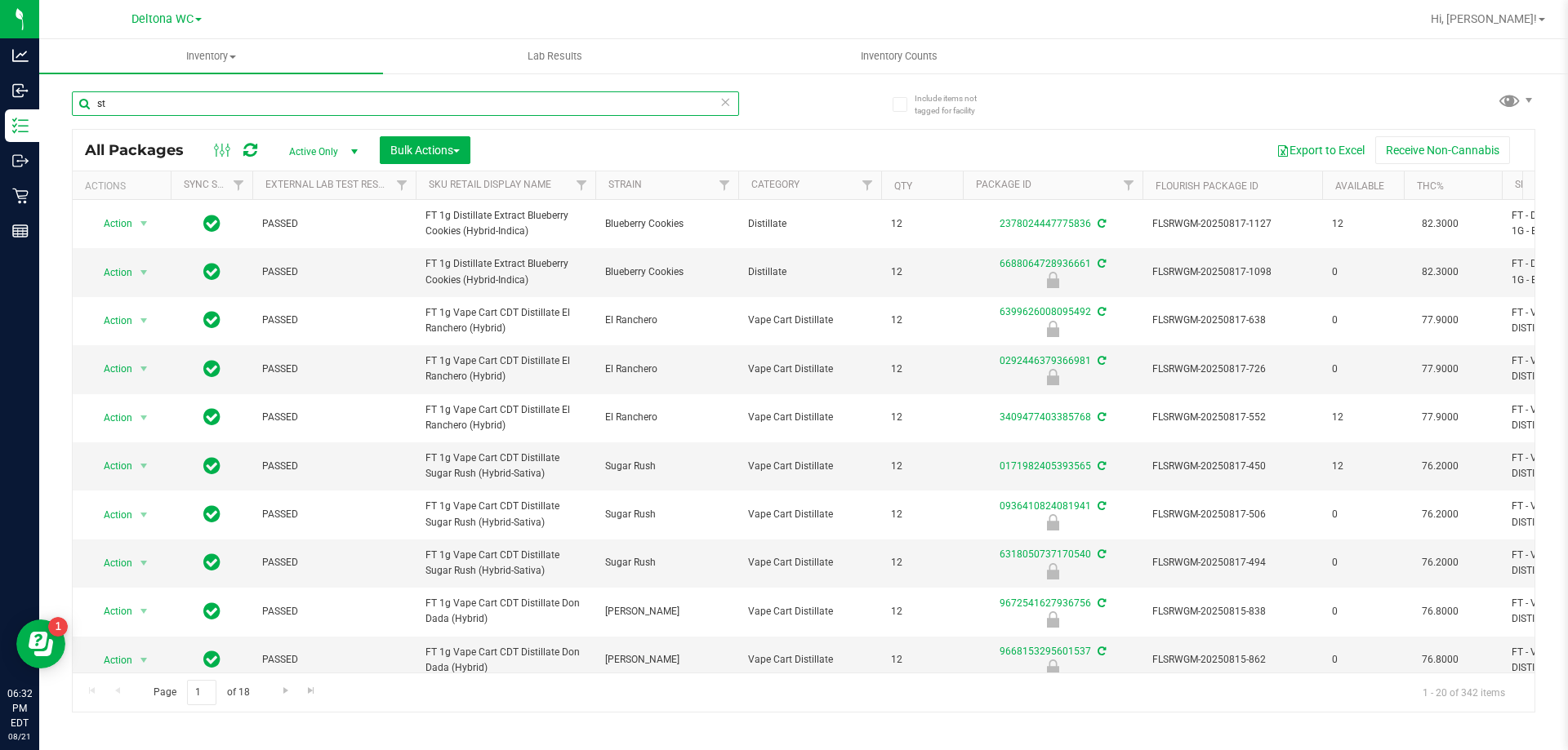
type input "s"
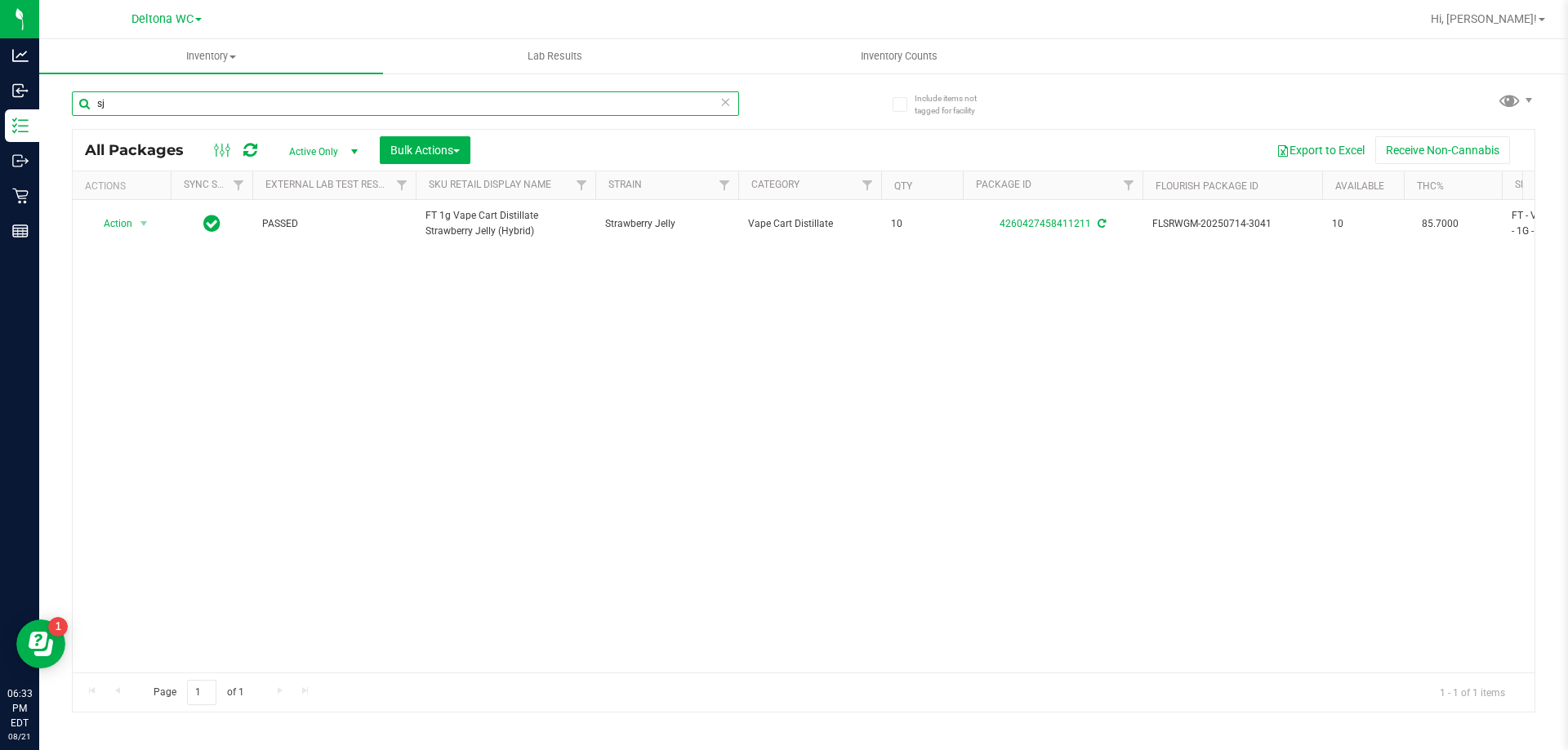
type input "sj"
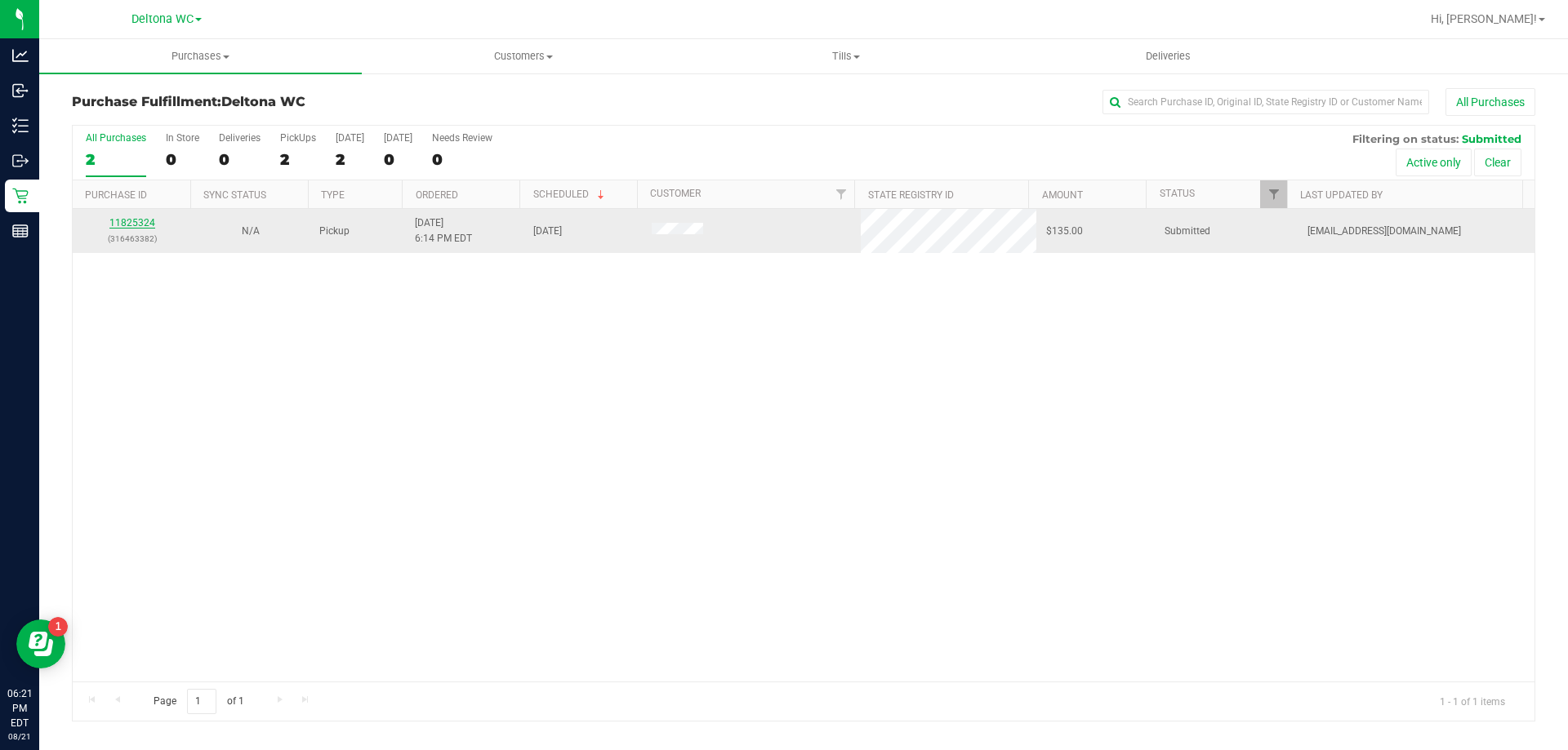
click at [138, 217] on link "11825324" at bounding box center [132, 223] width 45 height 12
